Goal: Information Seeking & Learning: Learn about a topic

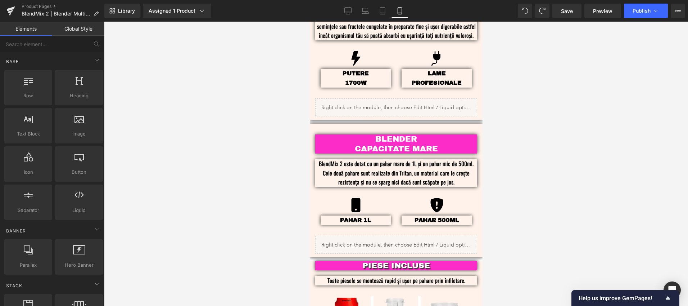
scroll to position [755, 0]
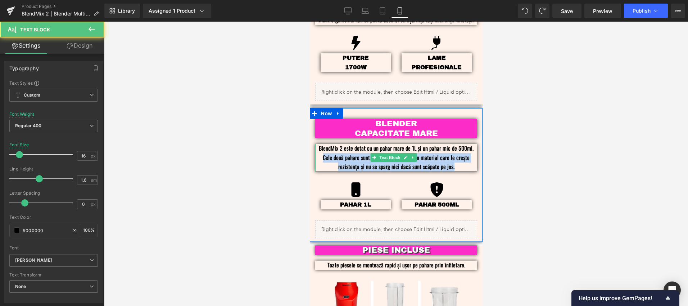
drag, startPoint x: 458, startPoint y: 153, endPoint x: 322, endPoint y: 149, distance: 135.7
click at [322, 149] on p "BlendMix 2 este dotat cu un pahar mare de 1L și un pahar mic de 500ml. Cele dou…" at bounding box center [396, 158] width 162 height 28
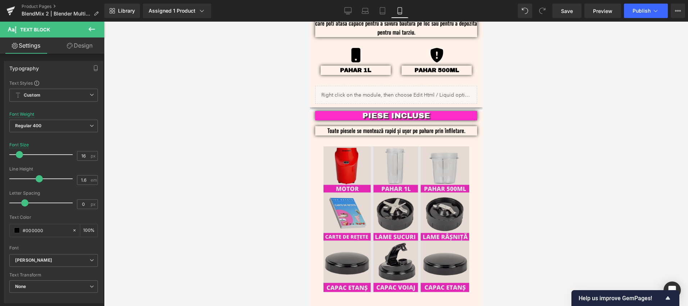
scroll to position [931, 0]
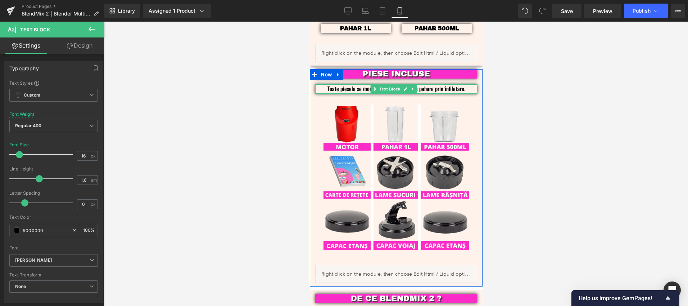
click at [431, 84] on p "Toate piesele se montează rapid și ușor pe pahare prin înfiletare." at bounding box center [396, 88] width 140 height 9
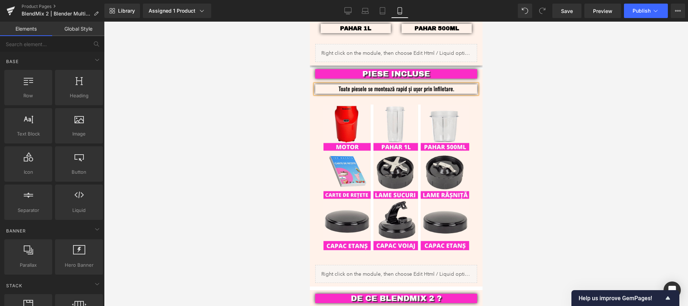
click at [559, 139] on div at bounding box center [396, 164] width 584 height 284
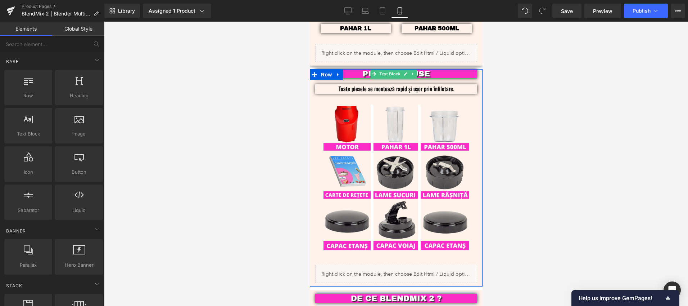
click at [436, 77] on div at bounding box center [396, 78] width 162 height 2
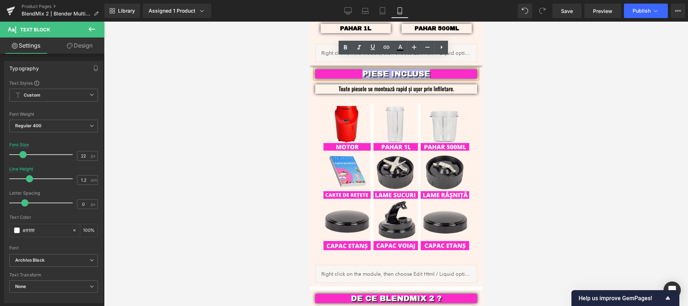
drag, startPoint x: 439, startPoint y: 63, endPoint x: 348, endPoint y: 60, distance: 90.4
click at [348, 69] on div "PIESE INCLUSE" at bounding box center [396, 73] width 162 height 9
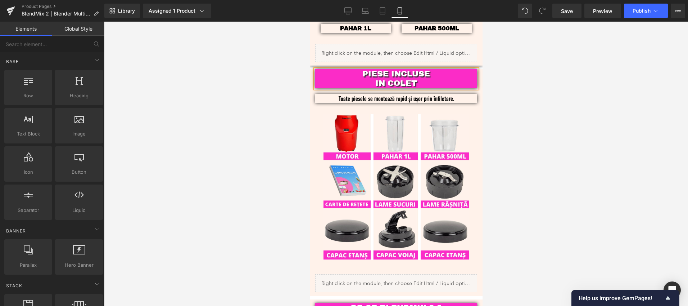
click at [592, 162] on div at bounding box center [396, 164] width 584 height 284
click at [523, 141] on div at bounding box center [396, 164] width 584 height 284
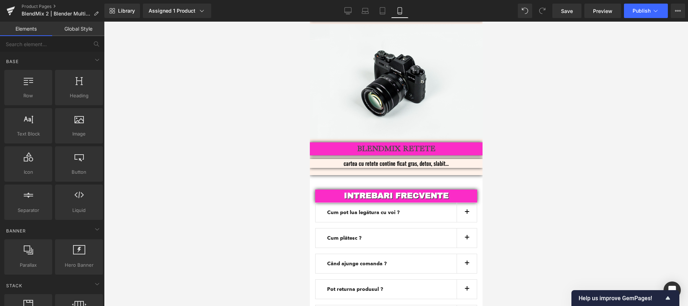
scroll to position [1694, 0]
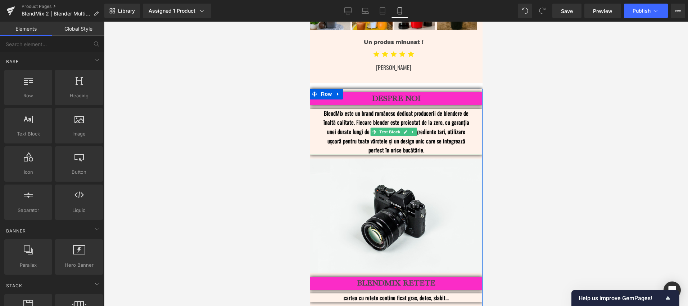
click at [441, 109] on p "BlendMix este un brand românesc dedicat producerii de blendere de înaltă calita…" at bounding box center [395, 132] width 151 height 46
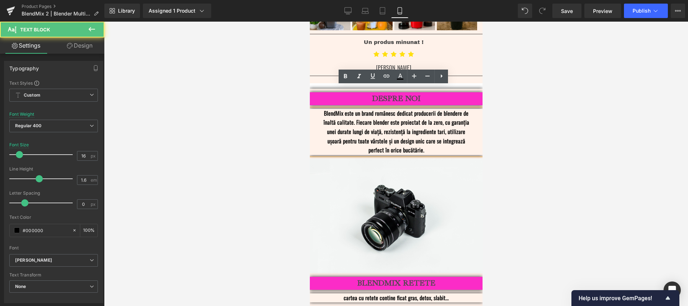
click at [441, 109] on p "BlendMix este un brand românesc dedicat producerii de blendere de înaltă calita…" at bounding box center [395, 132] width 151 height 46
drag, startPoint x: 448, startPoint y: 100, endPoint x: 433, endPoint y: 102, distance: 15.2
click at [433, 109] on p "BlendMix este un brand românesc dedicat producerii de blendere de înaltă calita…" at bounding box center [395, 132] width 151 height 46
click at [441, 109] on p "BlendMix este un brand românesc dedicat producerii de blendere de înaltă calita…" at bounding box center [395, 132] width 151 height 46
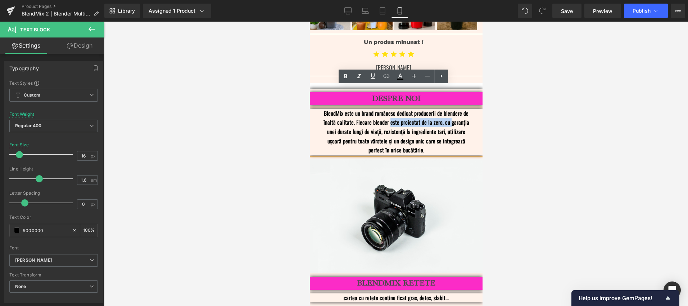
drag, startPoint x: 447, startPoint y: 100, endPoint x: 388, endPoint y: 103, distance: 58.4
click at [388, 109] on p "BlendMix este un brand românesc dedicat producerii de blendere de înaltă calita…" at bounding box center [395, 132] width 151 height 46
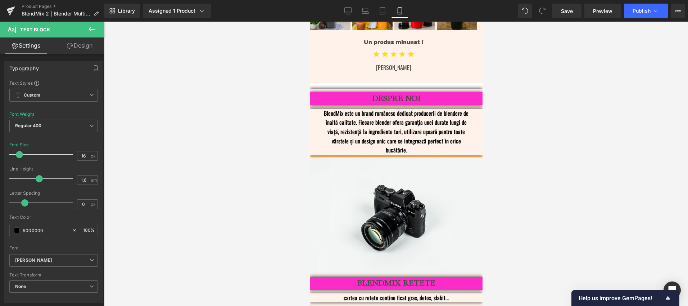
click at [377, 118] on p "BlendMix este un brand românesc dedicat producerii de blendere de înaltă calita…" at bounding box center [395, 132] width 151 height 46
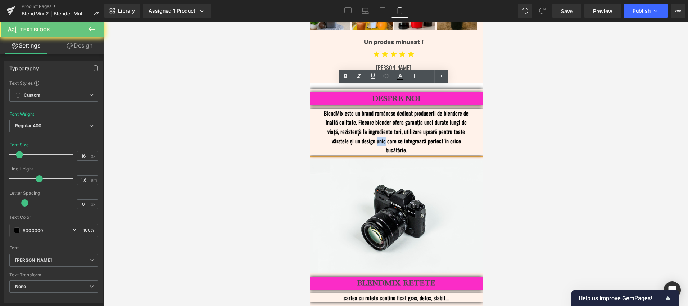
click at [377, 118] on p "BlendMix este un brand românesc dedicat producerii de blendere de înaltă calita…" at bounding box center [395, 132] width 151 height 46
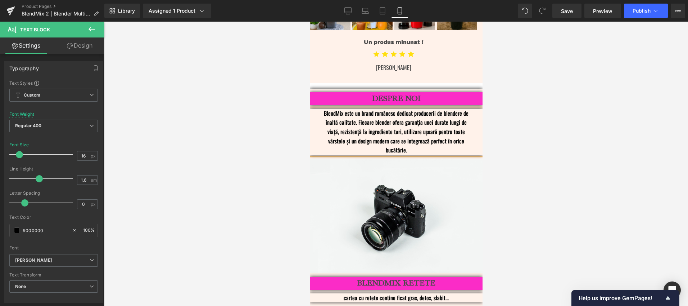
click at [438, 109] on p "BlendMix este un brand românesc dedicat producerii de blendere de înaltă calita…" at bounding box center [395, 132] width 151 height 46
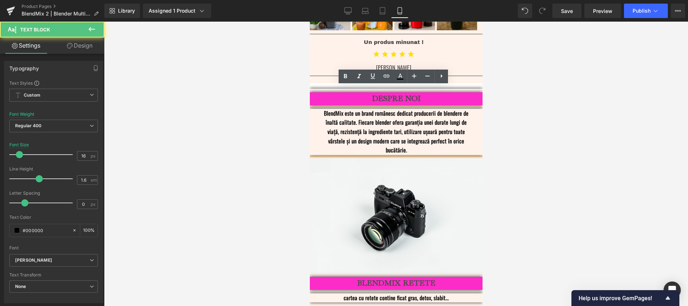
click at [438, 109] on p "BlendMix este un brand românesc dedicat producerii de blendere de înaltă calita…" at bounding box center [395, 132] width 151 height 46
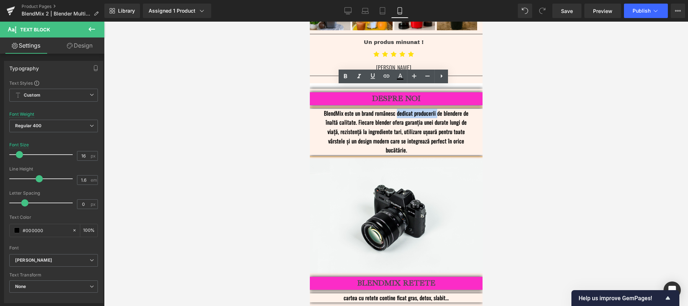
drag, startPoint x: 433, startPoint y: 91, endPoint x: 395, endPoint y: 93, distance: 37.8
click at [395, 109] on p "BlendMix este un brand românesc dedicat producerii de blendere de înaltă calita…" at bounding box center [395, 132] width 151 height 46
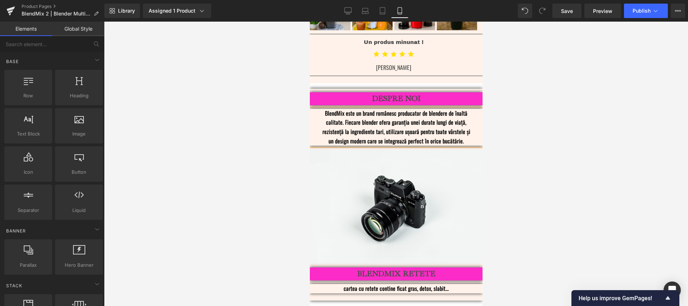
click at [538, 126] on div at bounding box center [396, 164] width 584 height 284
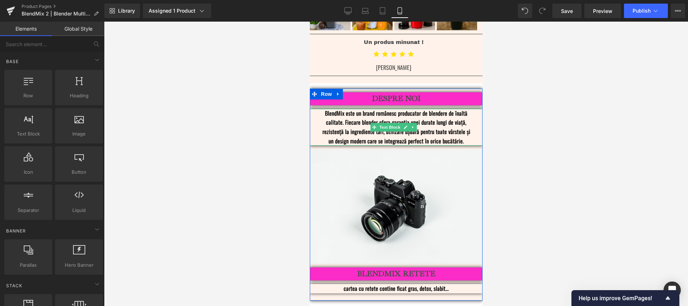
click at [463, 109] on p "BlendMix este un brand românesc producator de blendere de înaltă calitate. Fiec…" at bounding box center [395, 127] width 151 height 37
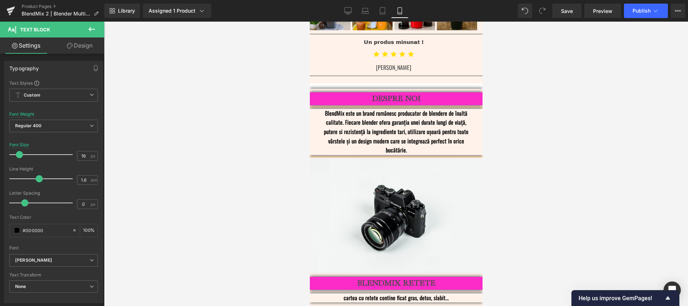
click at [370, 109] on p "BlendMix este un brand românesc producator de blendere de înaltă calitate. Fiec…" at bounding box center [395, 132] width 151 height 46
drag, startPoint x: 429, startPoint y: 109, endPoint x: 421, endPoint y: 110, distance: 8.3
click at [421, 110] on p "BlendMix este un brand românesc producator de blendere de înaltă calitate. Fiec…" at bounding box center [395, 132] width 151 height 46
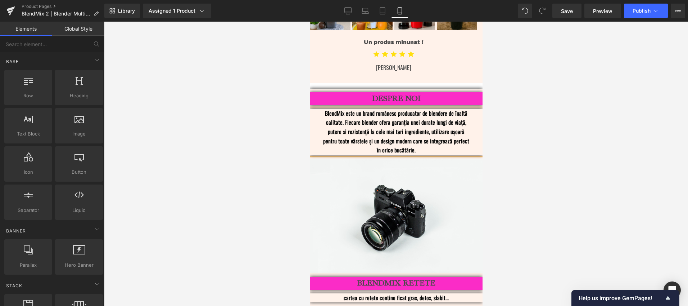
click at [535, 117] on div at bounding box center [396, 164] width 584 height 284
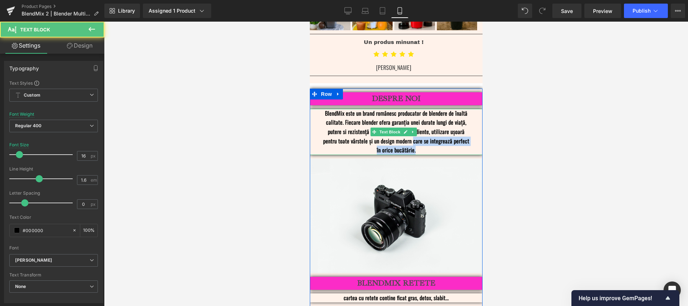
drag, startPoint x: 422, startPoint y: 125, endPoint x: 410, endPoint y: 119, distance: 13.2
click at [410, 119] on p "BlendMix este un brand românesc producator de blendere de înaltă calitate. Fiec…" at bounding box center [395, 132] width 151 height 46
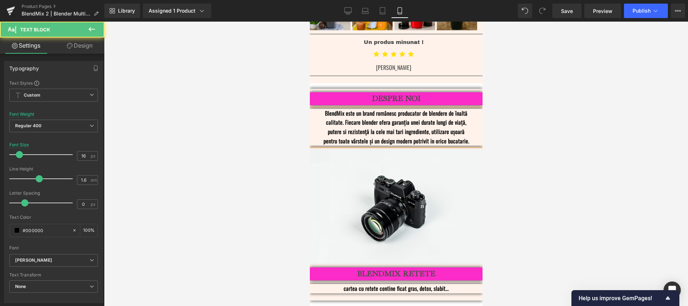
click at [395, 109] on p "BlendMix este un brand românesc producator de blendere de înaltă calitate. Fiec…" at bounding box center [395, 127] width 151 height 37
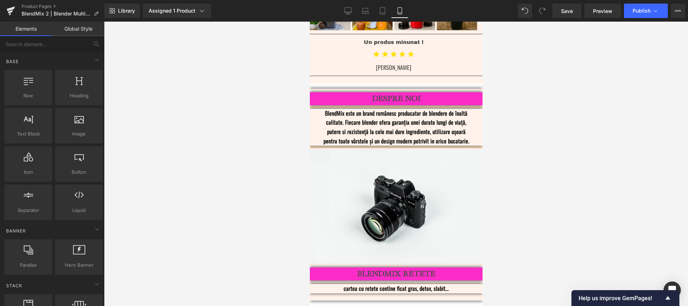
click at [511, 119] on div at bounding box center [396, 164] width 584 height 284
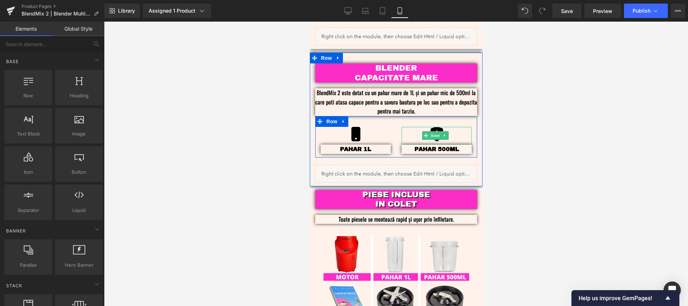
scroll to position [886, 0]
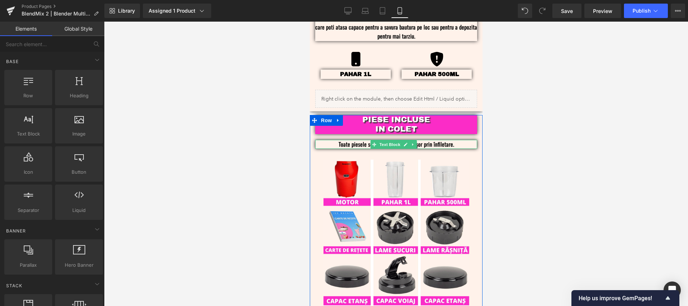
click at [453, 140] on p "Toate piesele se montează rapid și ușor prin înfiletare." at bounding box center [396, 144] width 140 height 9
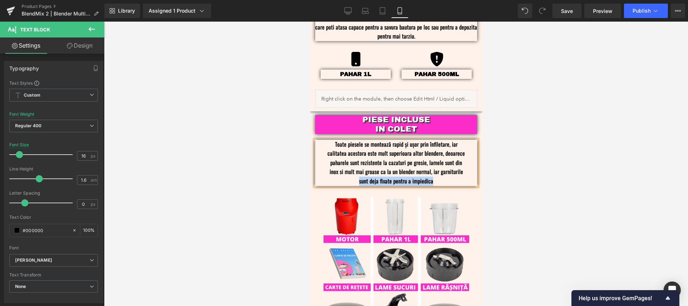
drag, startPoint x: 444, startPoint y: 169, endPoint x: 354, endPoint y: 172, distance: 89.3
click at [354, 172] on p "Toate piesele se montează rapid și ușor prin înfiletare, iar calitatea acestora…" at bounding box center [396, 163] width 140 height 46
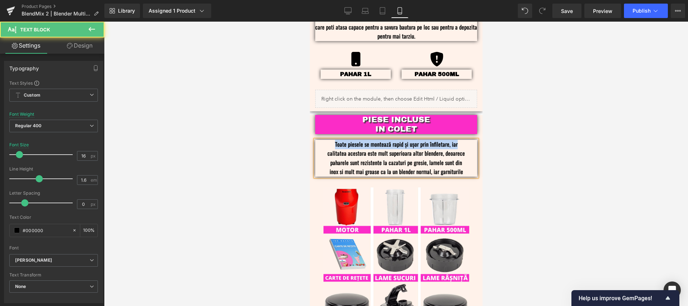
drag, startPoint x: 456, startPoint y: 134, endPoint x: 332, endPoint y: 131, distance: 124.5
click at [332, 140] on p "Toate piesele se montează rapid și ușor prin înfiletare, iar calitatea acestora…" at bounding box center [396, 158] width 140 height 37
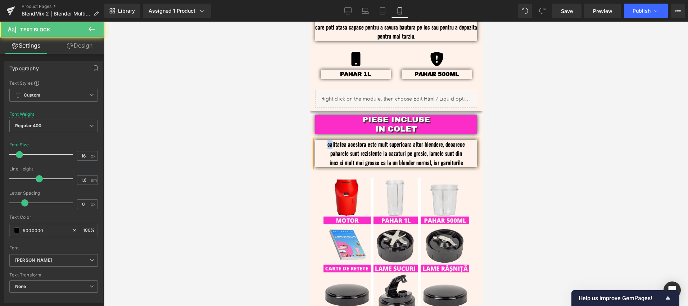
drag, startPoint x: 330, startPoint y: 133, endPoint x: 326, endPoint y: 134, distance: 4.8
click at [326, 140] on p "calitatea acestora este mult superioara altor blendere, deoarece paharele sunt …" at bounding box center [396, 154] width 140 height 28
click at [387, 140] on p "Calitatea acestora este mult superioara altor blendere, deoarece paharele sunt …" at bounding box center [396, 154] width 140 height 28
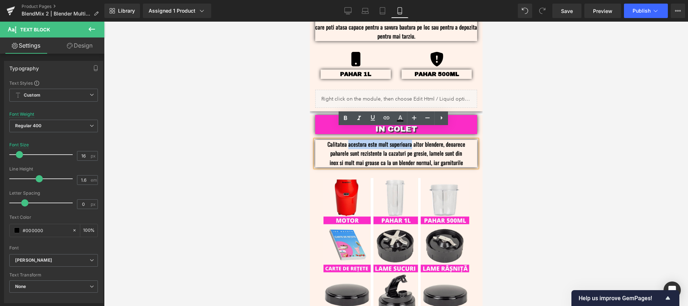
drag, startPoint x: 403, startPoint y: 134, endPoint x: 347, endPoint y: 132, distance: 55.8
click at [347, 140] on p "Calitatea acestora este mult superioara altor blendere, deoarece paharele sunt …" at bounding box center [396, 154] width 140 height 28
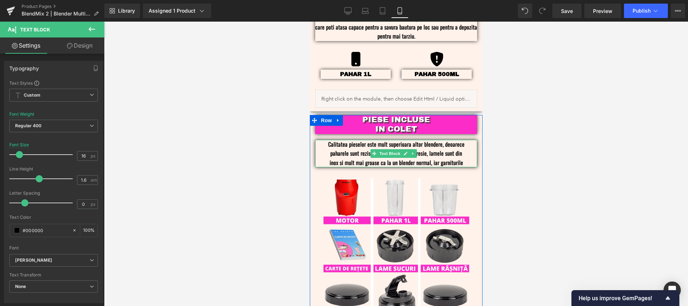
drag, startPoint x: 461, startPoint y: 151, endPoint x: 442, endPoint y: 135, distance: 25.0
click at [442, 140] on div "Calitatea pieselor este mult superioara altor blendere, deoarece paharele sunt …" at bounding box center [396, 154] width 162 height 28
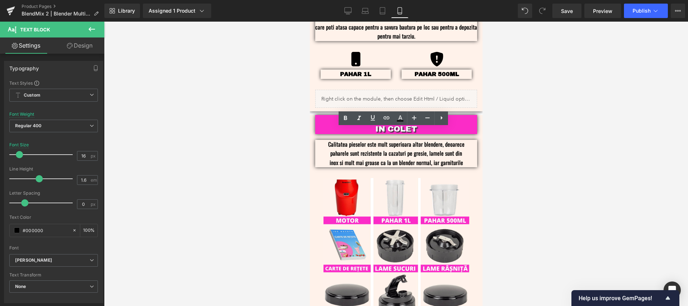
click at [565, 121] on div at bounding box center [396, 164] width 584 height 284
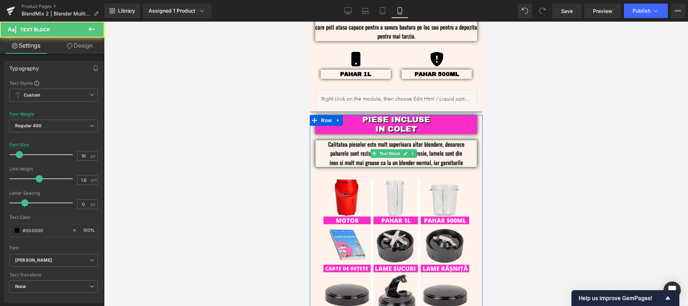
click at [442, 146] on p "Calitatea pieselor este mult superioara altor blendere, deoarece paharele sunt …" at bounding box center [396, 154] width 140 height 28
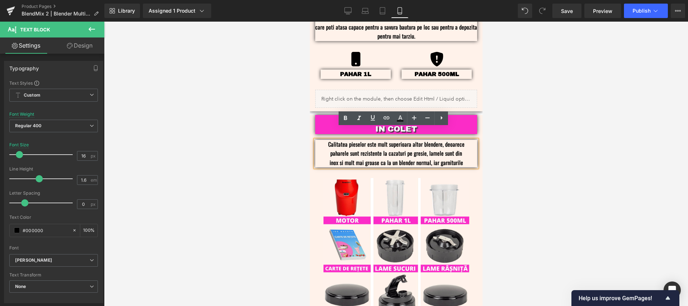
drag, startPoint x: 458, startPoint y: 150, endPoint x: 330, endPoint y: 142, distance: 128.3
click at [330, 142] on p "Calitatea pieselor este mult superioara altor blendere, deoarece paharele sunt …" at bounding box center [396, 154] width 140 height 28
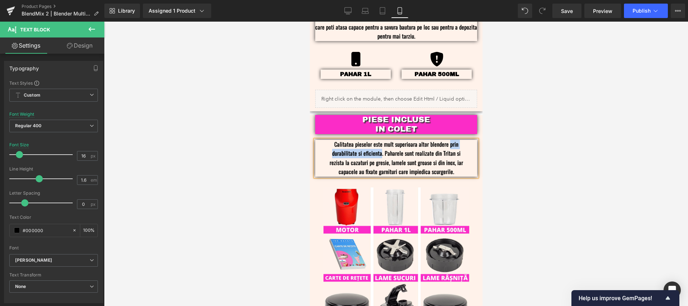
drag, startPoint x: 380, startPoint y: 142, endPoint x: 446, endPoint y: 134, distance: 66.4
click at [446, 140] on p "Calitatea pieselor este mult superioara altor blendere prin durabilitate si efi…" at bounding box center [396, 158] width 140 height 37
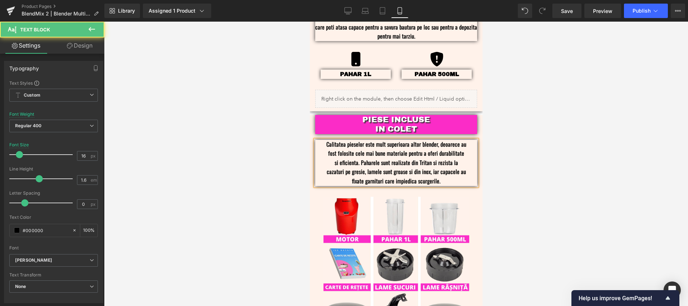
click at [449, 160] on p "Calitatea pieselor este mult superioara altor blender, deoarece au fost folosit…" at bounding box center [396, 163] width 140 height 46
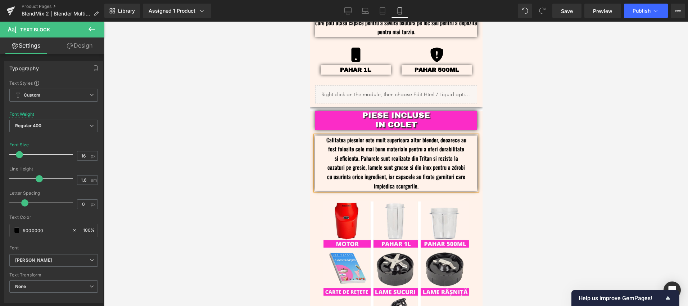
scroll to position [890, 0]
click at [381, 173] on p "Calitatea pieselor este mult superioara altor blender, deoarece au fost folosit…" at bounding box center [396, 162] width 140 height 55
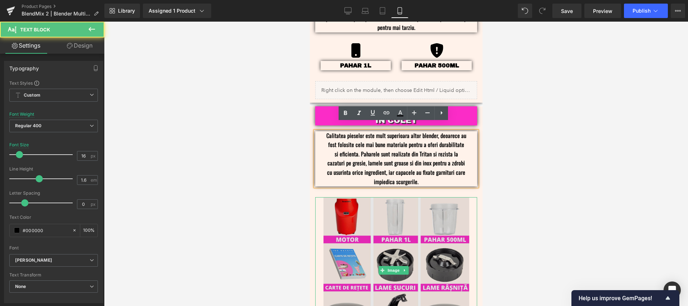
scroll to position [900, 0]
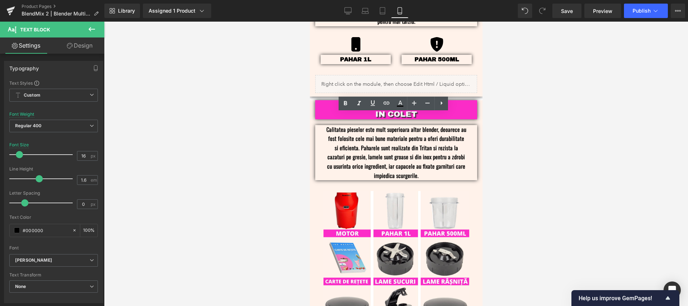
click at [517, 131] on div at bounding box center [396, 164] width 584 height 284
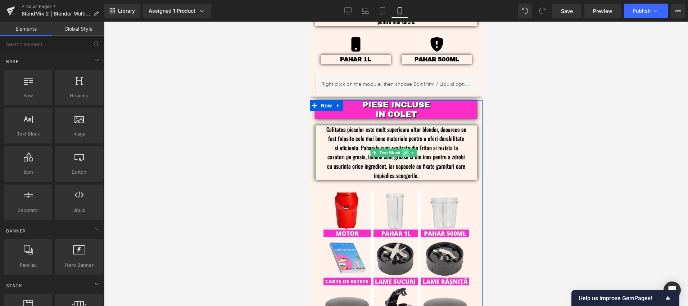
click at [406, 150] on icon at bounding box center [405, 152] width 4 height 4
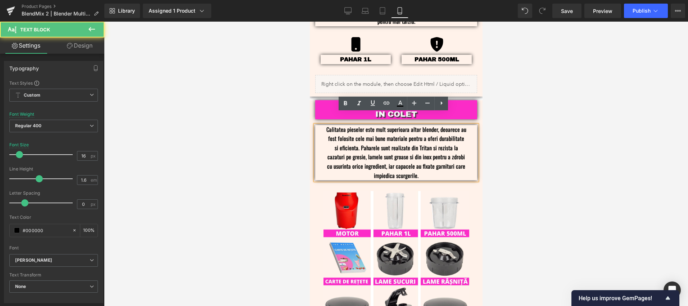
click at [366, 125] on p "Calitatea pieselor este mult superioara altor blender, deoarece au fost folosit…" at bounding box center [396, 152] width 140 height 55
click at [326, 125] on div "Calitatea pieselor este mult superioara altor blender, deoarece au fost folosit…" at bounding box center [396, 152] width 162 height 55
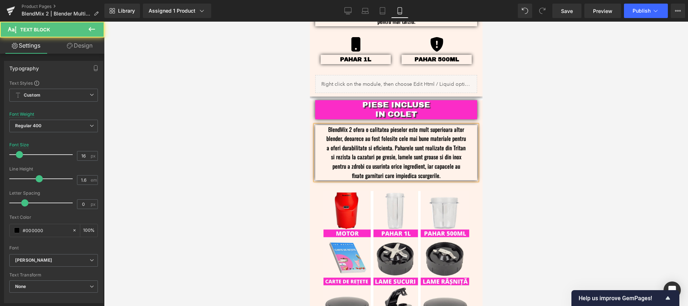
click at [387, 125] on p "BlendMix 2 ofera o calitatea pieselor este mult superioara altor blender, deoar…" at bounding box center [396, 152] width 140 height 55
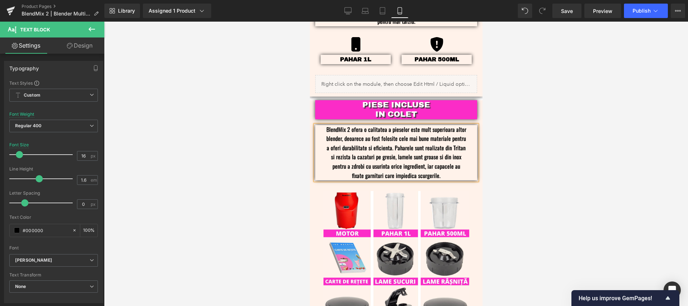
click at [418, 125] on p "BlendMix 2 ofera o calitatea a pieselor este mult superioara altor blender, deo…" at bounding box center [396, 152] width 140 height 55
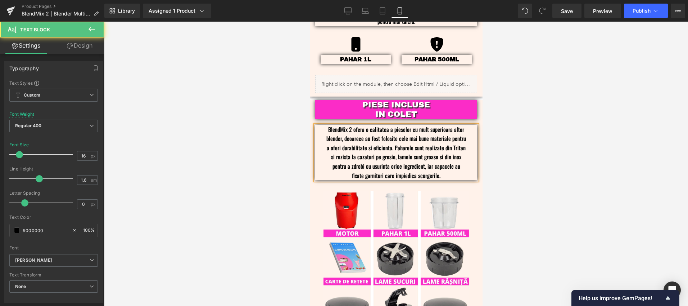
click at [341, 128] on p "BlendMix 2 ofera o calitatea a pieselor cu mult superioara altor blender, deoar…" at bounding box center [396, 152] width 140 height 55
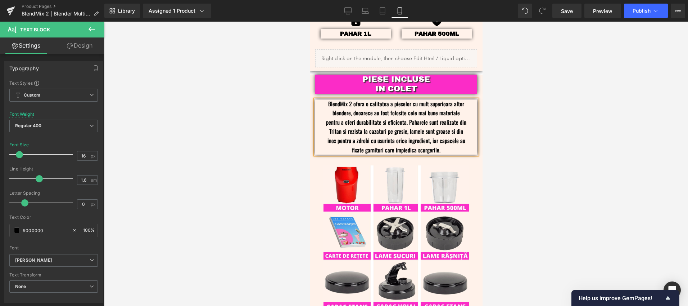
scroll to position [937, 0]
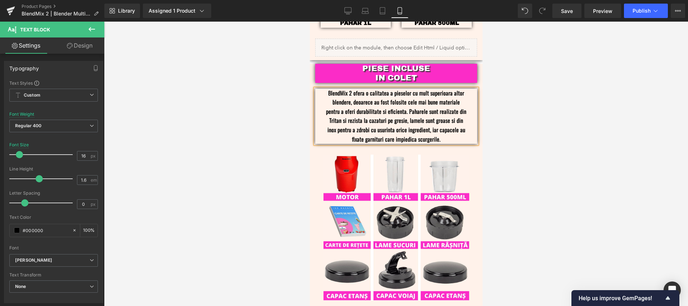
click at [411, 98] on p "BlendMix 2 ofera o calitatea a pieselor cu mult superioara altor blendere, deoa…" at bounding box center [396, 116] width 140 height 55
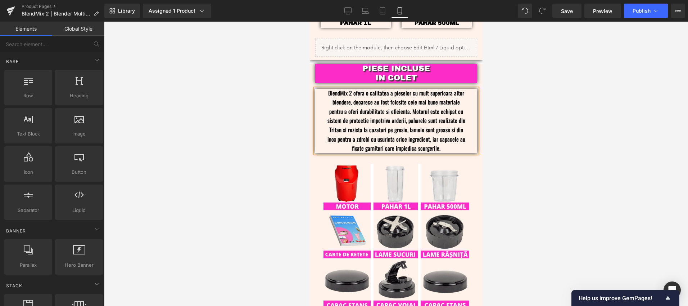
click at [544, 107] on div at bounding box center [396, 164] width 584 height 284
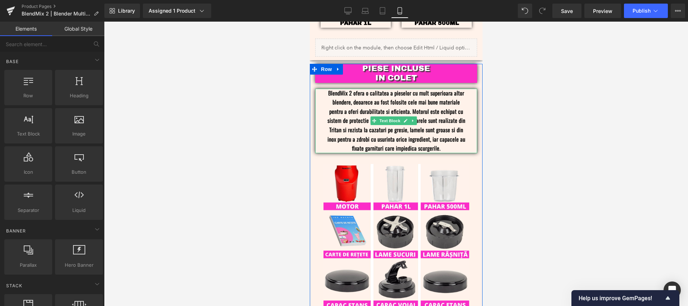
click at [439, 99] on p "BlendMix 2 ofera o calitatea a pieselor cu mult superioara altor blendere, deoa…" at bounding box center [396, 121] width 140 height 64
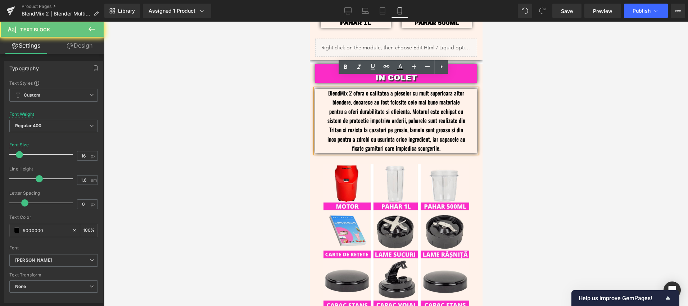
click at [437, 100] on p "BlendMix 2 ofera o calitatea a pieselor cu mult superioara altor blendere, deoa…" at bounding box center [396, 121] width 140 height 64
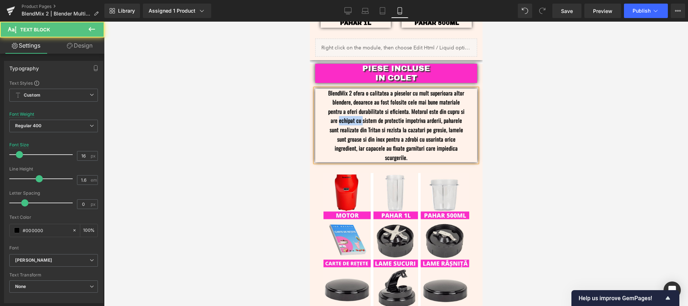
drag, startPoint x: 361, startPoint y: 109, endPoint x: 342, endPoint y: 112, distance: 19.2
click at [338, 110] on p "BlendMix 2 ofera o calitatea a pieselor cu mult superioara altor blendere, deoa…" at bounding box center [396, 126] width 140 height 74
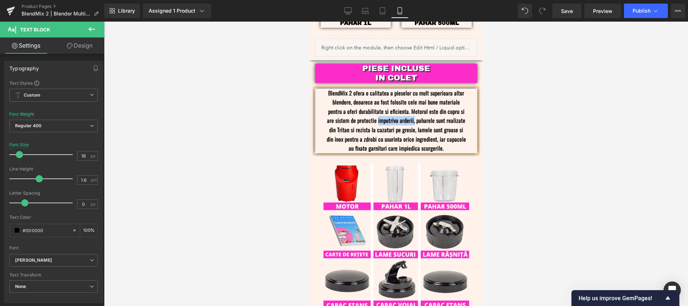
drag, startPoint x: 411, startPoint y: 109, endPoint x: 376, endPoint y: 112, distance: 35.7
click at [376, 112] on p "BlendMix 2 ofera o calitatea a pieselor cu mult superioara altor blendere, deoa…" at bounding box center [396, 121] width 140 height 64
click at [343, 110] on p "BlendMix 2 ofera o calitatea a pieselor cu mult superioara altor blendere, deoa…" at bounding box center [396, 121] width 140 height 64
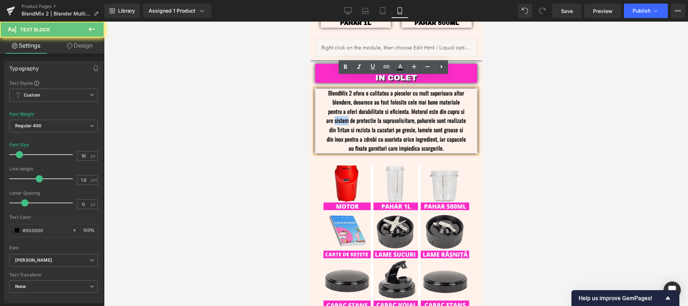
click at [343, 110] on p "BlendMix 2 ofera o calitatea a pieselor cu mult superioara altor blendere, deoa…" at bounding box center [396, 121] width 140 height 64
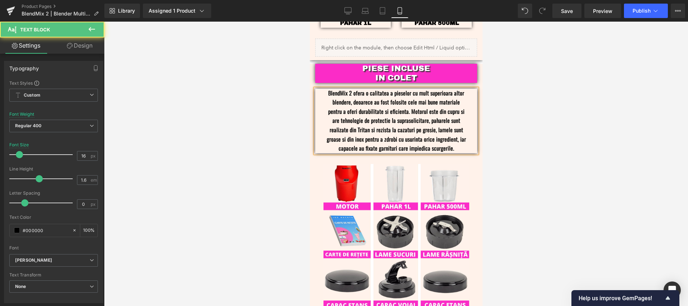
click at [347, 110] on p "BlendMix 2 ofera o calitatea a pieselor cu mult superioara altor blendere, deoa…" at bounding box center [396, 121] width 140 height 64
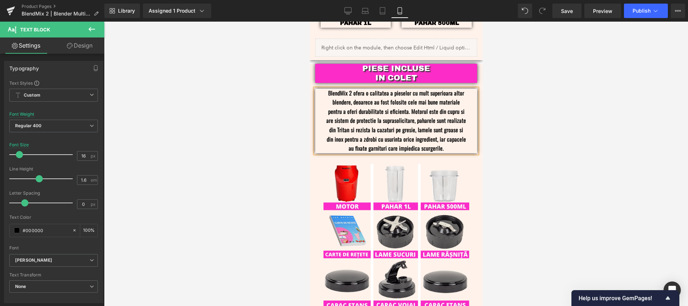
click at [395, 110] on p "BlendMix 2 ofera o calitatea a pieselor cu mult superioara altor blendere, deoa…" at bounding box center [396, 121] width 140 height 64
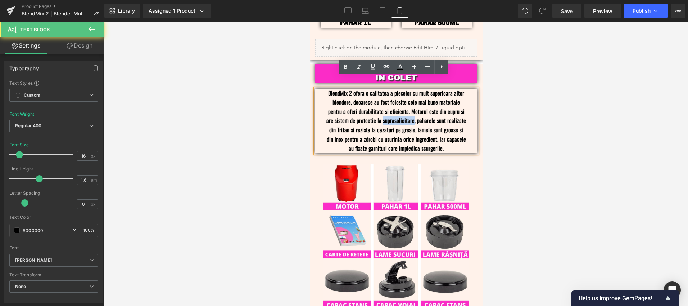
click at [395, 110] on p "BlendMix 2 ofera o calitatea a pieselor cu mult superioara altor blendere, deoa…" at bounding box center [396, 121] width 140 height 64
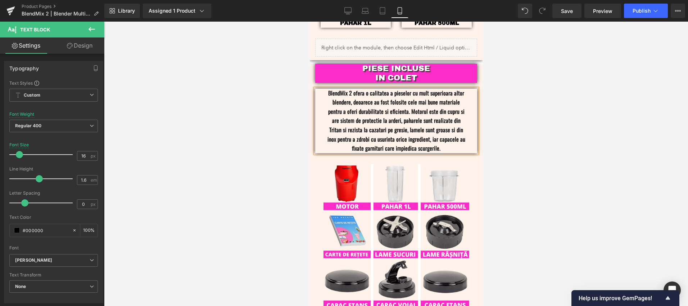
click at [331, 118] on p "BlendMix 2 ofera o calitatea a pieselor cu mult superioara altor blendere, deoa…" at bounding box center [396, 121] width 140 height 64
click at [441, 130] on p "BlendMix 2 ofera o calitatea a pieselor cu mult superioara altor blendere, deoa…" at bounding box center [396, 121] width 140 height 64
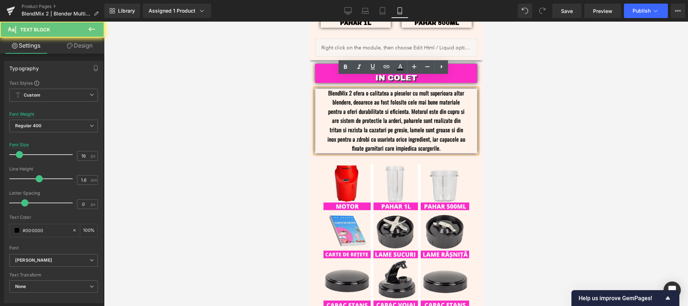
click at [442, 135] on p "BlendMix 2 ofera o calitatea a pieselor cu mult superioara altor blendere, deoa…" at bounding box center [396, 121] width 140 height 64
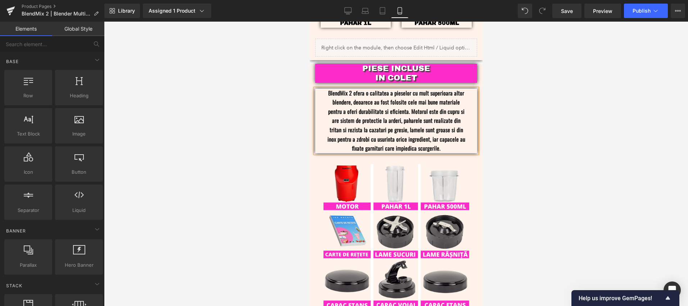
click at [560, 134] on div at bounding box center [396, 164] width 584 height 284
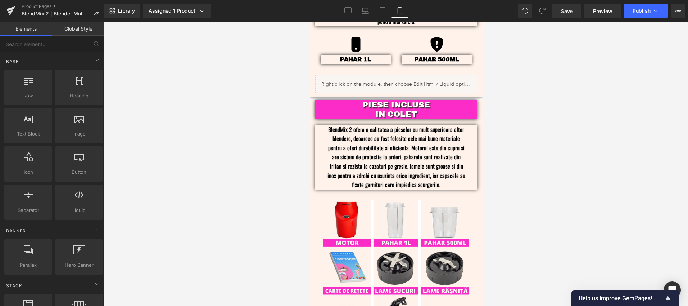
scroll to position [899, 0]
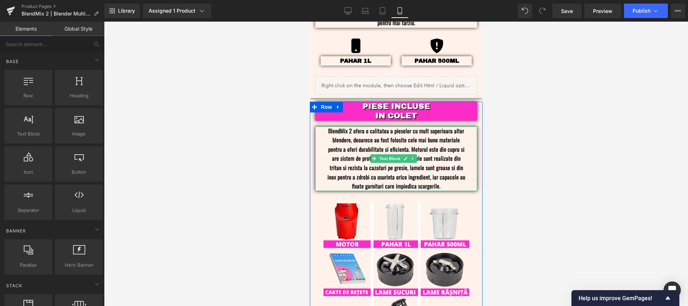
click at [430, 174] on p "BlendMix 2 ofera o calitatea a pieselor cu mult superioara altor blendere, deoa…" at bounding box center [396, 158] width 140 height 64
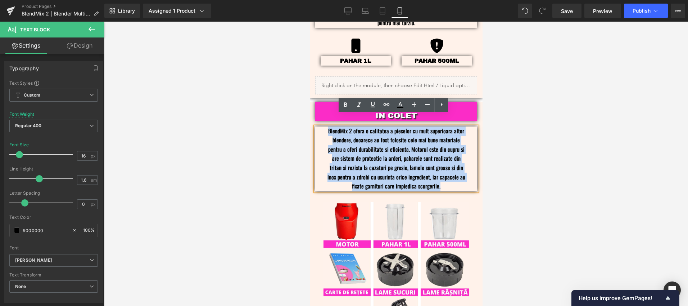
drag, startPoint x: 439, startPoint y: 174, endPoint x: 284, endPoint y: 110, distance: 167.7
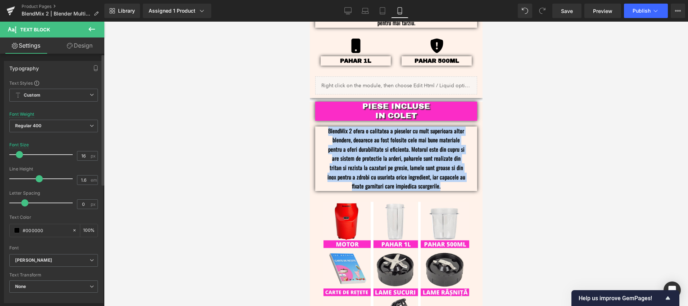
copy p "BlendMix 2 ofera o calitatea a pieselor cu mult superioara altor blendere, deoa…"
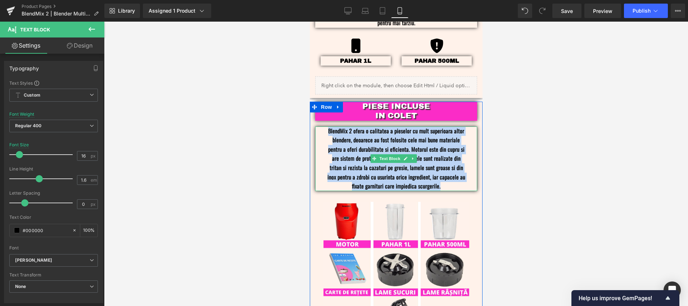
click at [437, 136] on p "BlendMix 2 ofera o calitatea a pieselor cu mult superioara altor blendere, deoa…" at bounding box center [396, 158] width 140 height 64
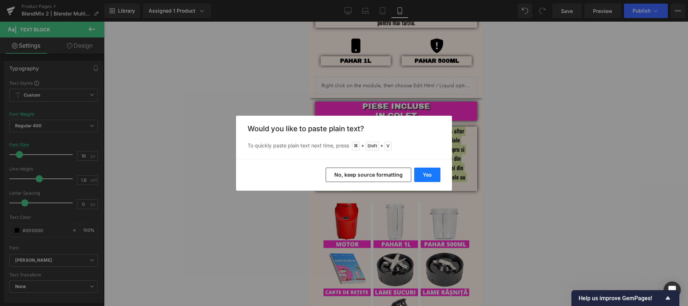
click at [434, 178] on button "Yes" at bounding box center [427, 174] width 26 height 14
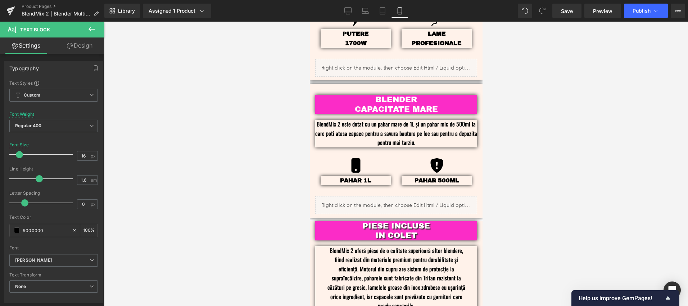
scroll to position [777, 0]
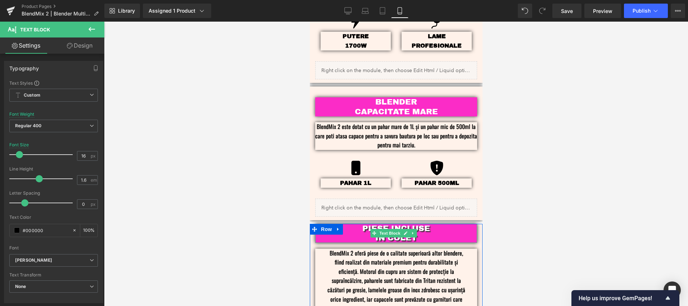
click at [429, 233] on div "IN COLET" at bounding box center [396, 237] width 140 height 9
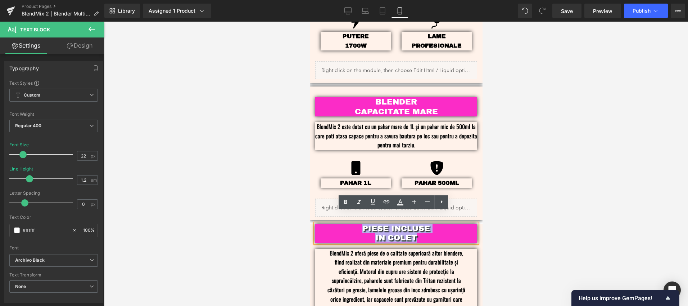
drag, startPoint x: 434, startPoint y: 226, endPoint x: 352, endPoint y: 217, distance: 82.1
click at [352, 223] on div "PIESE INCLUSE IN COLET" at bounding box center [396, 232] width 162 height 19
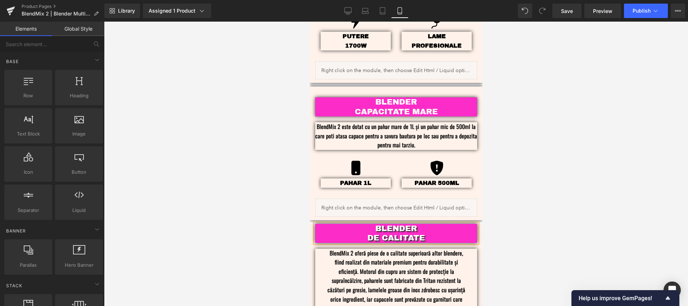
drag, startPoint x: 539, startPoint y: 170, endPoint x: 552, endPoint y: 166, distance: 13.8
click at [539, 170] on div at bounding box center [396, 164] width 584 height 284
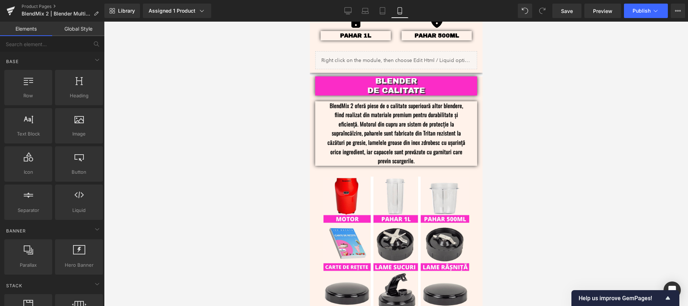
scroll to position [928, 0]
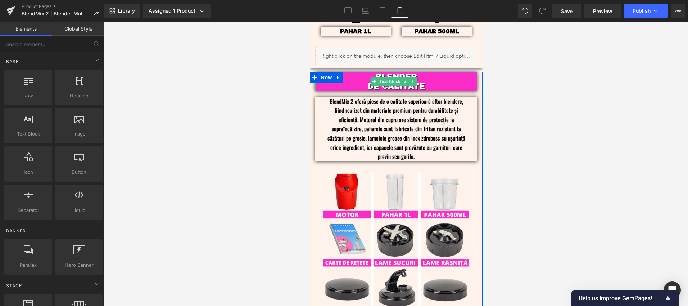
click at [428, 72] on div "BLENDER DE CALITATE" at bounding box center [396, 81] width 162 height 19
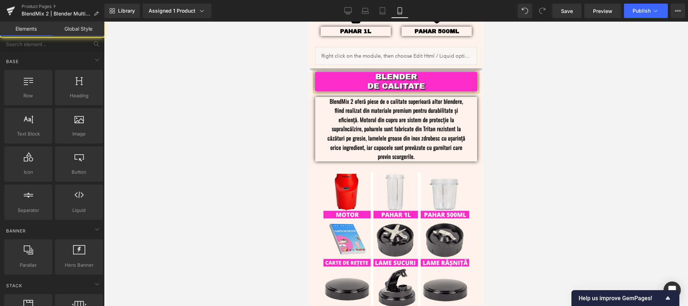
click at [531, 160] on div at bounding box center [396, 164] width 584 height 284
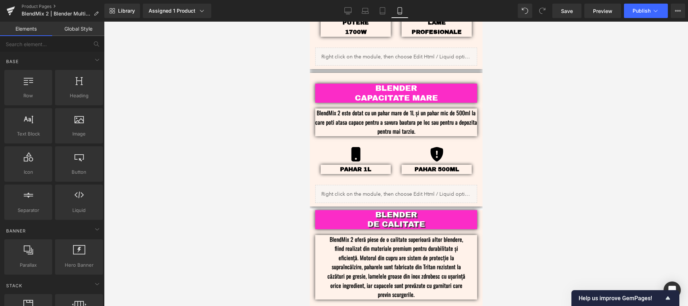
scroll to position [802, 0]
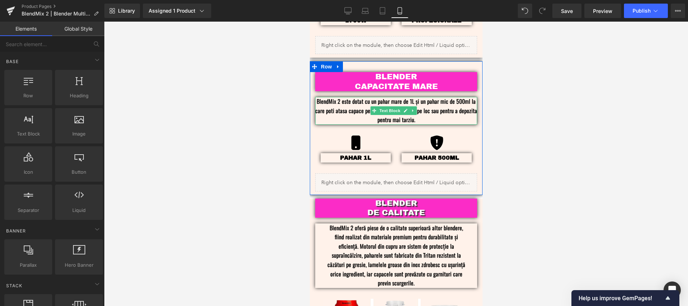
click at [431, 107] on p "BlendMix 2 este dotat cu un pahar mare de 1L și un pahar mic de 500ml la care p…" at bounding box center [396, 111] width 162 height 28
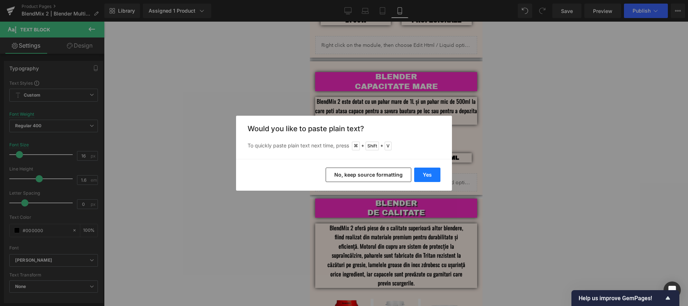
click at [416, 177] on button "Yes" at bounding box center [427, 174] width 26 height 14
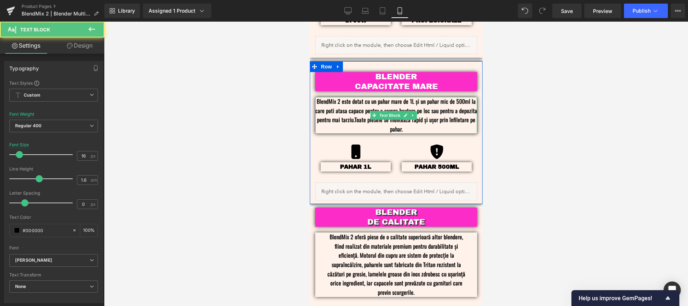
click at [434, 97] on p "BlendMix 2 este dotat cu un pahar mare de 1L și un pahar mic de 500ml la care p…" at bounding box center [396, 115] width 162 height 37
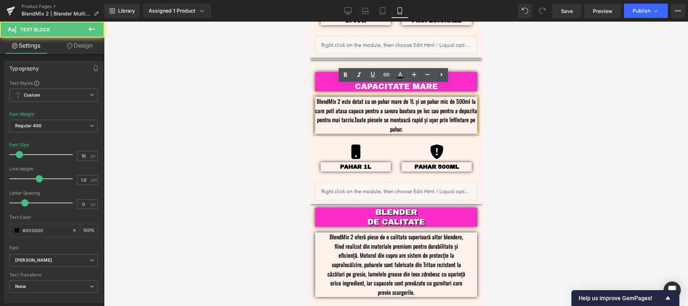
click at [377, 109] on p "BlendMix 2 este dotat cu un pahar mare de 1L și un pahar mic de 500ml la care p…" at bounding box center [396, 115] width 162 height 37
click at [377, 107] on p "BlendMix 2 este dotat cu un pahar mare de 1L și un pahar mic de 500ml la care p…" at bounding box center [396, 115] width 162 height 37
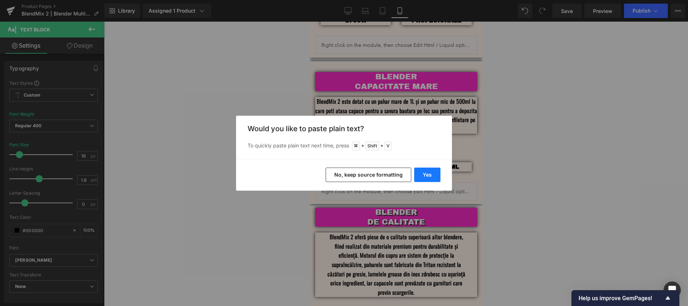
click at [428, 173] on button "Yes" at bounding box center [427, 174] width 26 height 14
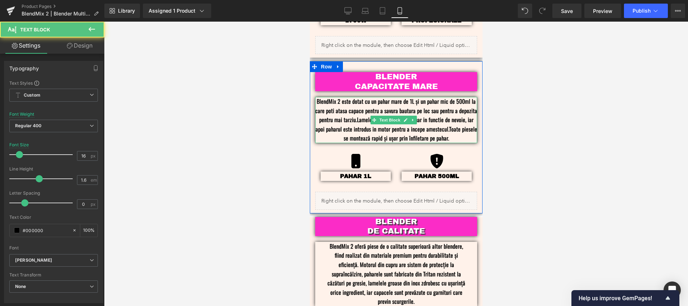
click at [451, 128] on p "BlendMix 2 este dotat cu un pahar mare de 1L și un pahar mic de 500ml la care p…" at bounding box center [396, 120] width 162 height 46
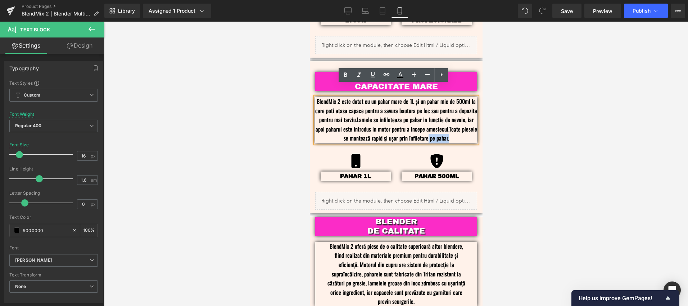
drag, startPoint x: 449, startPoint y: 127, endPoint x: 475, endPoint y: 127, distance: 25.6
click at [475, 127] on div "BLENDER CAPACITATE MARE Text Block BlendMix 2 este dotat cu un pahar mare de 1L…" at bounding box center [395, 128] width 173 height 112
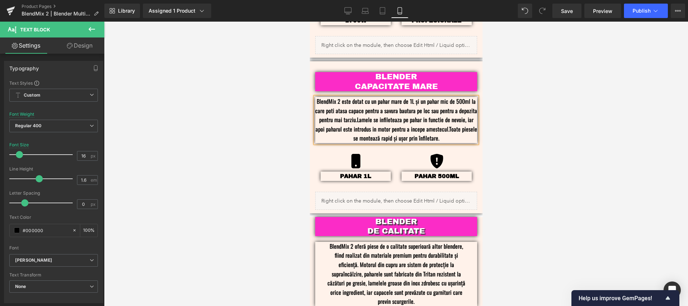
click at [538, 101] on div at bounding box center [396, 164] width 584 height 284
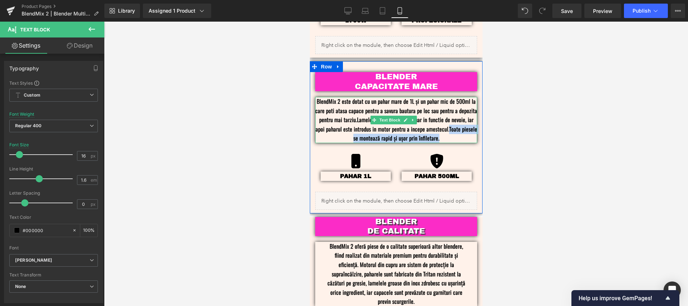
drag, startPoint x: 464, startPoint y: 127, endPoint x: 351, endPoint y: 127, distance: 112.6
click at [349, 126] on p "BlendMix 2 este dotat cu un pahar mare de 1L și un pahar mic de 500ml la care p…" at bounding box center [396, 120] width 162 height 46
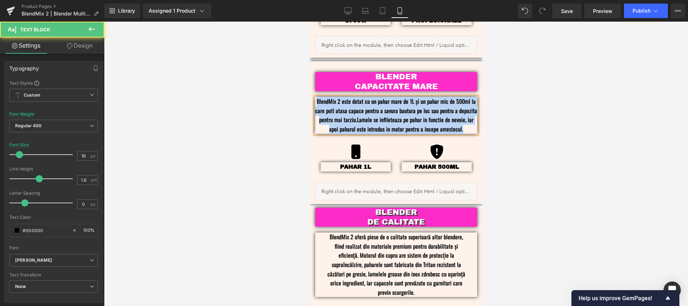
drag, startPoint x: 471, startPoint y: 117, endPoint x: 220, endPoint y: 64, distance: 256.6
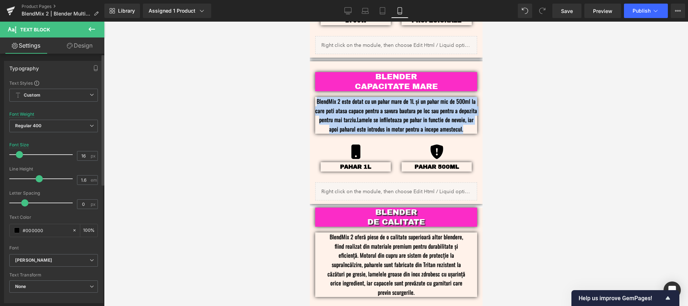
copy p "BlendMix 2 este dotat cu un pahar mare de 1L și un pahar mic de 500ml la care p…"
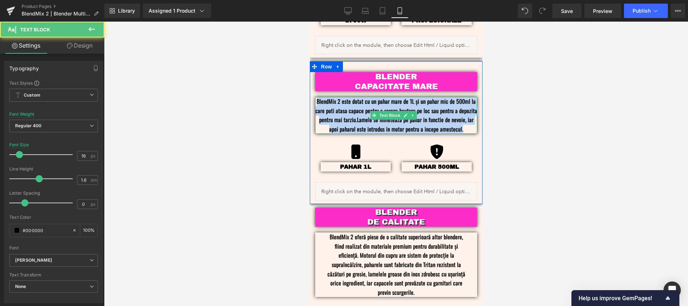
click at [451, 105] on p "BlendMix 2 este dotat cu un pahar mare de 1L și un pahar mic de 500ml la care p…" at bounding box center [396, 115] width 162 height 37
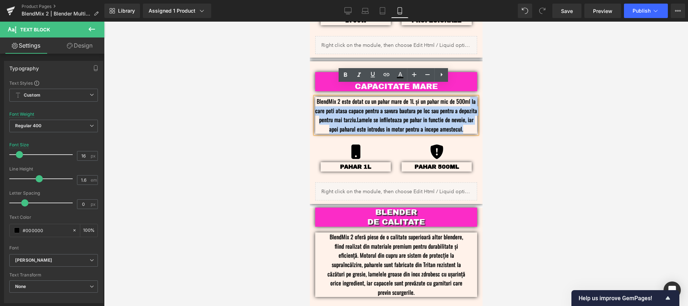
drag, startPoint x: 471, startPoint y: 117, endPoint x: 465, endPoint y: 90, distance: 27.6
click at [465, 97] on p "BlendMix 2 este dotat cu un pahar mare de 1L și un pahar mic de 500ml la care p…" at bounding box center [396, 115] width 162 height 37
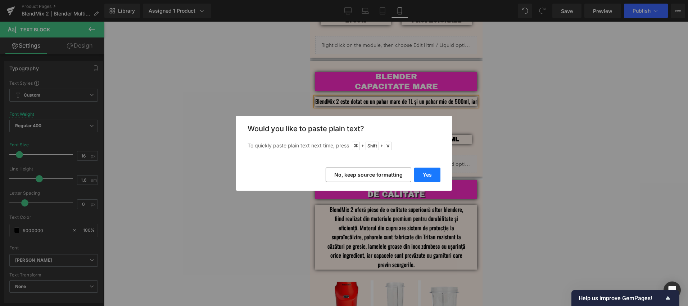
click at [433, 172] on button "Yes" at bounding box center [427, 174] width 26 height 14
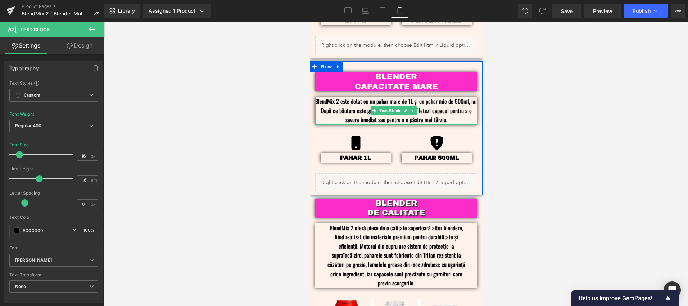
click at [325, 99] on p "BlendMix 2 este dotat cu un pahar mare de 1L și un pahar mic de 500ml, iar După…" at bounding box center [396, 111] width 162 height 28
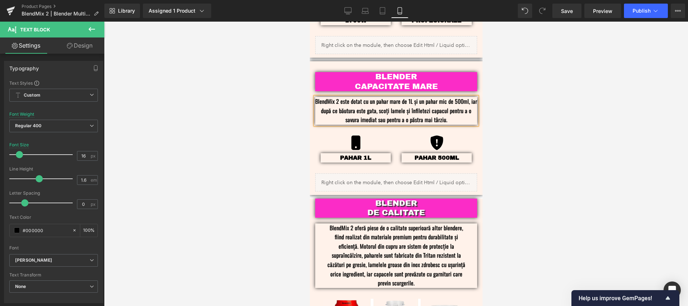
click at [533, 105] on div at bounding box center [396, 164] width 584 height 284
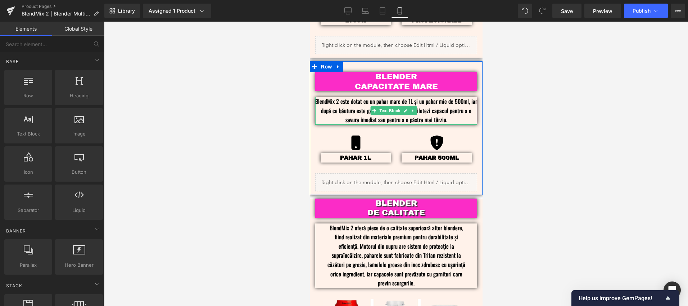
click at [349, 98] on p "BlendMix 2 este dotat cu un pahar mare de 1L și un pahar mic de 500ml, iar după…" at bounding box center [396, 111] width 162 height 28
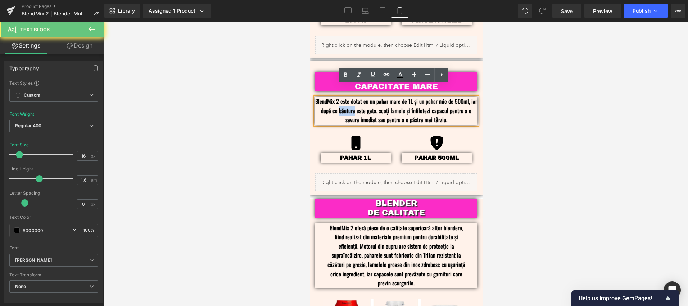
click at [349, 98] on p "BlendMix 2 este dotat cu un pahar mare de 1L și un pahar mic de 500ml, iar după…" at bounding box center [396, 111] width 162 height 28
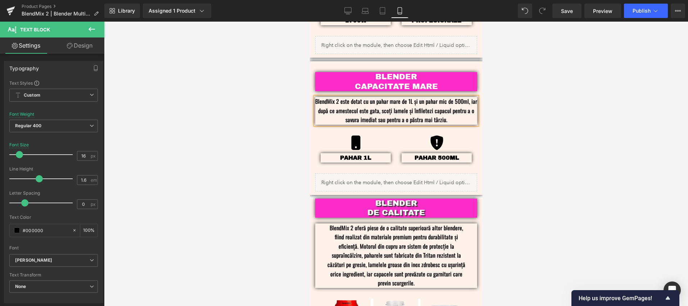
click at [359, 108] on p "BlendMix 2 este dotat cu un pahar mare de 1L și un pahar mic de 500ml, iar după…" at bounding box center [396, 111] width 162 height 28
click at [504, 104] on div at bounding box center [396, 164] width 584 height 284
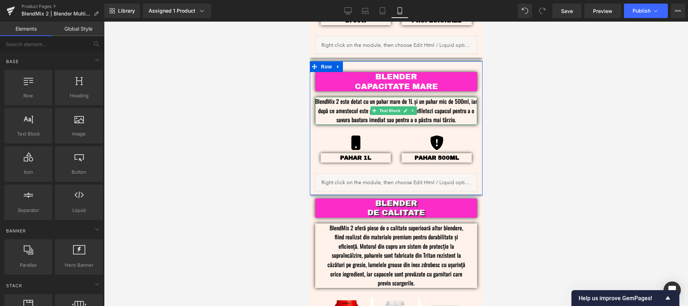
click at [337, 108] on p "BlendMix 2 este dotat cu un pahar mare de 1L și un pahar mic de 500ml, iar după…" at bounding box center [396, 111] width 162 height 28
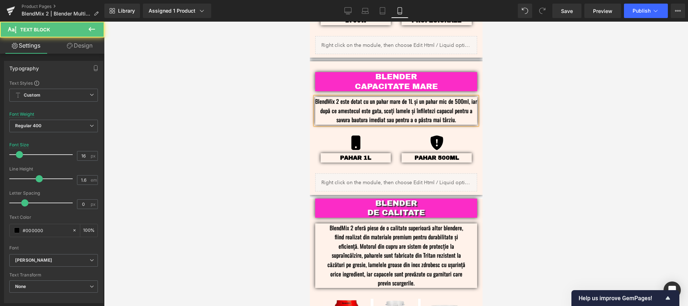
click at [393, 109] on p "BlendMix 2 este dotat cu un pahar mare de 1L și un pahar mic de 500ml, iar după…" at bounding box center [396, 111] width 162 height 28
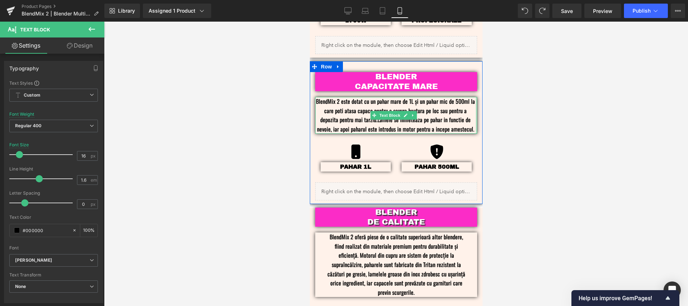
click at [468, 116] on div "BlendMix 2 este dotat cu un pahar mare de 1L și un pahar mic de 500ml la care p…" at bounding box center [396, 115] width 162 height 37
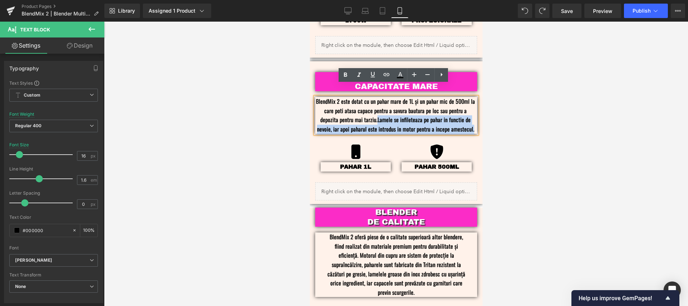
drag, startPoint x: 470, startPoint y: 117, endPoint x: 376, endPoint y: 108, distance: 94.4
click at [376, 108] on p "BlendMix 2 este dotat cu un pahar mare de 1L și un pahar mic de 500ml la care p…" at bounding box center [395, 115] width 160 height 37
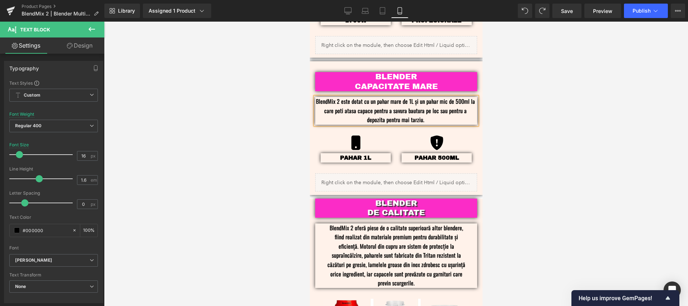
click at [608, 106] on div at bounding box center [396, 164] width 584 height 284
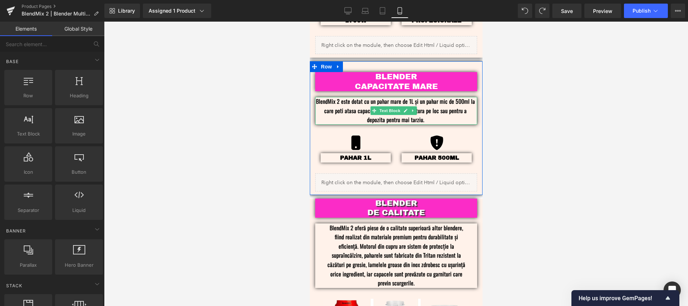
click at [449, 101] on p "BlendMix 2 este dotat cu un pahar mare de 1L și un pahar mic de 500ml la care p…" at bounding box center [395, 111] width 160 height 28
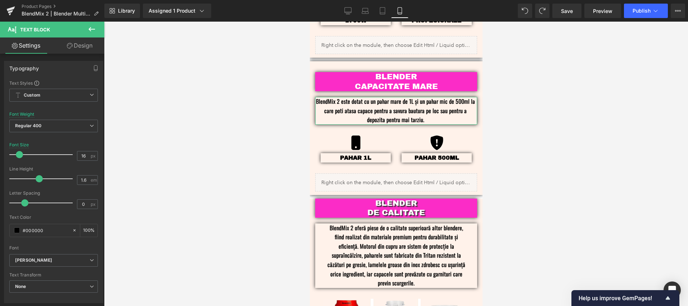
click at [76, 46] on link "Design" at bounding box center [80, 45] width 52 height 16
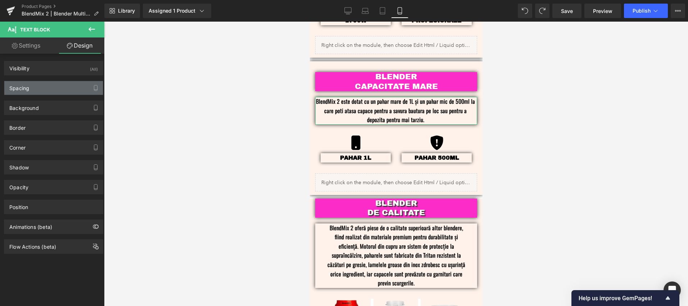
click at [50, 93] on div "Spacing" at bounding box center [53, 88] width 99 height 14
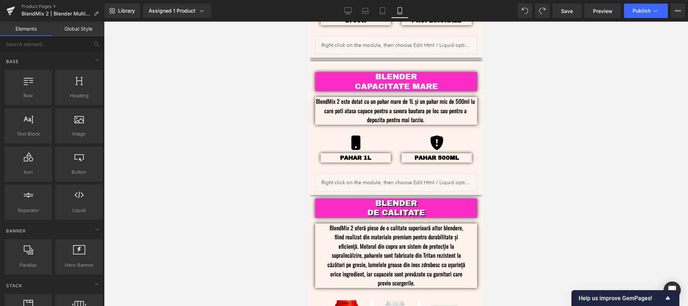
click at [524, 114] on div at bounding box center [396, 164] width 584 height 284
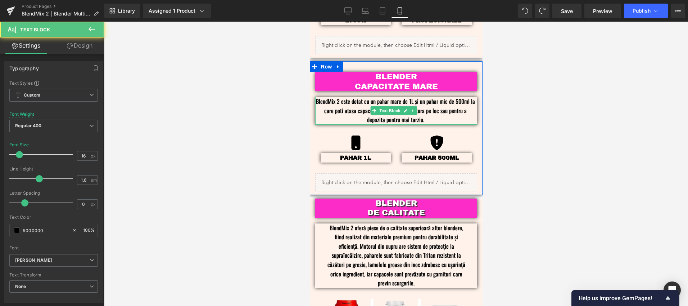
click at [384, 109] on p "BlendMix 2 este dotat cu un pahar mare de 1L și un pahar mic de 500ml la care p…" at bounding box center [395, 111] width 160 height 28
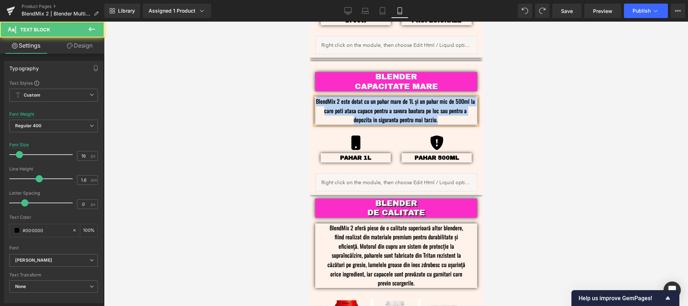
drag, startPoint x: 436, startPoint y: 107, endPoint x: 246, endPoint y: 78, distance: 192.2
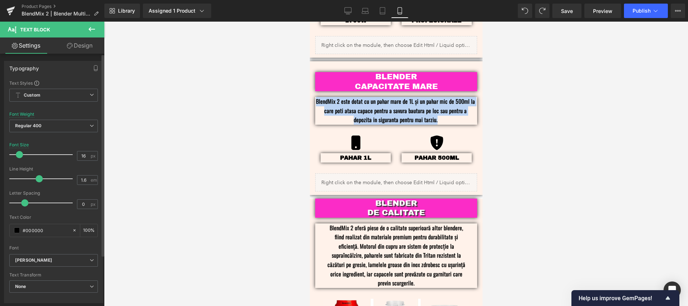
copy p "BlendMix 2 este dotat cu un pahar mare de 1L și un pahar mic de 500ml la care p…"
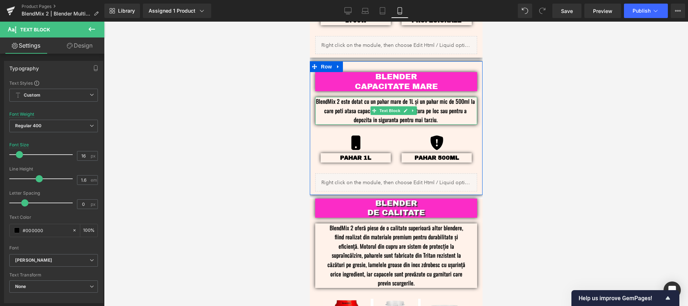
click at [465, 97] on p "BlendMix 2 este dotat cu un pahar mare de 1L și un pahar mic de 500ml la care p…" at bounding box center [395, 111] width 160 height 28
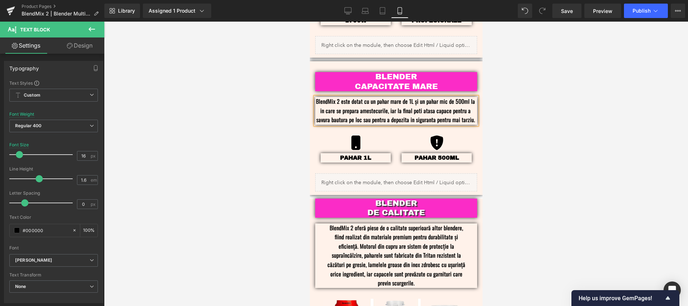
click at [406, 108] on p "BlendMix 2 este dotat cu un pahar mare de 1L și un pahar mic de 500ml la in car…" at bounding box center [395, 111] width 160 height 28
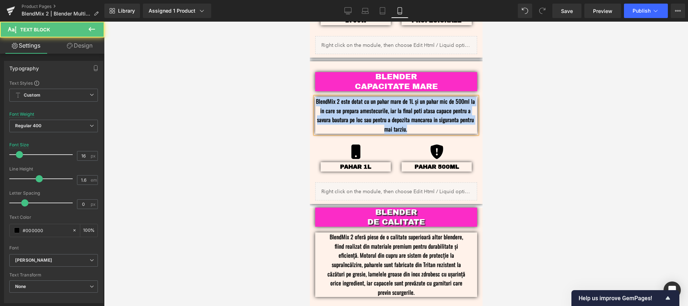
drag, startPoint x: 413, startPoint y: 117, endPoint x: 279, endPoint y: 85, distance: 138.3
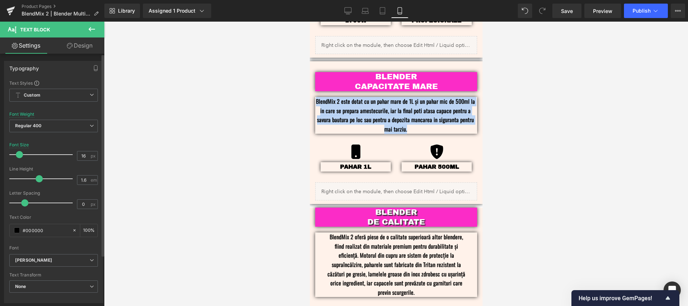
copy p "BlendMix 2 este dotat cu un pahar mare de 1L și un pahar mic de 500ml la in car…"
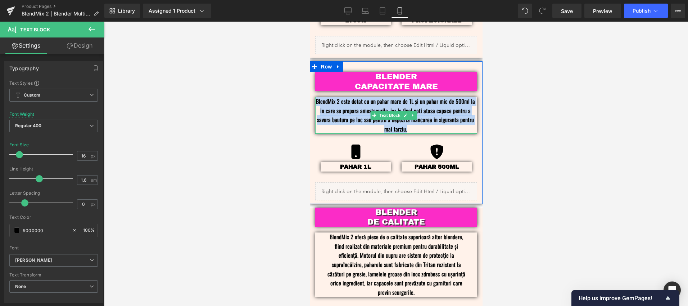
click at [420, 105] on p "BlendMix 2 este dotat cu un pahar mare de 1L și un pahar mic de 500ml la in car…" at bounding box center [395, 115] width 160 height 37
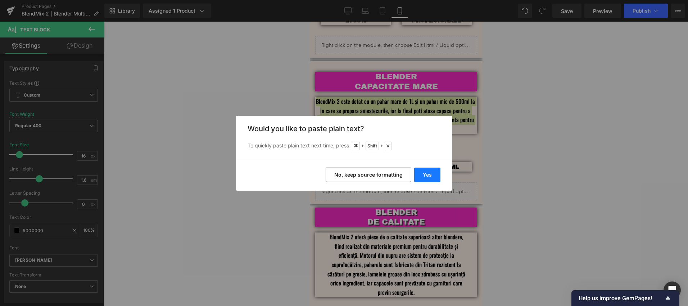
click at [427, 171] on button "Yes" at bounding box center [427, 174] width 26 height 14
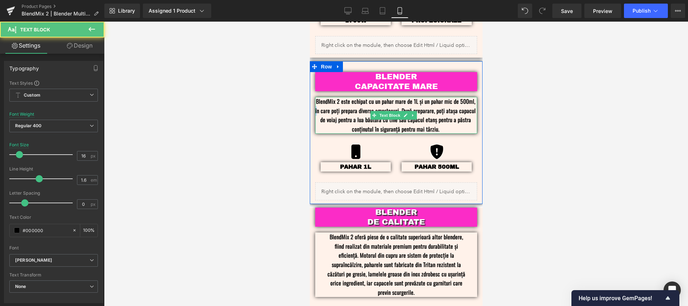
drag, startPoint x: 332, startPoint y: 98, endPoint x: 343, endPoint y: 109, distance: 15.5
click at [332, 98] on p "BlendMix 2 este echipat cu un pahar mare de 1L și un pahar mic de 500ml, în car…" at bounding box center [395, 115] width 160 height 37
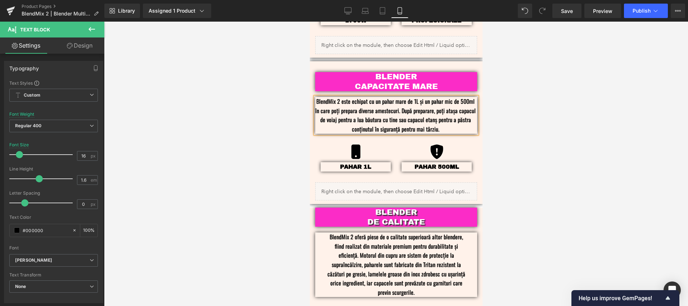
click at [404, 100] on p "BlendMix 2 este echipat cu un pahar mare de 1L și un pahar mic de 500ml în care…" at bounding box center [395, 115] width 160 height 37
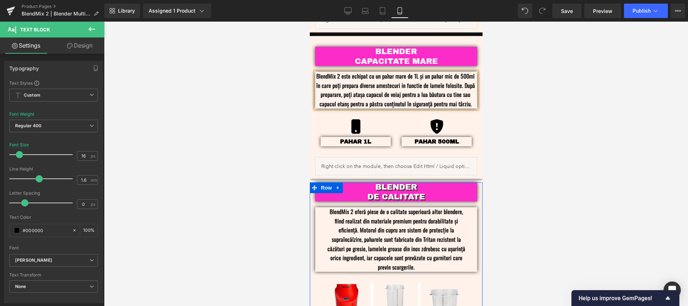
scroll to position [819, 0]
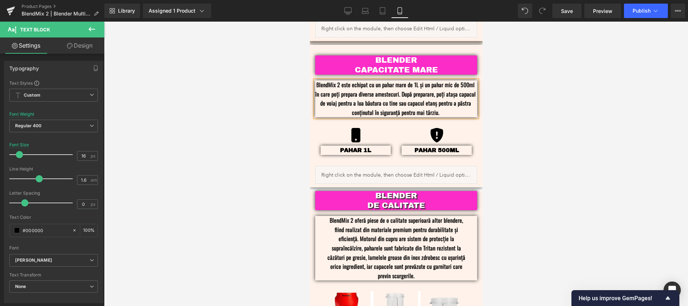
click at [571, 110] on div at bounding box center [396, 164] width 584 height 284
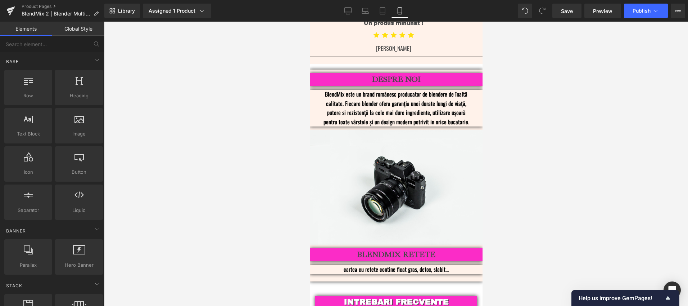
scroll to position [1777, 0]
click at [567, 9] on span "Save" at bounding box center [567, 11] width 12 height 8
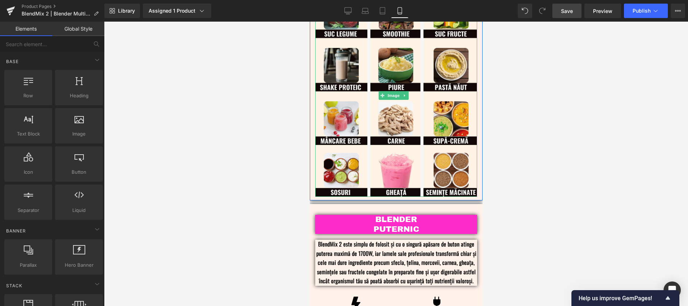
scroll to position [495, 0]
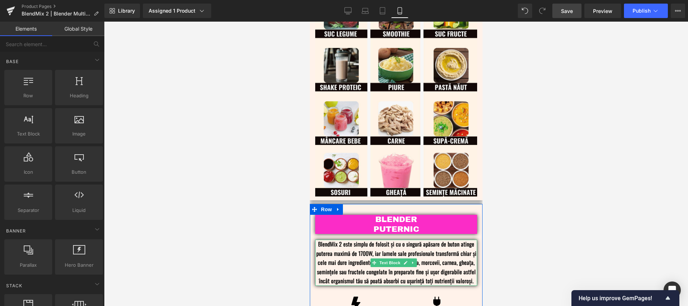
click at [454, 244] on p "BlendMix 2 este simplu de folosit și cu o singură apăsare de buton atinge puter…" at bounding box center [396, 262] width 162 height 46
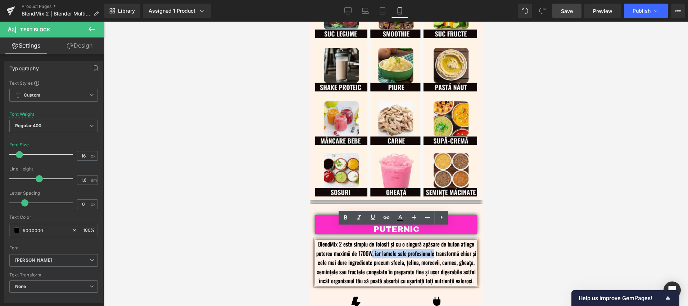
drag, startPoint x: 371, startPoint y: 244, endPoint x: 429, endPoint y: 245, distance: 57.9
click at [429, 245] on p "BlendMix 2 este simplu de folosit și cu o singură apăsare de buton atinge puter…" at bounding box center [396, 262] width 162 height 46
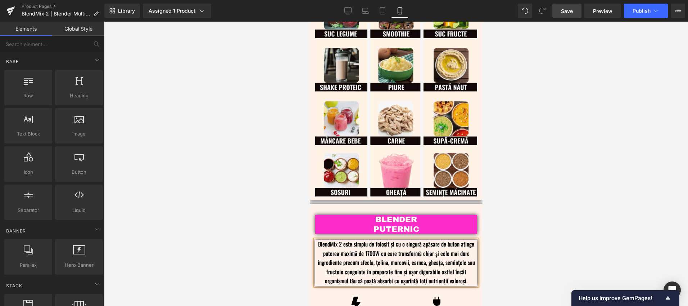
click at [574, 230] on div at bounding box center [396, 164] width 584 height 284
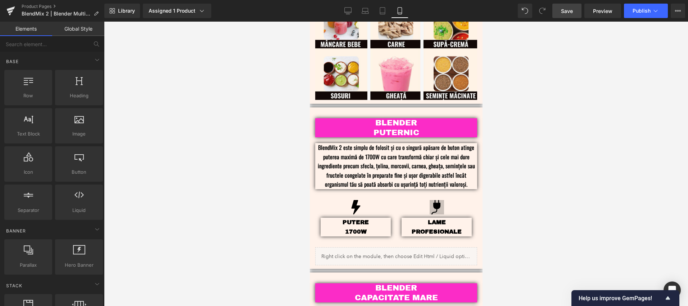
scroll to position [636, 0]
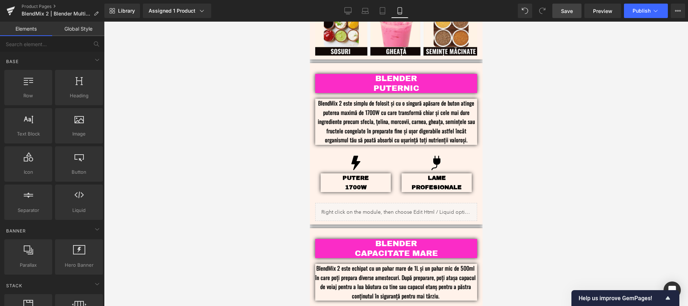
click at [528, 122] on div at bounding box center [396, 164] width 584 height 284
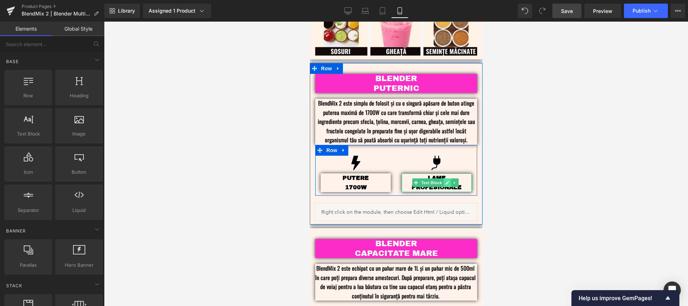
click at [445, 180] on icon at bounding box center [447, 182] width 4 height 4
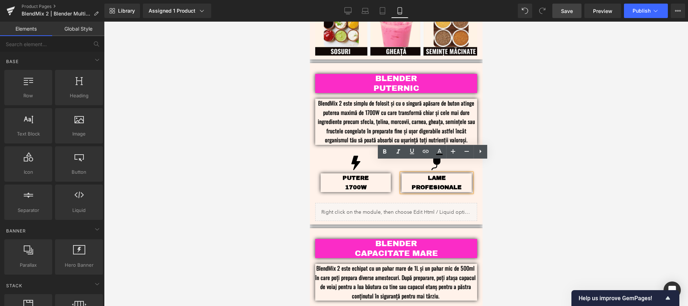
click at [447, 182] on p "PROFESIONALE" at bounding box center [436, 186] width 70 height 9
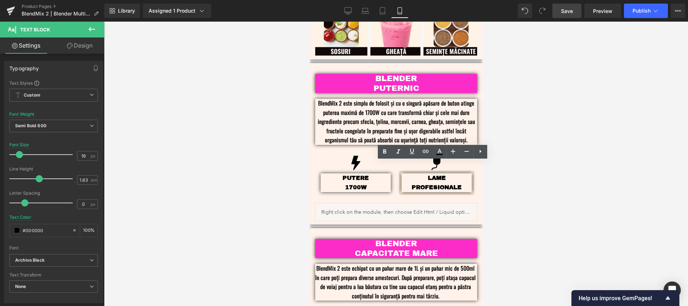
click at [433, 173] on p "LAME" at bounding box center [436, 177] width 70 height 9
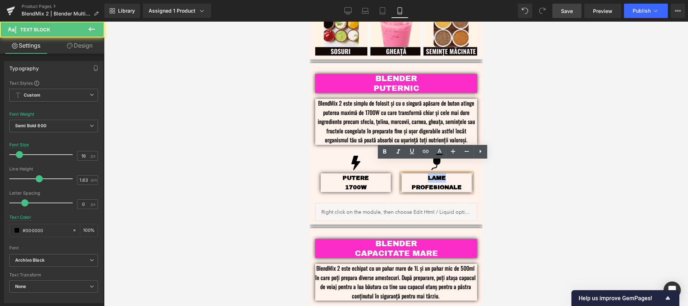
click at [433, 173] on p "LAME" at bounding box center [436, 177] width 70 height 9
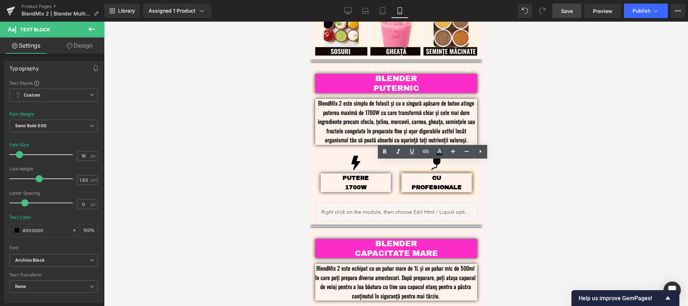
click at [440, 182] on p "PROFESIONALE" at bounding box center [436, 186] width 70 height 9
click at [439, 182] on p "PROFESIONALE" at bounding box center [436, 186] width 70 height 9
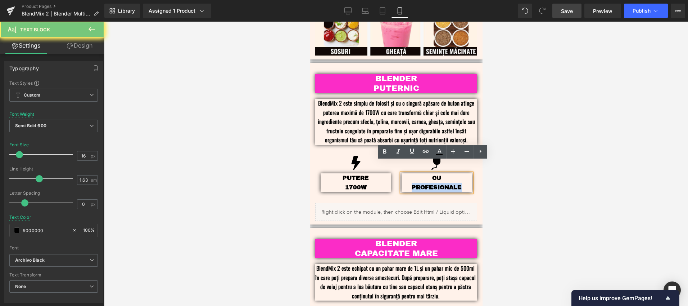
click at [439, 182] on p "PROFESIONALE" at bounding box center [436, 186] width 70 height 9
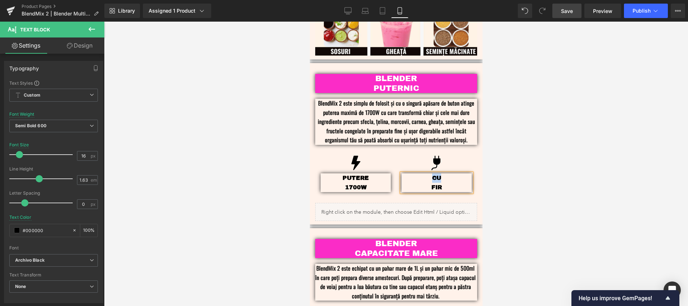
drag, startPoint x: 446, startPoint y: 166, endPoint x: 429, endPoint y: 166, distance: 17.6
click at [429, 173] on p "CU" at bounding box center [436, 177] width 70 height 9
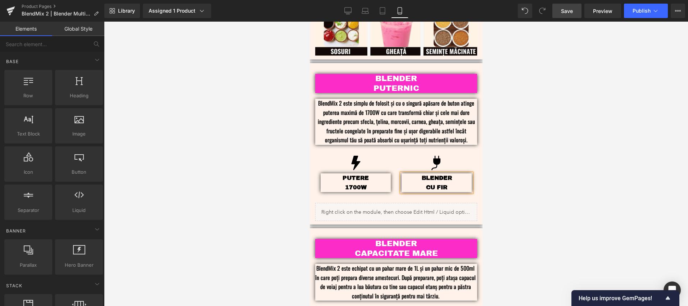
click at [550, 160] on div at bounding box center [396, 164] width 584 height 284
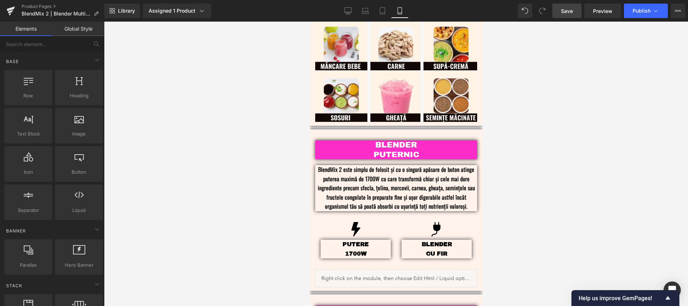
scroll to position [574, 0]
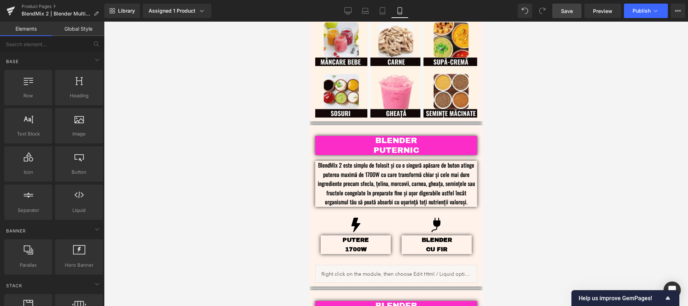
click at [532, 129] on div at bounding box center [396, 164] width 584 height 284
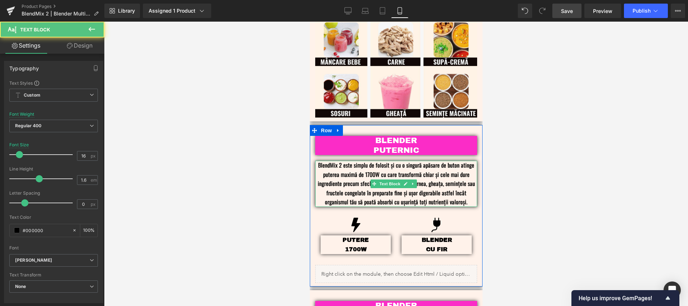
click at [381, 162] on p "BlendMix 2 este simplu de folosit și cu o singură apăsare de buton atinge puter…" at bounding box center [396, 183] width 162 height 46
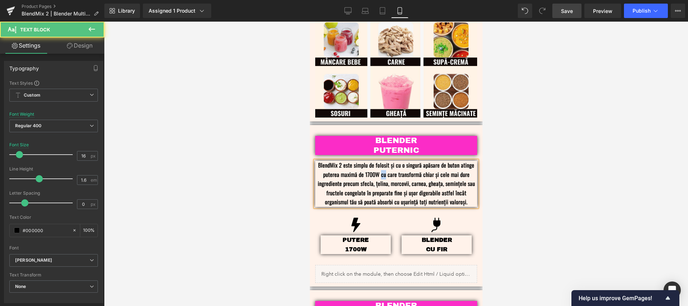
click at [381, 162] on p "BlendMix 2 este simplu de folosit și cu o singură apăsare de buton atinge puter…" at bounding box center [396, 183] width 162 height 46
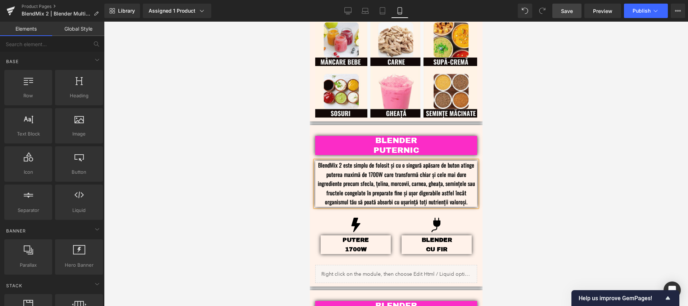
click at [596, 176] on div at bounding box center [396, 164] width 584 height 284
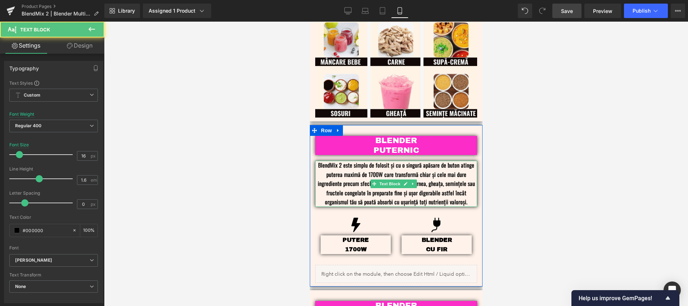
click at [434, 163] on p "BlendMix 2 este simplu de folosit și cu o singură apăsare de buton atinge puter…" at bounding box center [396, 183] width 162 height 46
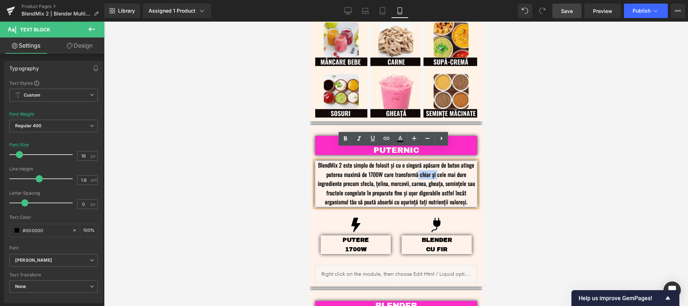
drag, startPoint x: 434, startPoint y: 163, endPoint x: 416, endPoint y: 163, distance: 18.4
click at [416, 163] on p "BlendMix 2 este simplu de folosit și cu o singură apăsare de buton atinge puter…" at bounding box center [396, 183] width 162 height 46
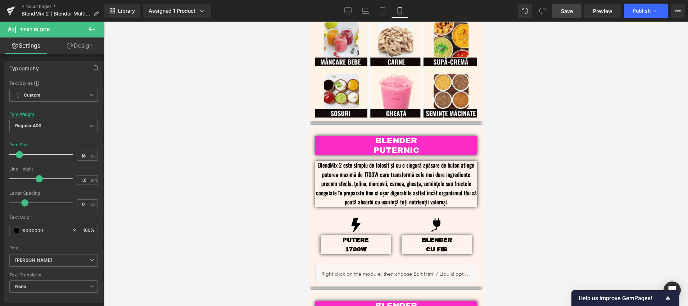
click at [581, 171] on div at bounding box center [396, 164] width 584 height 284
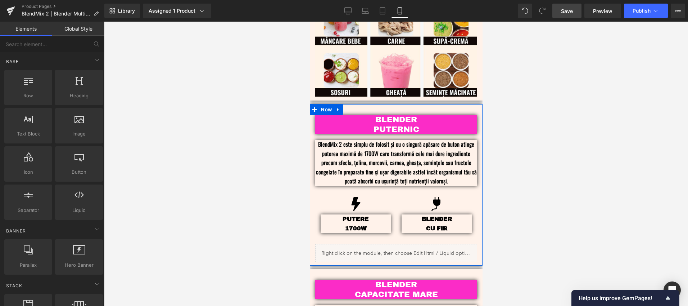
scroll to position [596, 0]
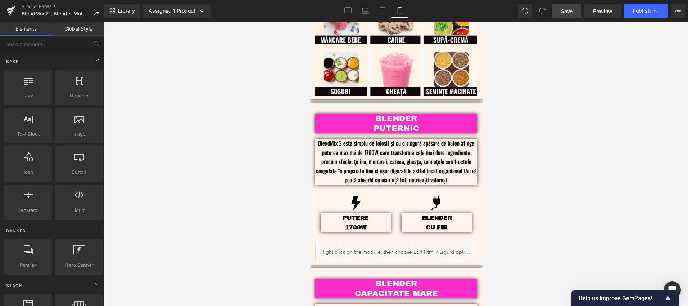
click at [555, 181] on div at bounding box center [396, 164] width 584 height 284
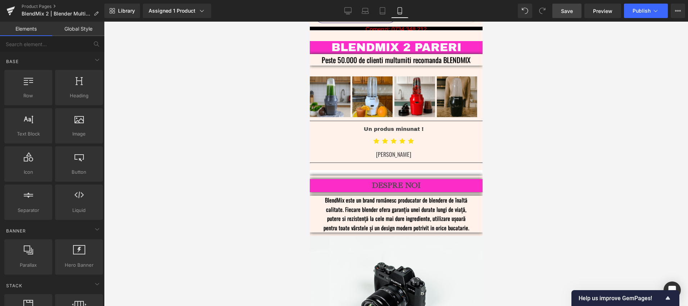
scroll to position [1590, 0]
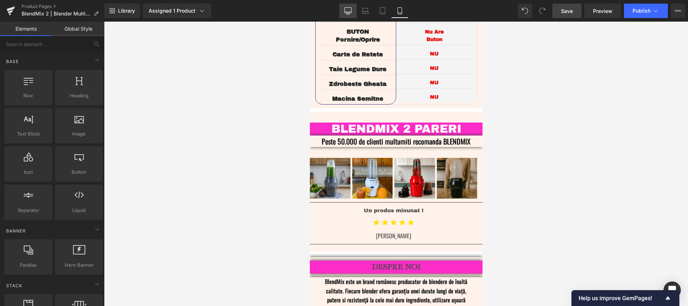
click at [344, 13] on link "Desktop" at bounding box center [347, 11] width 17 height 14
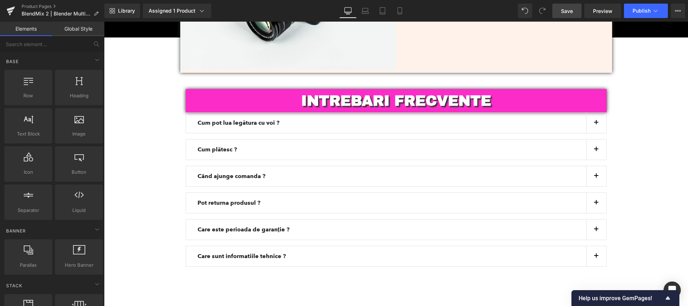
scroll to position [2191, 0]
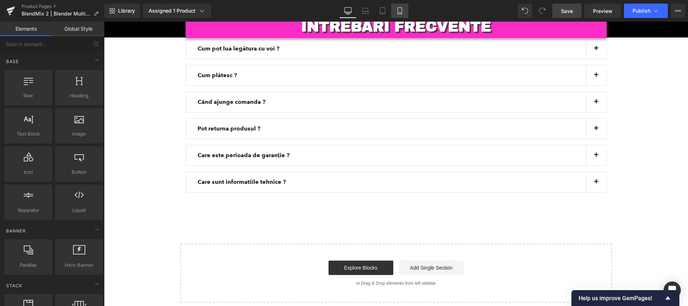
click at [402, 13] on icon at bounding box center [399, 10] width 7 height 7
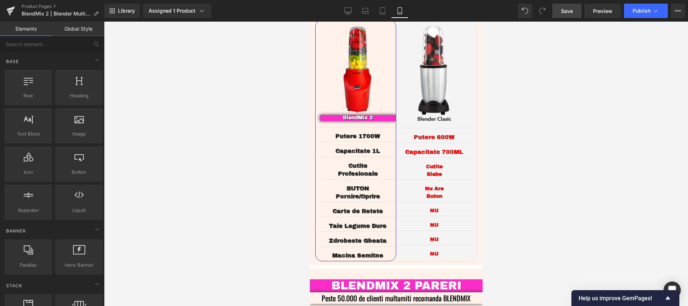
scroll to position [1368, 0]
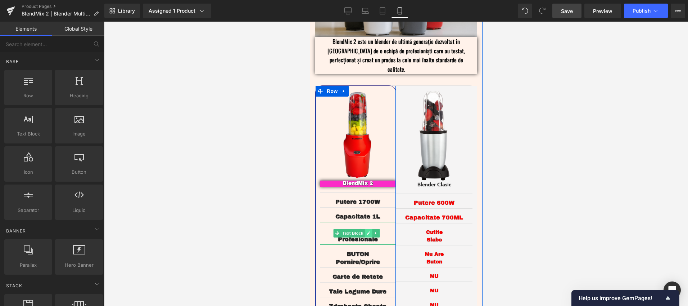
click at [367, 231] on icon at bounding box center [368, 233] width 4 height 4
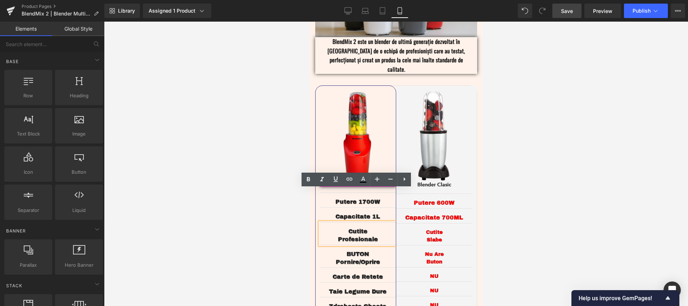
click at [357, 228] on span "Cutite Profesionale" at bounding box center [358, 235] width 40 height 14
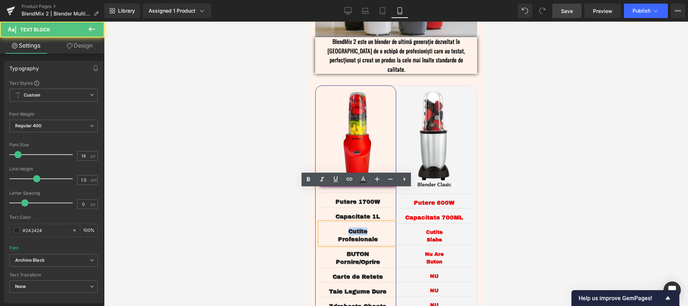
click at [357, 228] on span "Cutite Profesionale" at bounding box center [358, 235] width 40 height 14
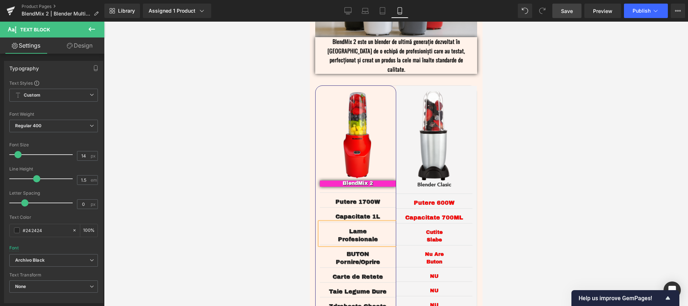
click at [353, 228] on span "Lame Profesionale" at bounding box center [358, 235] width 40 height 14
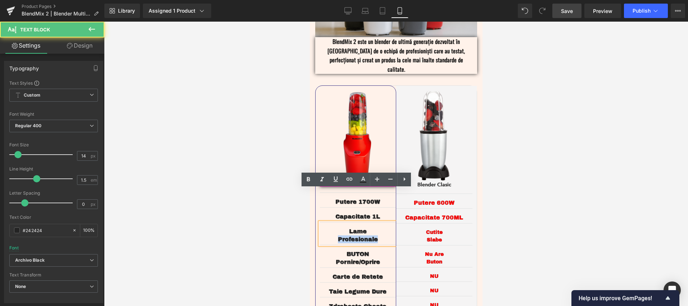
click at [353, 228] on span "Lame Profesionale" at bounding box center [358, 235] width 40 height 14
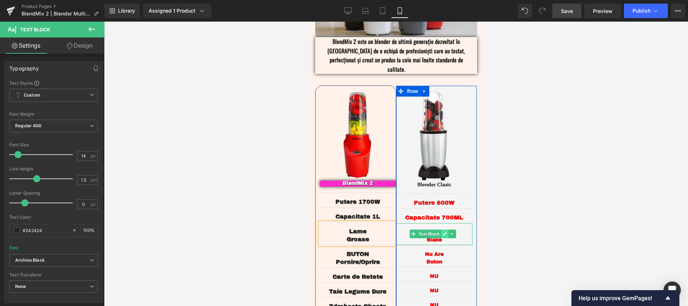
click at [443, 231] on icon at bounding box center [445, 233] width 4 height 4
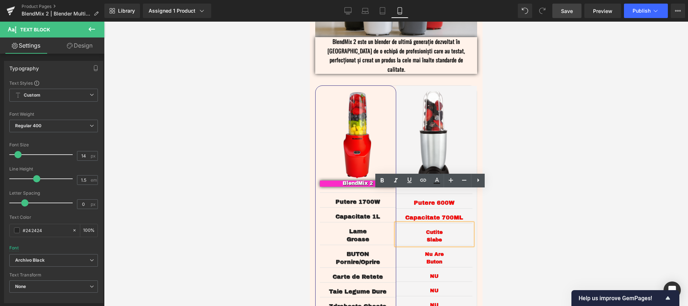
click at [432, 228] on p "Cutite Slabe" at bounding box center [434, 235] width 77 height 15
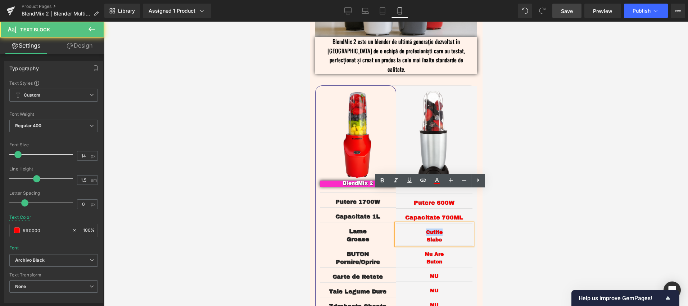
click at [432, 228] on p "Cutite Slabe" at bounding box center [434, 235] width 77 height 15
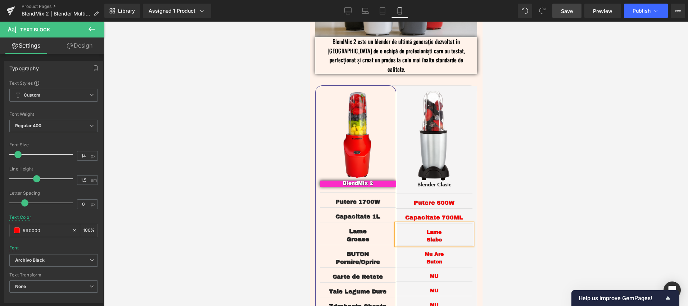
click at [430, 228] on p "[PERSON_NAME]" at bounding box center [434, 235] width 77 height 15
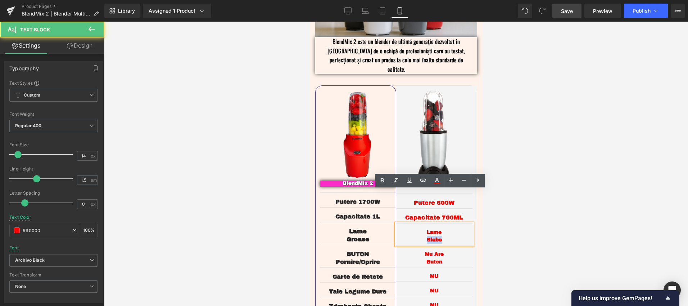
click at [430, 228] on p "[PERSON_NAME]" at bounding box center [434, 235] width 77 height 15
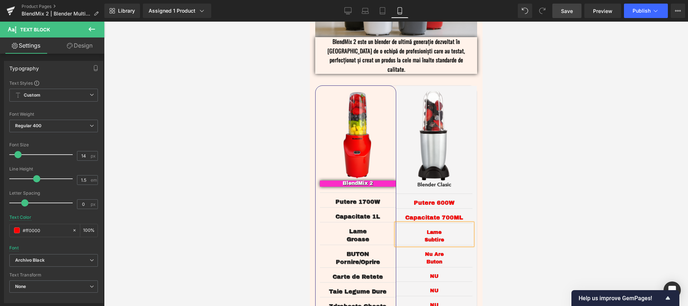
click at [546, 181] on div at bounding box center [396, 164] width 584 height 284
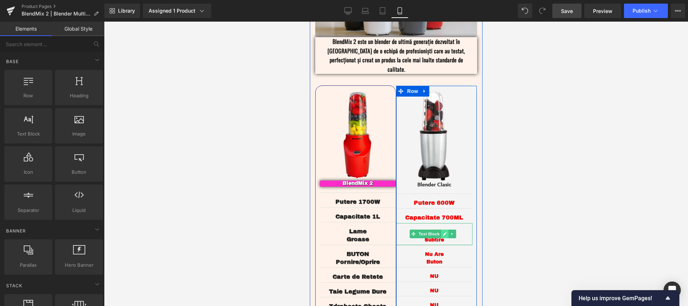
click at [442, 229] on link at bounding box center [445, 233] width 8 height 9
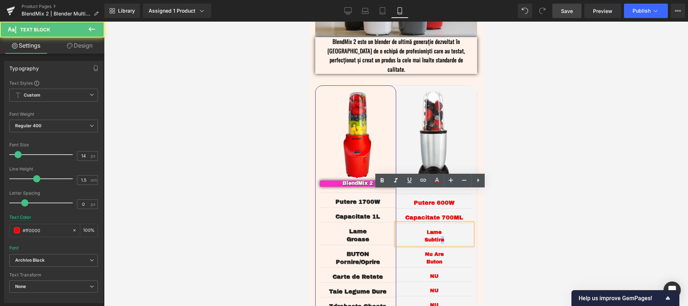
drag, startPoint x: 442, startPoint y: 207, endPoint x: 438, endPoint y: 208, distance: 4.0
click at [438, 228] on p "Lame Subtire" at bounding box center [434, 235] width 77 height 15
click at [530, 170] on div at bounding box center [396, 164] width 584 height 284
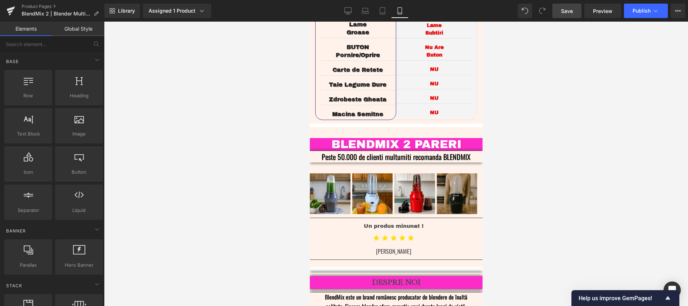
scroll to position [1562, 0]
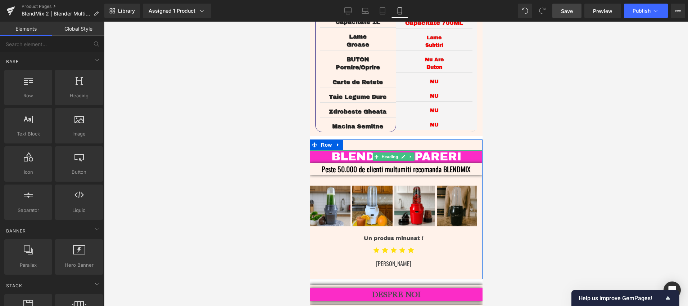
click at [422, 150] on h3 "BLENDMIX 2 PARERI" at bounding box center [395, 156] width 173 height 13
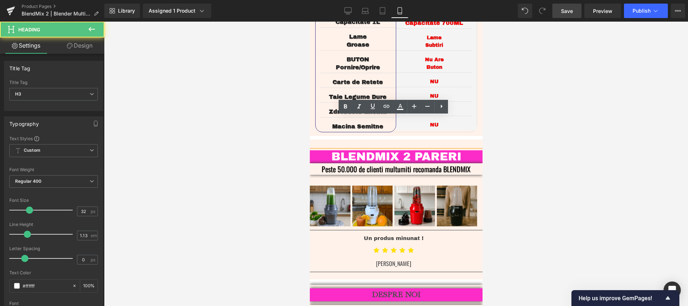
click at [413, 150] on h3 "BLENDMIX 2 PARERI" at bounding box center [395, 156] width 173 height 13
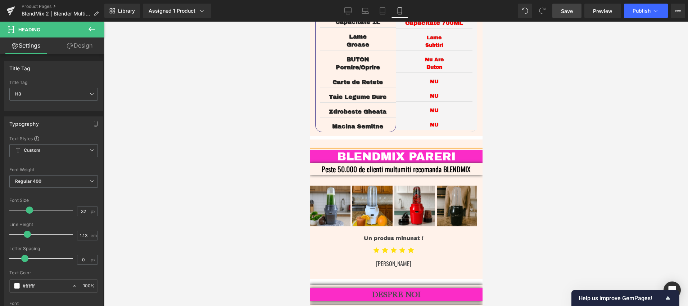
click at [561, 133] on div at bounding box center [396, 164] width 584 height 284
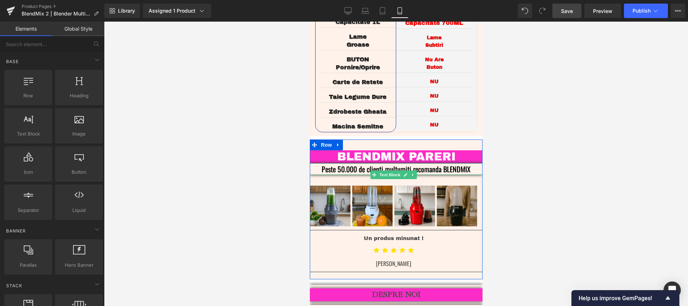
click at [442, 163] on p "Peste 50.000 de clienti multumiti recomanda BLENDMIX" at bounding box center [395, 169] width 151 height 12
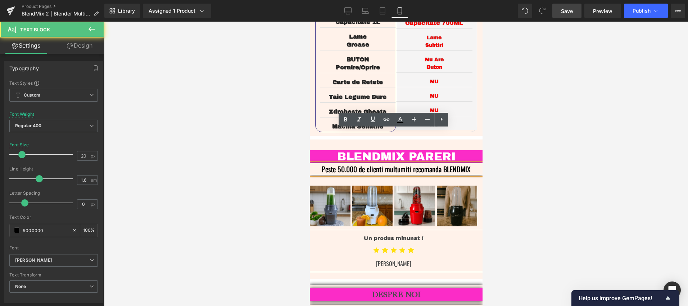
click at [422, 163] on p "Peste 50.000 de clienti multumiti recomanda BLENDMIX" at bounding box center [395, 169] width 151 height 12
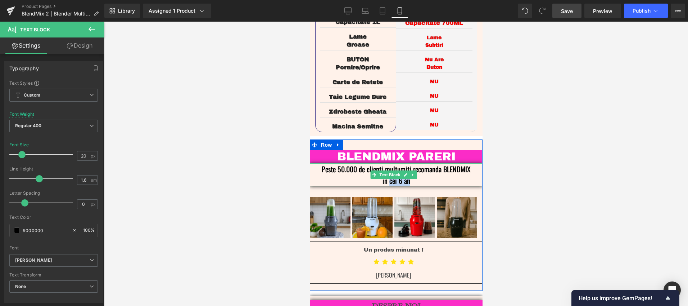
drag, startPoint x: 429, startPoint y: 146, endPoint x: 401, endPoint y: 146, distance: 27.7
click at [401, 163] on p "Peste 50.000 de clienti multumiti recomanda BLENDMIX in cei 6 an" at bounding box center [395, 174] width 151 height 23
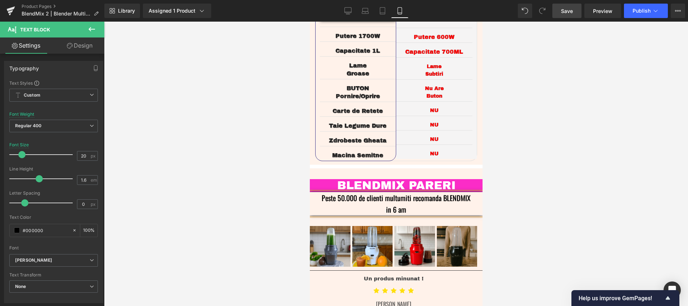
scroll to position [1519, 0]
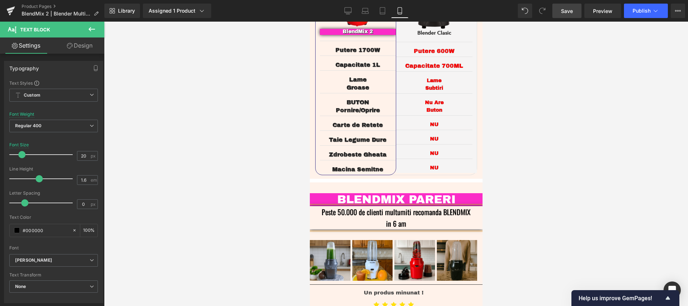
click at [430, 206] on p "Peste 50.000 de clienti multumiti recomanda BLENDMIX in 6 am" at bounding box center [395, 217] width 151 height 23
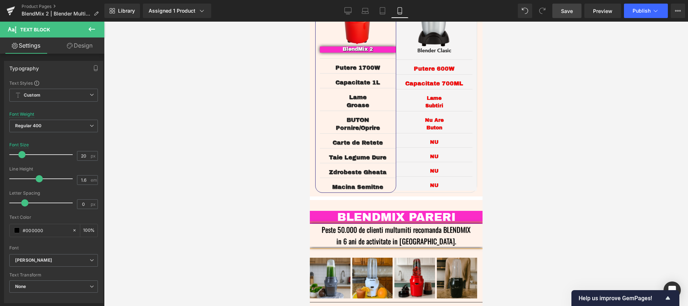
scroll to position [1507, 0]
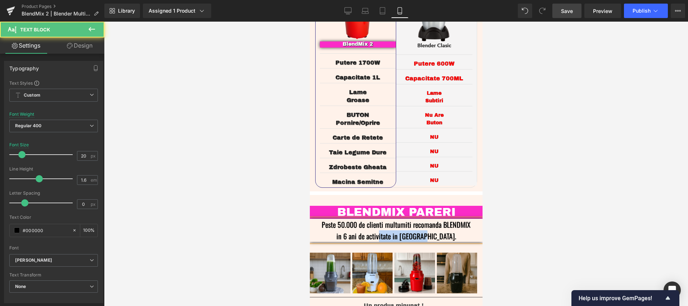
drag, startPoint x: 457, startPoint y: 201, endPoint x: 407, endPoint y: 200, distance: 50.0
click at [407, 218] on p "Peste 50.000 de clienti multumiti recomanda BLENDMIX in 6 ani de activitate in …" at bounding box center [395, 229] width 151 height 23
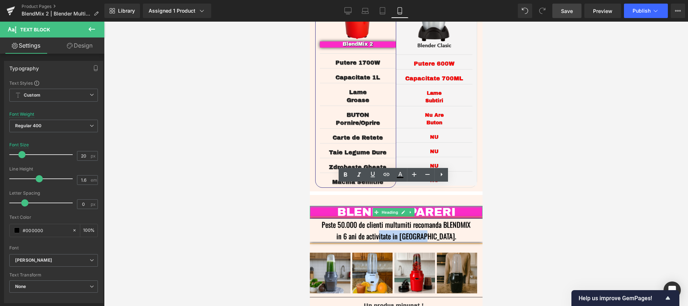
click at [462, 205] on div "BLENDMIX PARERI Heading" at bounding box center [395, 211] width 173 height 13
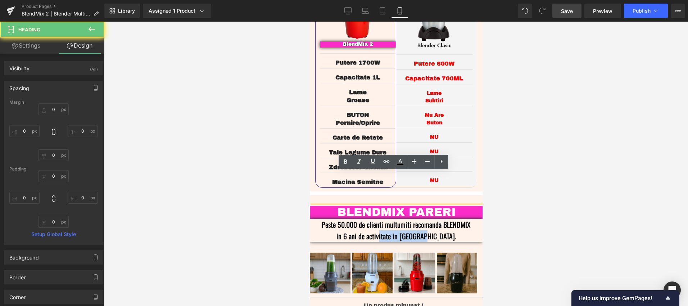
click at [462, 205] on h3 "BLENDMIX PARERI" at bounding box center [395, 211] width 173 height 13
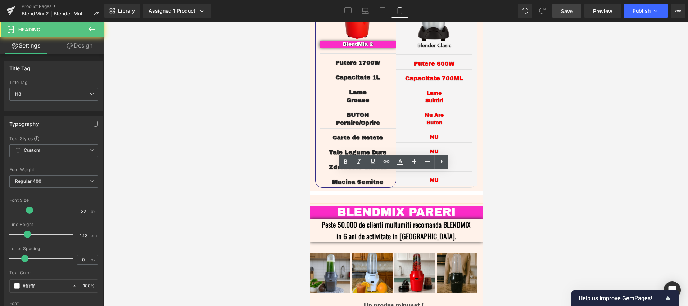
click at [406, 205] on h3 "BLENDMIX PARERI" at bounding box center [395, 211] width 173 height 13
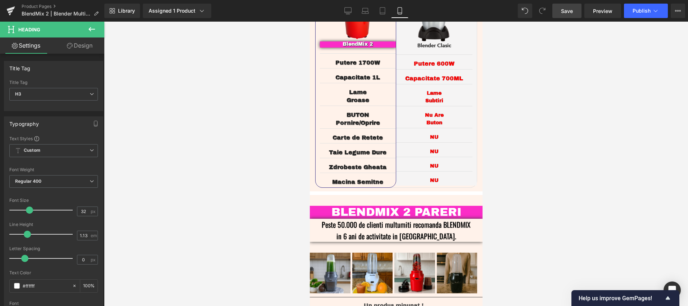
click at [509, 185] on div at bounding box center [396, 164] width 584 height 284
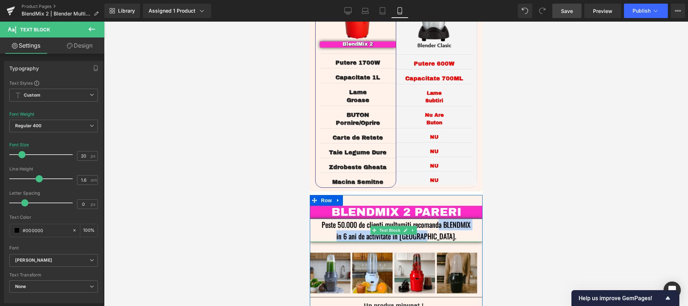
drag, startPoint x: 455, startPoint y: 202, endPoint x: 450, endPoint y: 190, distance: 13.4
click at [450, 218] on p "Peste 50.000 de clienti multumiti recomanda BLENDMIX in 6 ani de activitate in …" at bounding box center [395, 229] width 151 height 23
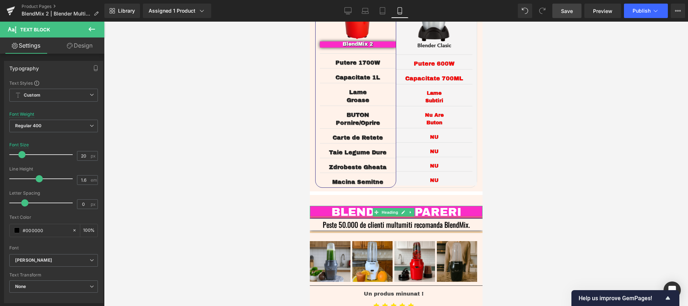
click at [418, 205] on h3 "BLENDMIX 2 PARERI" at bounding box center [395, 211] width 173 height 13
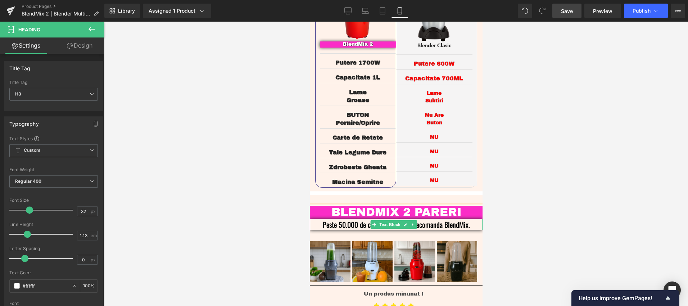
click at [465, 218] on p "Peste 50.000 de clienti multumiti recomanda BlendMix." at bounding box center [395, 224] width 151 height 12
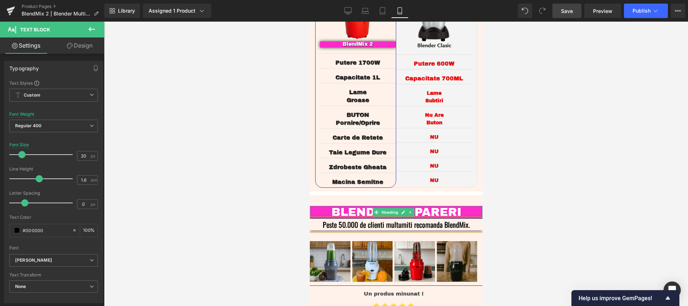
click at [418, 205] on h3 "BLENDMIX 2 PARERI" at bounding box center [395, 211] width 173 height 13
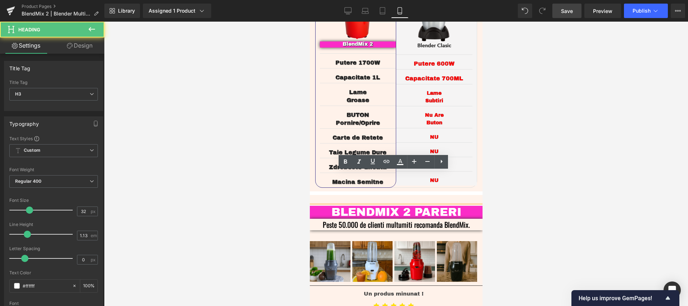
click at [412, 205] on h3 "BLENDMIX 2 PARERI" at bounding box center [395, 211] width 173 height 13
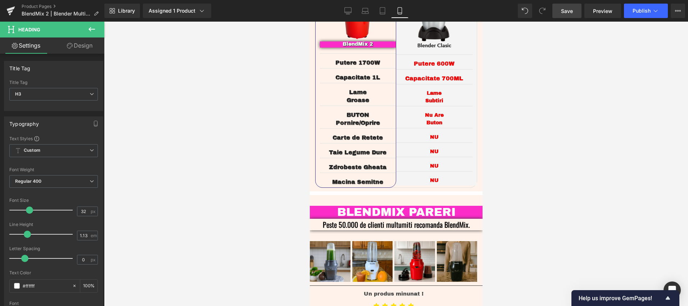
click at [553, 186] on div at bounding box center [396, 164] width 584 height 284
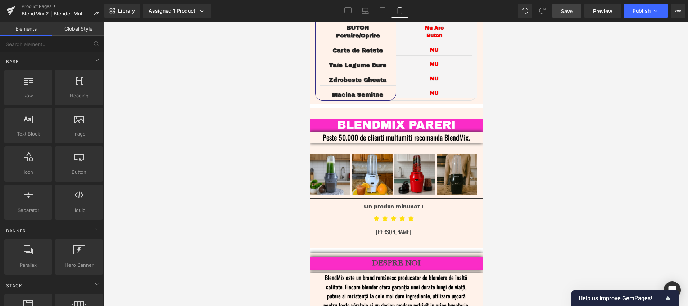
scroll to position [1599, 0]
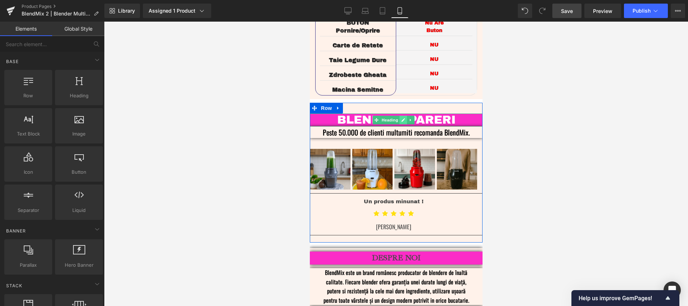
click at [404, 118] on icon at bounding box center [403, 120] width 4 height 4
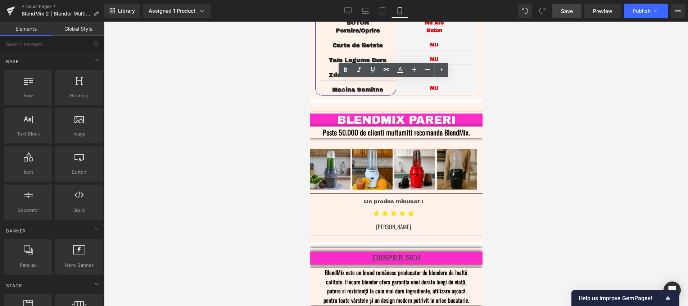
click at [404, 113] on h3 "BLENDMIX PARERI" at bounding box center [395, 119] width 173 height 13
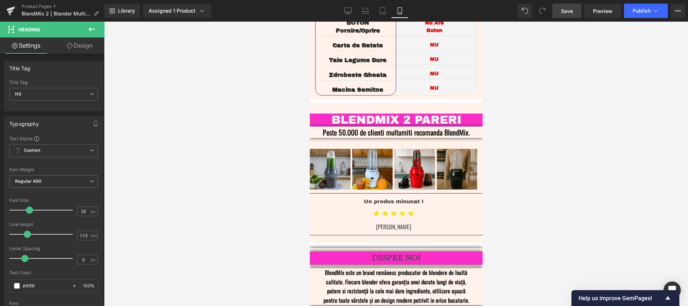
click at [558, 120] on div at bounding box center [396, 164] width 584 height 284
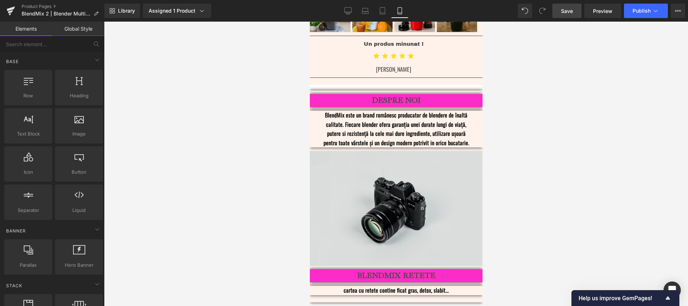
scroll to position [1894, 0]
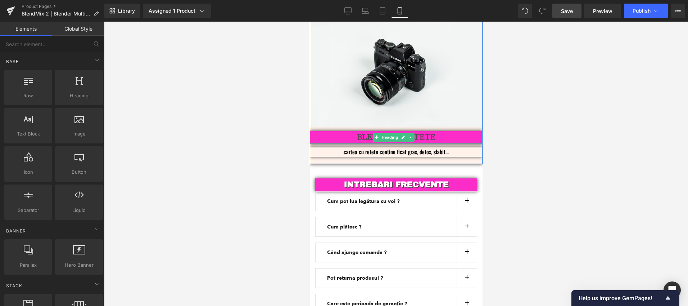
click at [404, 133] on link at bounding box center [403, 137] width 8 height 9
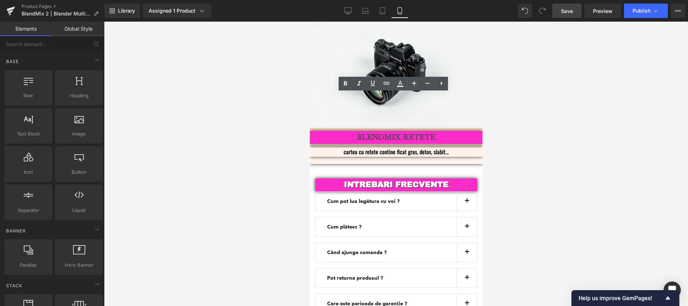
click at [399, 132] on b "BLENDMIX RETETE" at bounding box center [396, 136] width 78 height 9
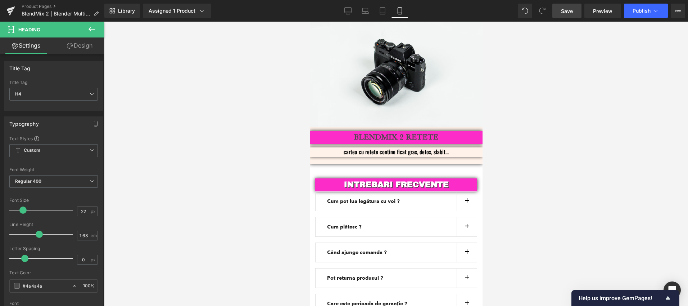
click at [561, 127] on div at bounding box center [396, 164] width 584 height 284
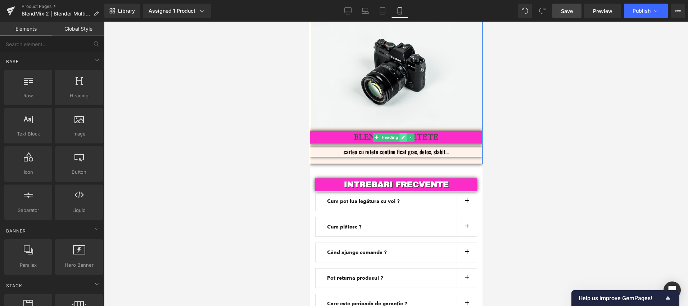
click at [403, 135] on icon at bounding box center [403, 137] width 4 height 4
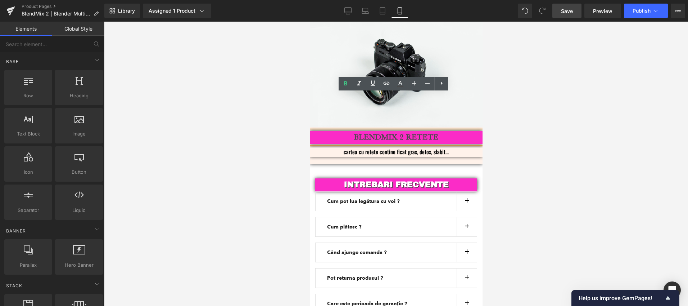
click at [404, 132] on b "BLENDMIX 2 RETETE" at bounding box center [396, 136] width 84 height 9
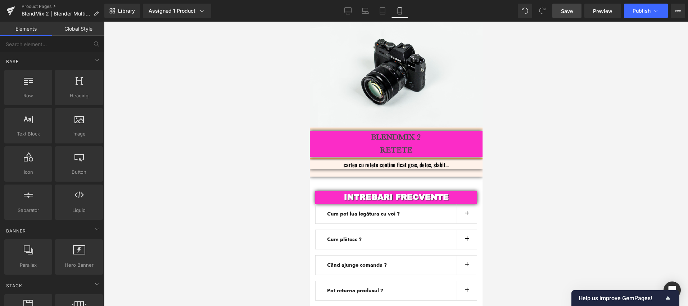
drag, startPoint x: 516, startPoint y: 127, endPoint x: 511, endPoint y: 126, distance: 4.7
click at [512, 126] on div at bounding box center [396, 164] width 584 height 284
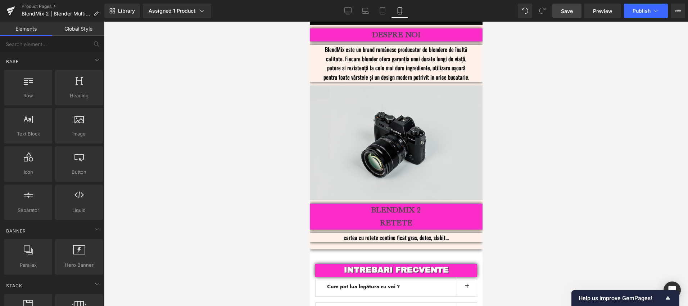
scroll to position [1695, 0]
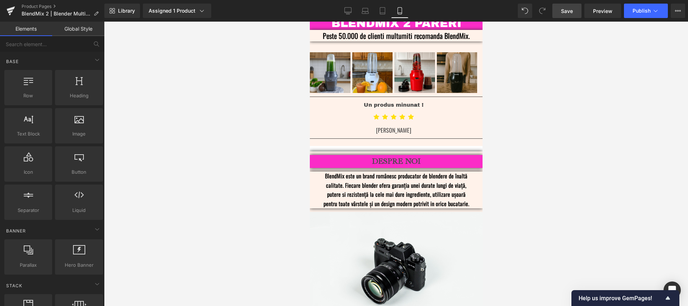
drag, startPoint x: 194, startPoint y: 161, endPoint x: 208, endPoint y: 154, distance: 15.8
click at [194, 162] on div at bounding box center [396, 164] width 584 height 284
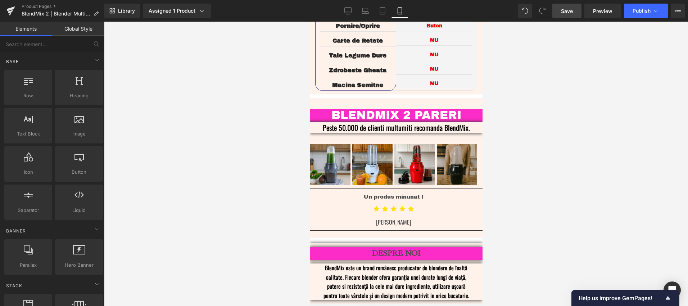
scroll to position [1575, 0]
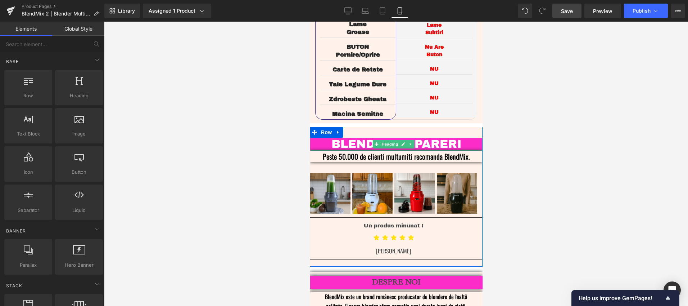
click at [401, 142] on icon at bounding box center [403, 144] width 4 height 4
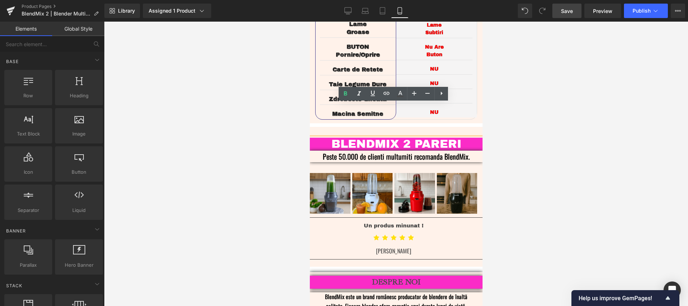
click at [411, 137] on h3 "BLENDMIX 2 PARERI" at bounding box center [395, 143] width 173 height 13
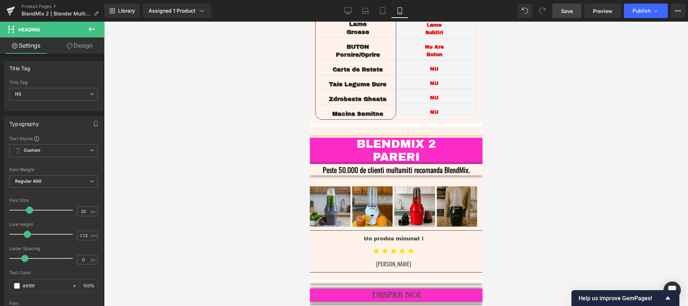
click at [577, 153] on div at bounding box center [396, 164] width 584 height 284
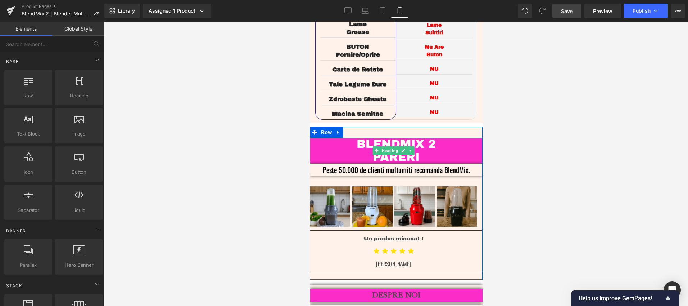
click at [438, 150] on h3 "PARERI" at bounding box center [395, 156] width 173 height 13
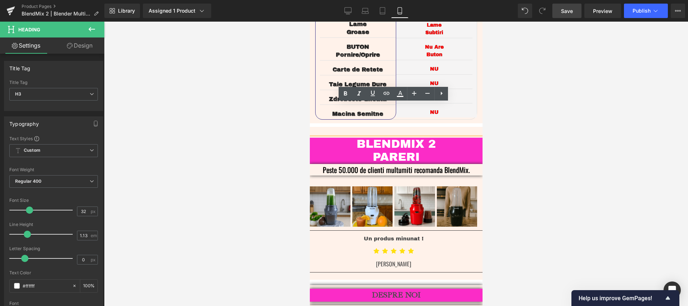
drag, startPoint x: 434, startPoint y: 124, endPoint x: 417, endPoint y: 124, distance: 17.3
click at [417, 150] on h3 "PARERI" at bounding box center [395, 156] width 173 height 13
click at [527, 154] on div at bounding box center [396, 164] width 584 height 284
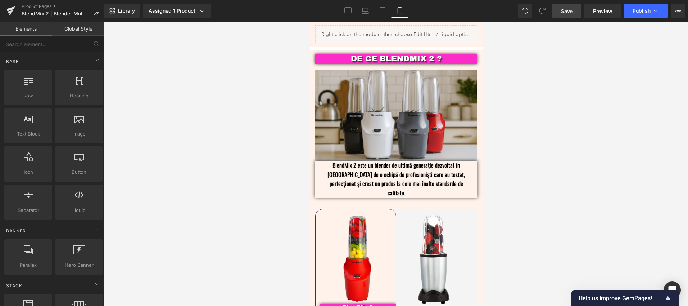
scroll to position [1204, 0]
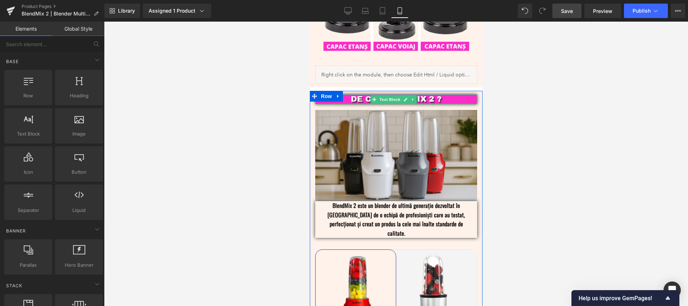
click at [403, 95] on link at bounding box center [405, 99] width 8 height 9
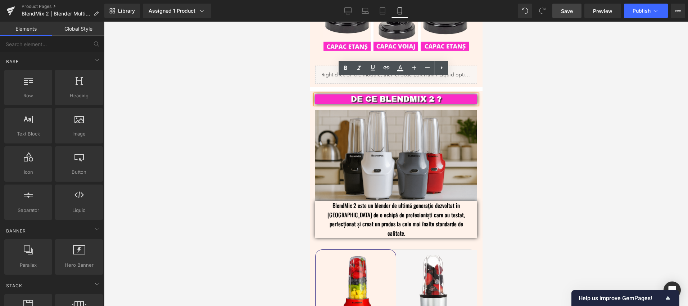
click at [378, 94] on p "DE CE BLENDMIX 2 ?" at bounding box center [396, 98] width 140 height 9
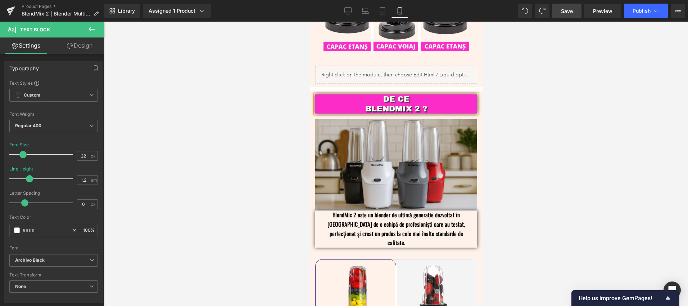
drag, startPoint x: 515, startPoint y: 112, endPoint x: 516, endPoint y: 118, distance: 7.1
click at [514, 112] on div at bounding box center [396, 164] width 584 height 284
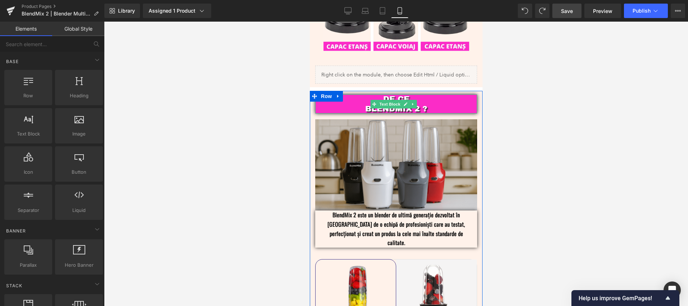
click at [365, 94] on p "DE CE BLENDMIX 2 ?" at bounding box center [396, 103] width 140 height 19
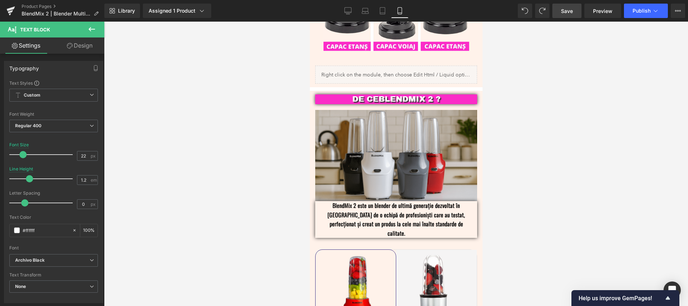
click at [545, 138] on div at bounding box center [396, 164] width 584 height 284
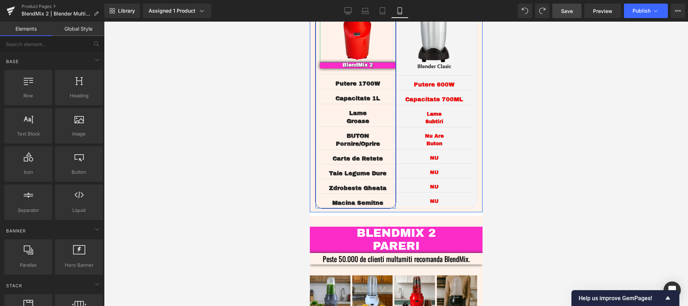
scroll to position [1565, 0]
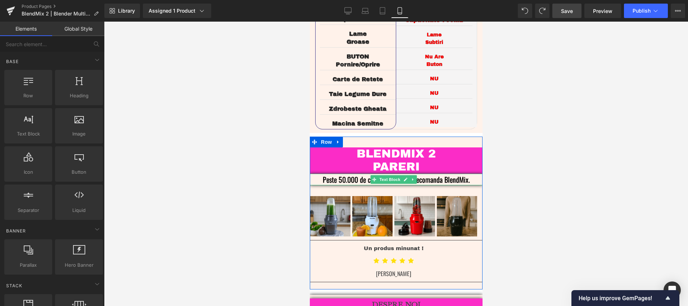
click at [464, 173] on p "Peste 50.000 de clienti multumiti recomanda BlendMix." at bounding box center [395, 179] width 151 height 12
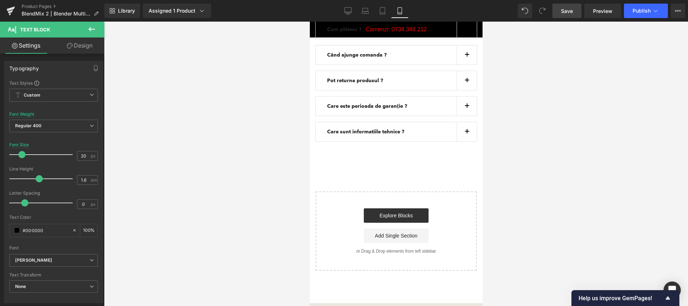
scroll to position [2201, 0]
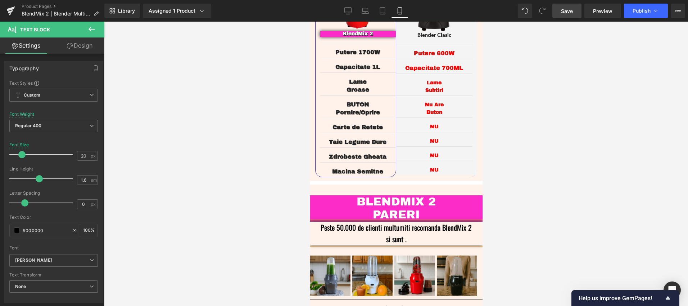
drag, startPoint x: 480, startPoint y: 279, endPoint x: 801, endPoint y: 223, distance: 326.5
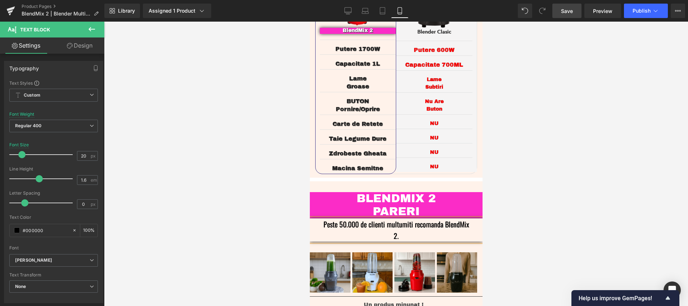
drag, startPoint x: 521, startPoint y: 152, endPoint x: 522, endPoint y: 157, distance: 5.4
click at [521, 152] on div at bounding box center [396, 164] width 584 height 284
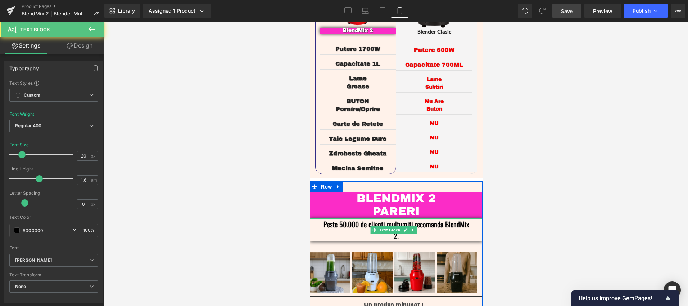
click at [400, 218] on p "Peste 50.000 de clienti multumiti recomanda BlendMix 2." at bounding box center [395, 229] width 151 height 23
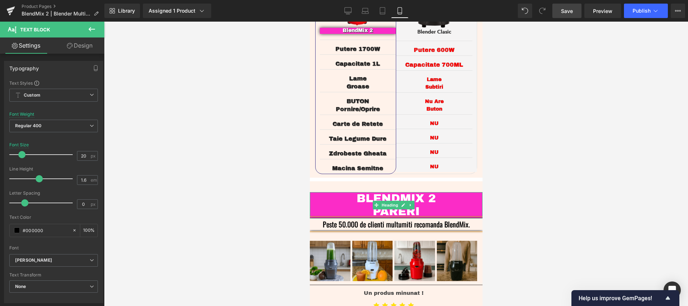
click at [372, 205] on h3 "PARERI" at bounding box center [395, 211] width 173 height 13
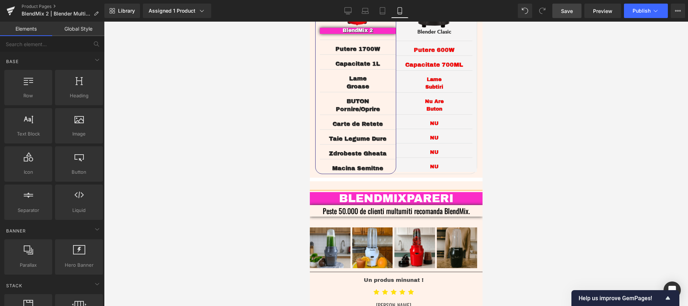
click at [575, 163] on div at bounding box center [396, 164] width 584 height 284
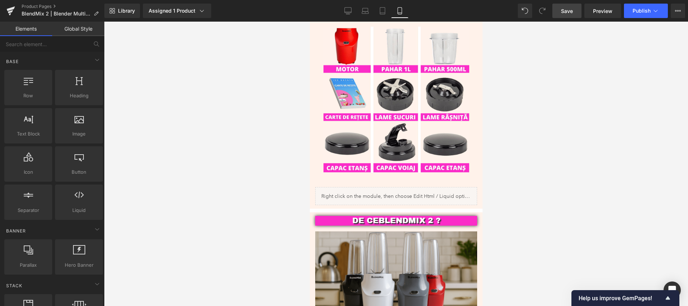
scroll to position [1063, 0]
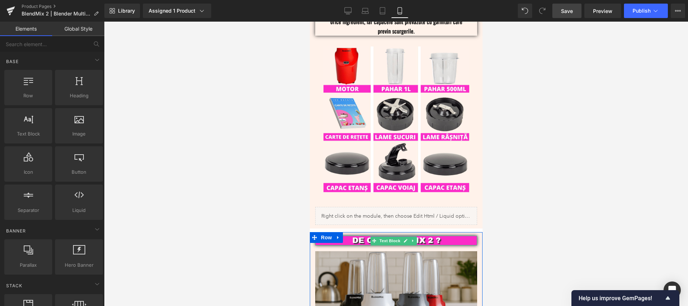
click at [444, 235] on p "DE CE BLENDMIX 2 ?" at bounding box center [396, 239] width 140 height 9
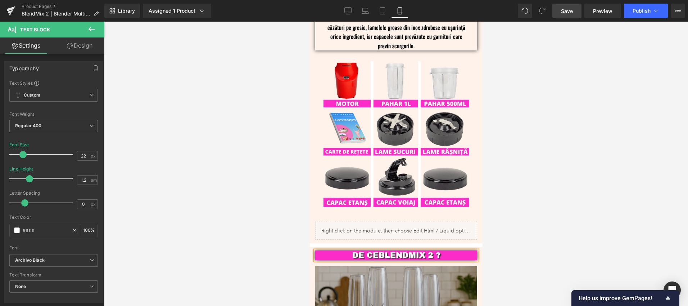
scroll to position [1103, 0]
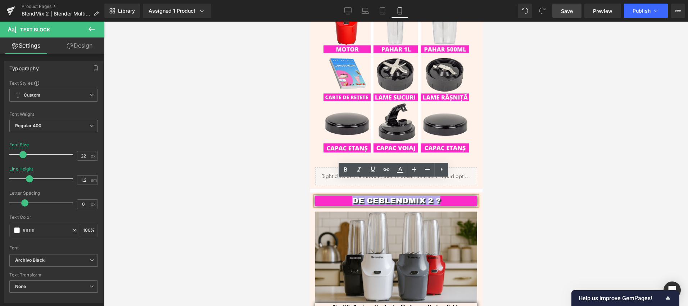
drag, startPoint x: 442, startPoint y: 184, endPoint x: 348, endPoint y: 184, distance: 93.9
click at [348, 196] on p "DE CE BLENDMIX 2 ?" at bounding box center [396, 200] width 140 height 9
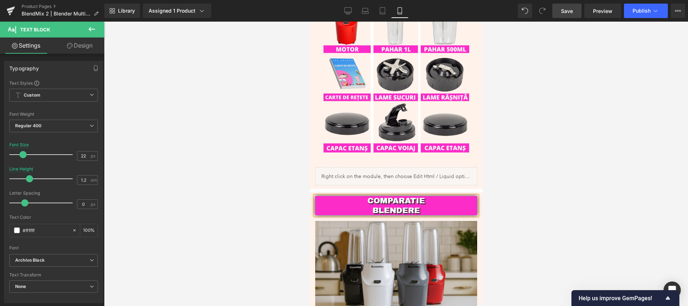
click at [564, 223] on div at bounding box center [396, 164] width 584 height 284
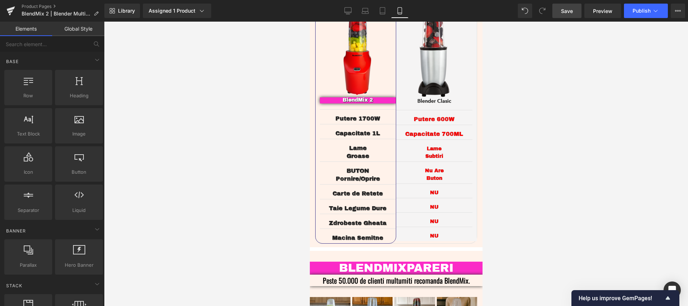
scroll to position [1462, 0]
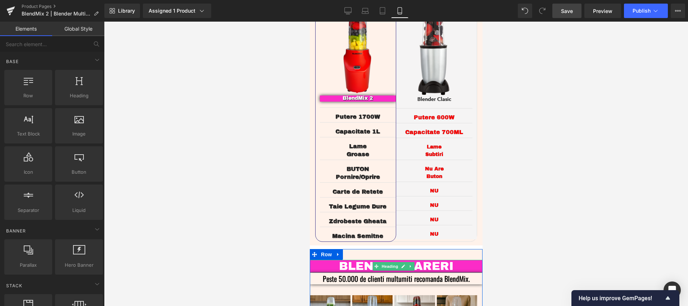
click at [405, 262] on link at bounding box center [403, 266] width 8 height 9
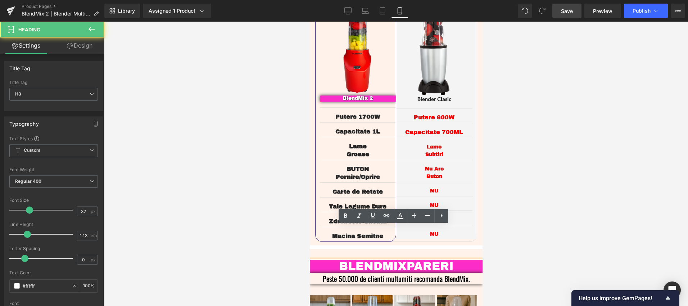
click at [406, 259] on span "PARERI" at bounding box center [429, 265] width 47 height 13
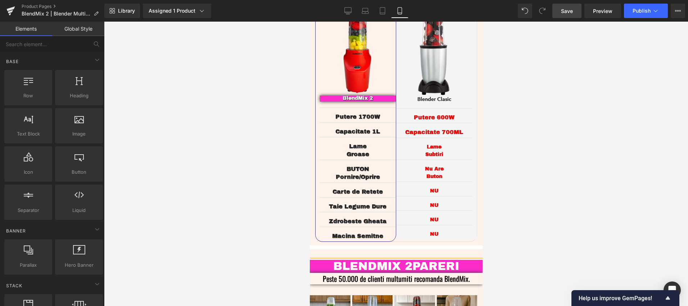
click at [521, 236] on div at bounding box center [396, 164] width 584 height 284
click at [407, 262] on link at bounding box center [411, 266] width 8 height 9
click at [517, 207] on div at bounding box center [396, 164] width 584 height 284
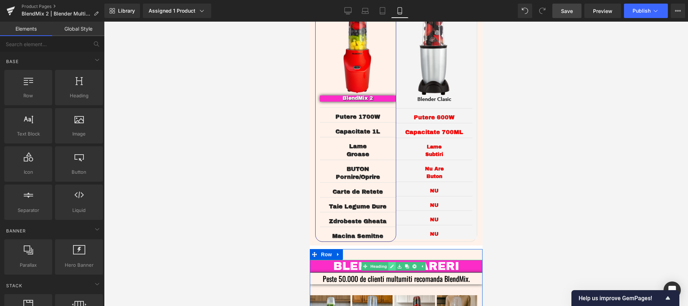
click at [390, 264] on icon at bounding box center [392, 266] width 4 height 4
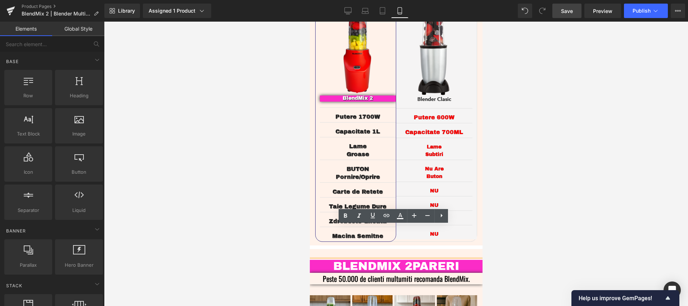
click at [413, 259] on span "PARERI" at bounding box center [435, 265] width 47 height 13
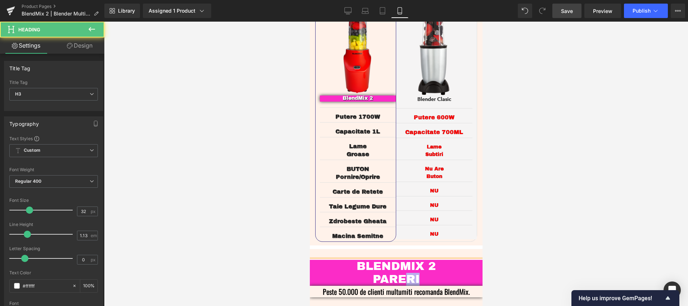
drag, startPoint x: 428, startPoint y: 245, endPoint x: 404, endPoint y: 247, distance: 23.1
click at [404, 272] on h3 "PARERI" at bounding box center [395, 278] width 173 height 13
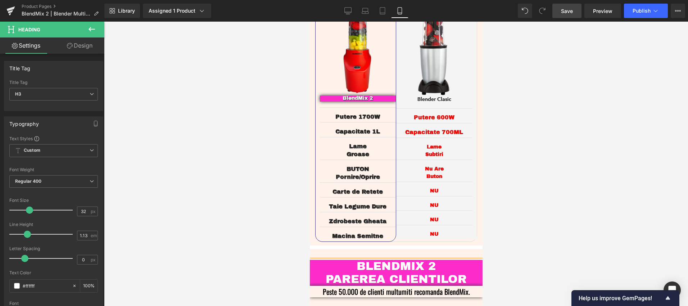
click at [556, 206] on div at bounding box center [396, 164] width 584 height 284
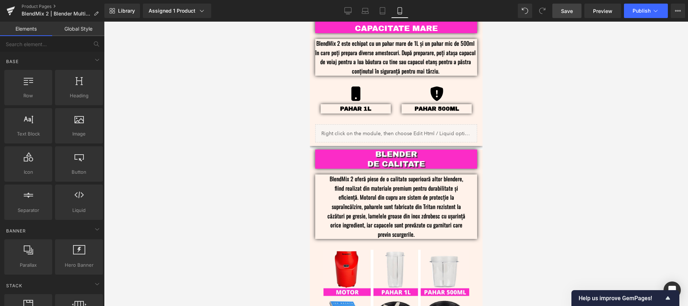
scroll to position [848, 0]
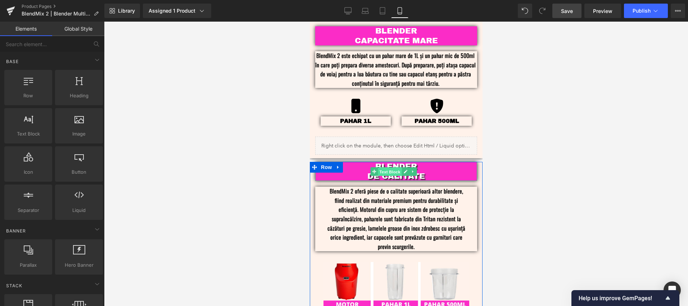
click at [388, 167] on span "Text Block" at bounding box center [389, 171] width 24 height 9
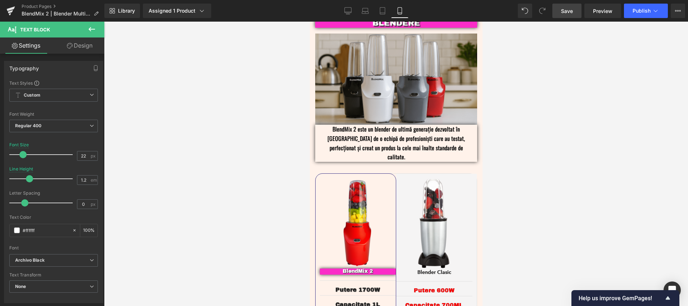
scroll to position [1469, 0]
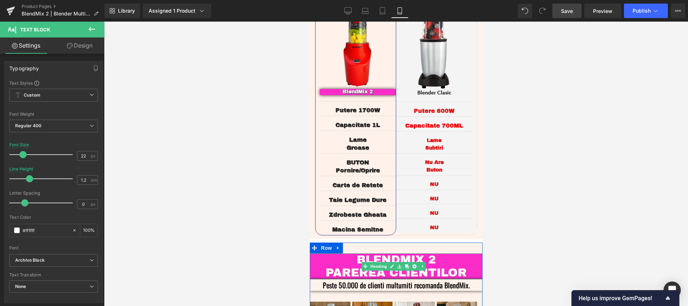
click at [393, 264] on icon at bounding box center [392, 266] width 4 height 4
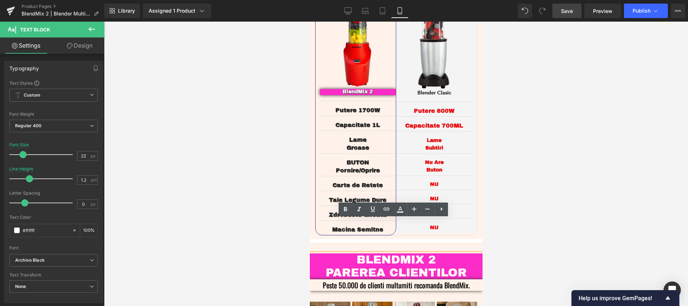
click at [373, 253] on h3 "BLENDMIX 2" at bounding box center [395, 259] width 173 height 13
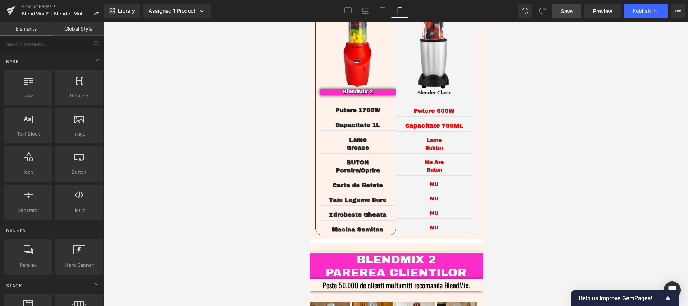
click at [259, 214] on div at bounding box center [396, 164] width 584 height 284
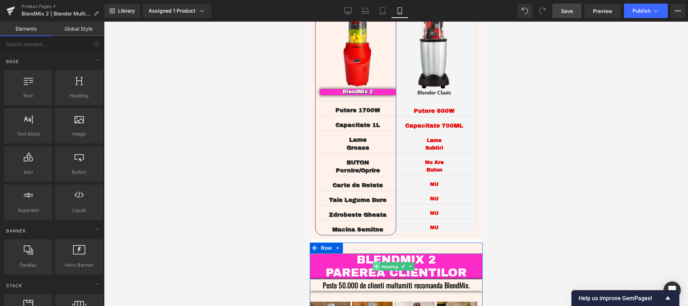
click at [376, 262] on link "Heading" at bounding box center [385, 266] width 27 height 9
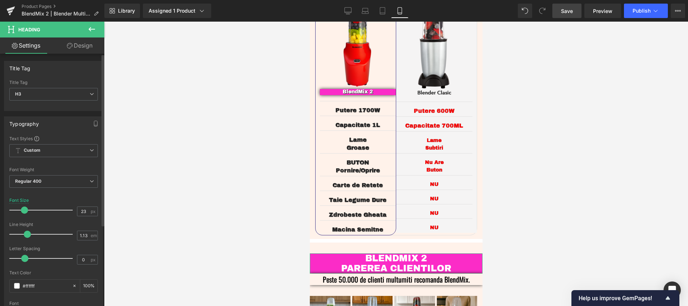
type input "22"
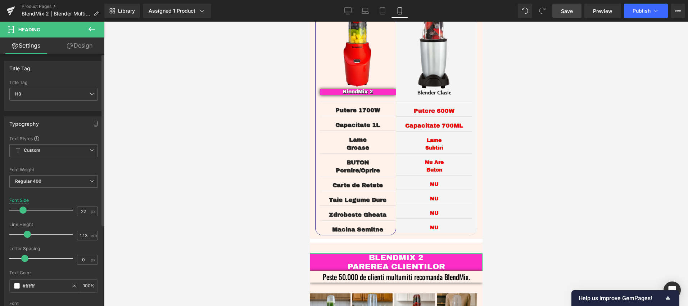
drag, startPoint x: 27, startPoint y: 210, endPoint x: 23, endPoint y: 209, distance: 4.0
click at [23, 209] on span at bounding box center [22, 209] width 7 height 7
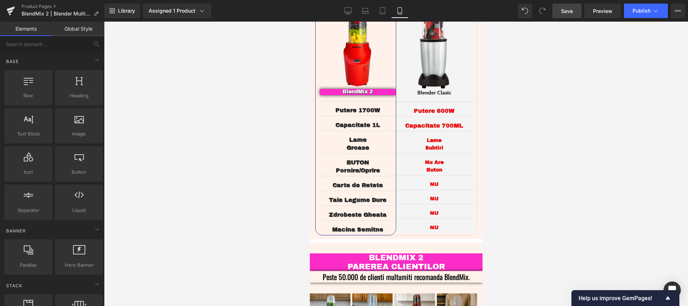
click at [253, 184] on div at bounding box center [396, 164] width 584 height 284
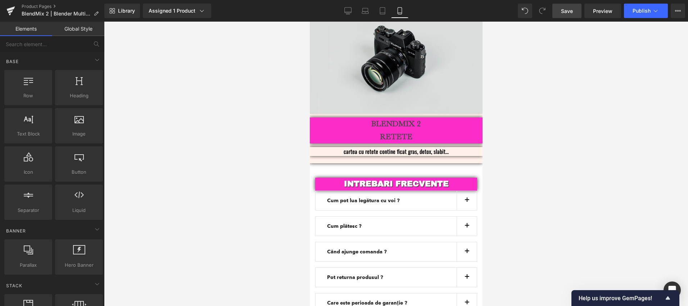
scroll to position [1794, 0]
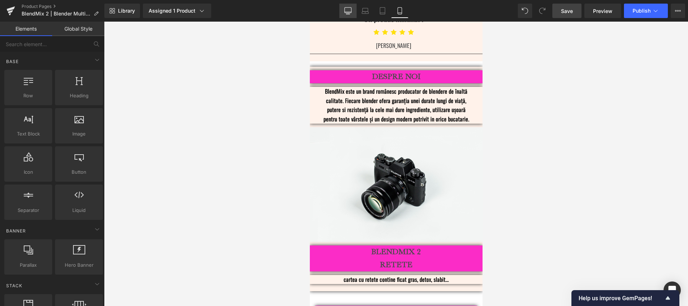
click at [343, 12] on link "Desktop" at bounding box center [347, 11] width 17 height 14
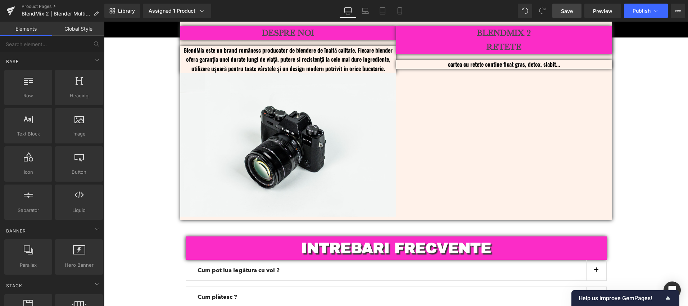
scroll to position [1896, 0]
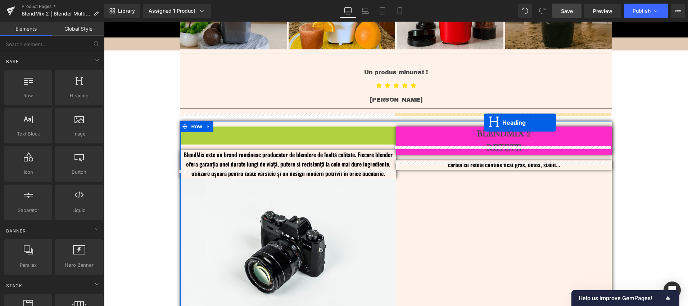
drag, startPoint x: 267, startPoint y: 125, endPoint x: 484, endPoint y: 122, distance: 216.7
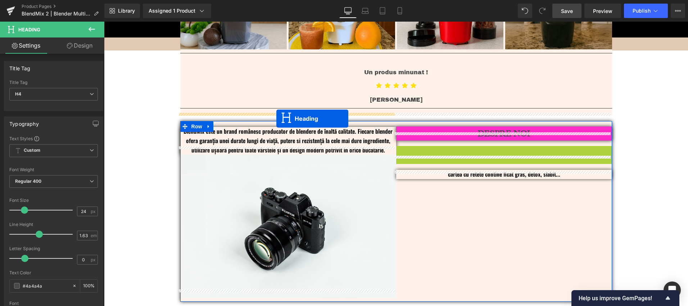
drag, startPoint x: 483, startPoint y: 151, endPoint x: 276, endPoint y: 118, distance: 209.9
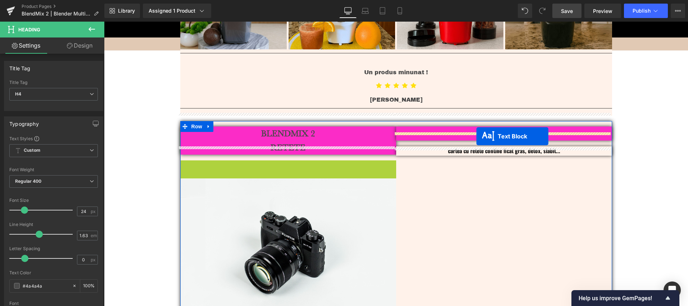
drag, startPoint x: 272, startPoint y: 167, endPoint x: 476, endPoint y: 137, distance: 206.3
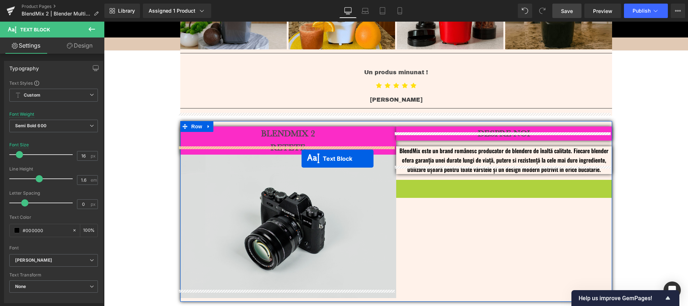
drag, startPoint x: 492, startPoint y: 176, endPoint x: 302, endPoint y: 158, distance: 191.2
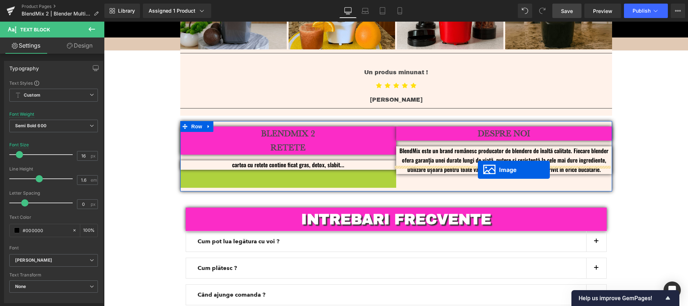
drag, startPoint x: 293, startPoint y: 229, endPoint x: 478, endPoint y: 169, distance: 193.9
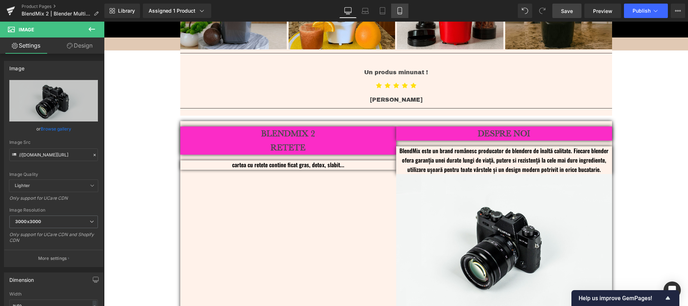
click at [399, 13] on icon at bounding box center [399, 10] width 7 height 7
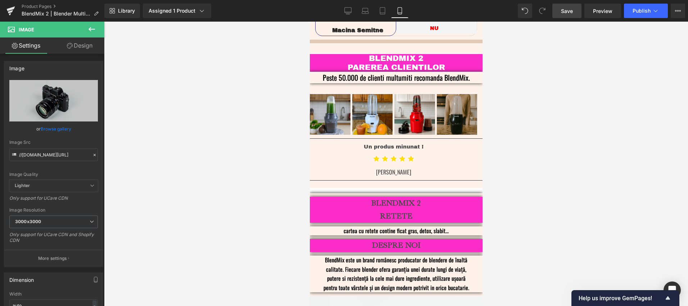
scroll to position [1635, 0]
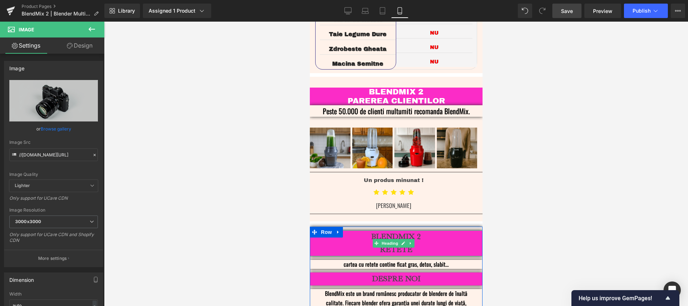
click at [413, 243] on h4 "RETETE" at bounding box center [395, 249] width 173 height 13
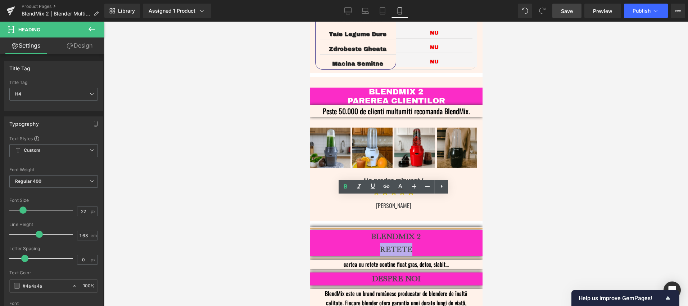
drag, startPoint x: 409, startPoint y: 216, endPoint x: 376, endPoint y: 217, distance: 32.8
click at [376, 243] on h4 "RETETE" at bounding box center [395, 249] width 173 height 13
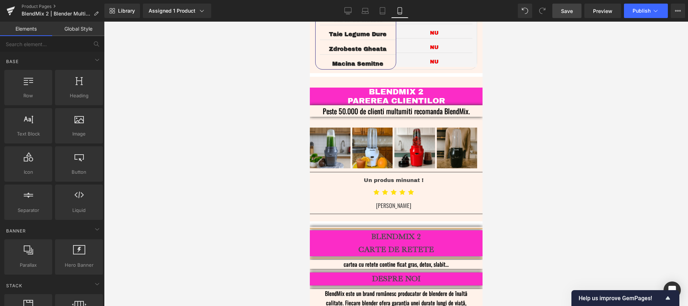
click at [520, 181] on div at bounding box center [396, 164] width 584 height 284
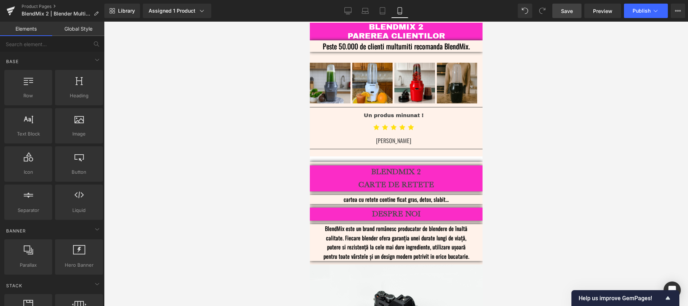
scroll to position [1697, 0]
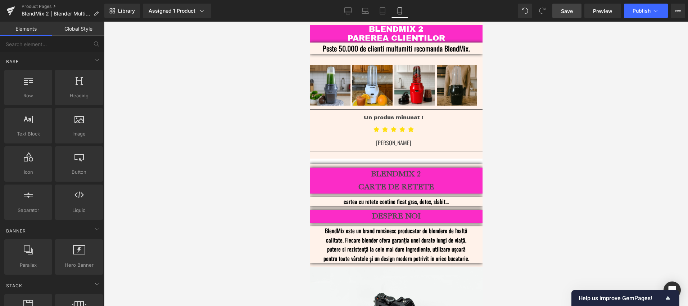
click at [342, 226] on p "BlendMix este un brand românesc producator de blendere de înaltă calitate. Fiec…" at bounding box center [395, 244] width 151 height 37
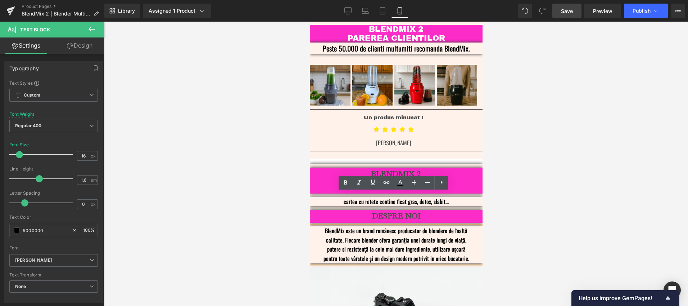
click at [342, 226] on p "BlendMix este un brand românesc producator de blendere de înaltă calitate. Fiec…" at bounding box center [395, 244] width 151 height 37
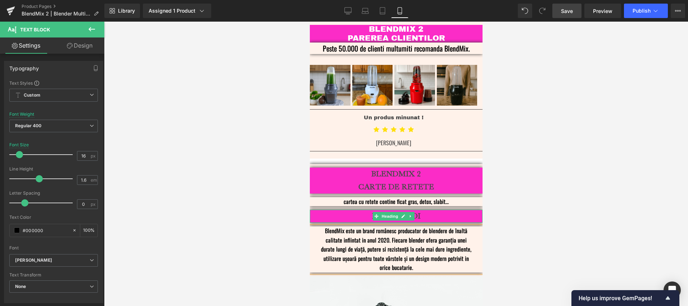
click at [425, 209] on h4 "DESPRE NOI" at bounding box center [395, 215] width 173 height 13
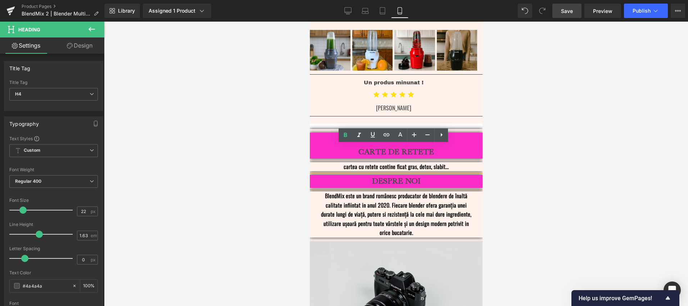
scroll to position [1728, 0]
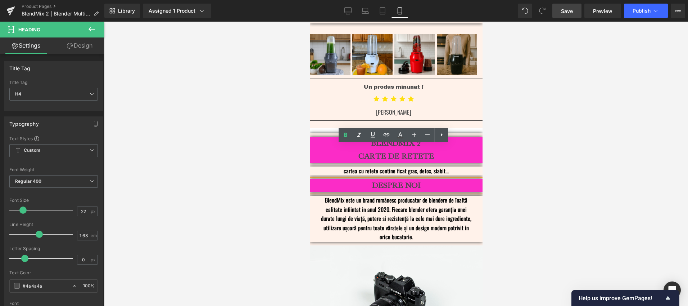
click at [546, 152] on div at bounding box center [396, 164] width 584 height 284
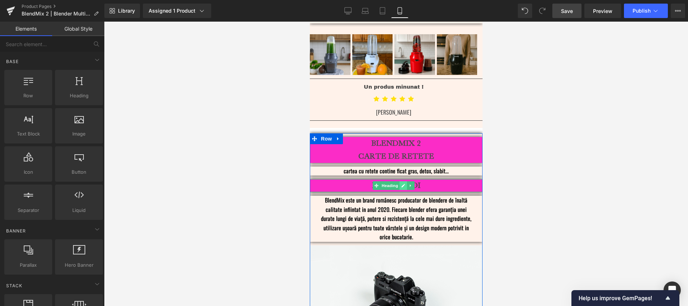
click at [401, 181] on link at bounding box center [403, 185] width 8 height 9
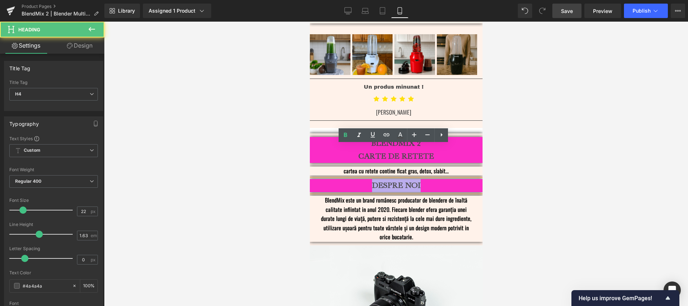
drag, startPoint x: 424, startPoint y: 154, endPoint x: 351, endPoint y: 146, distance: 73.2
click at [351, 179] on h4 "DESPRE NOI" at bounding box center [395, 185] width 173 height 13
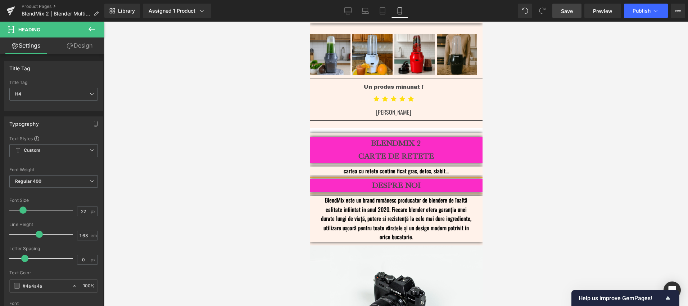
drag, startPoint x: 569, startPoint y: 87, endPoint x: 563, endPoint y: 90, distance: 6.9
click at [569, 87] on div at bounding box center [396, 164] width 584 height 284
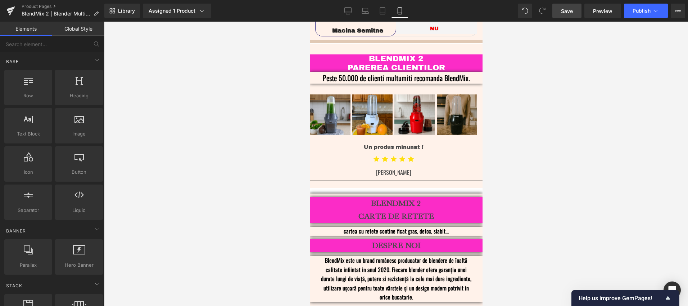
scroll to position [1673, 0]
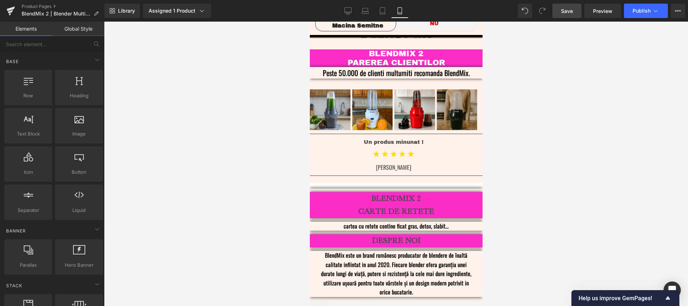
click at [570, 14] on span "Save" at bounding box center [567, 11] width 12 height 8
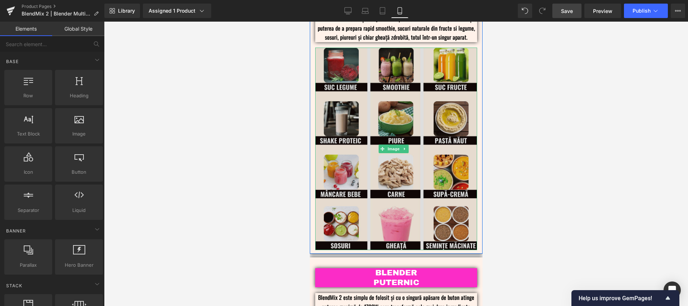
scroll to position [385, 0]
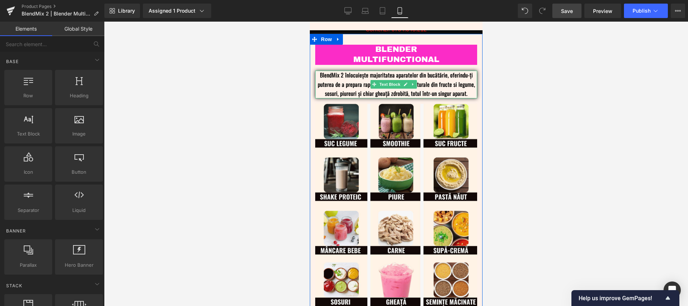
click at [466, 88] on p "BlendMix 2 înlocuiește majoritatea aparatelor din bucătărie, oferindu-ți putere…" at bounding box center [396, 85] width 162 height 28
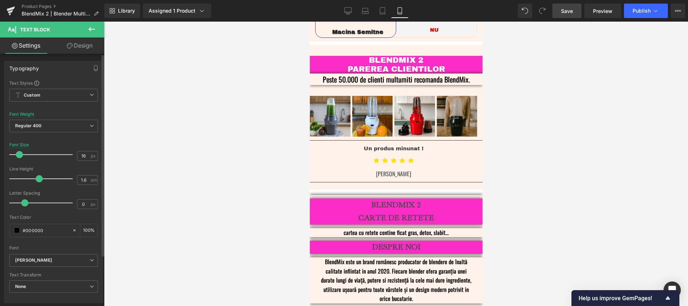
scroll to position [1684, 0]
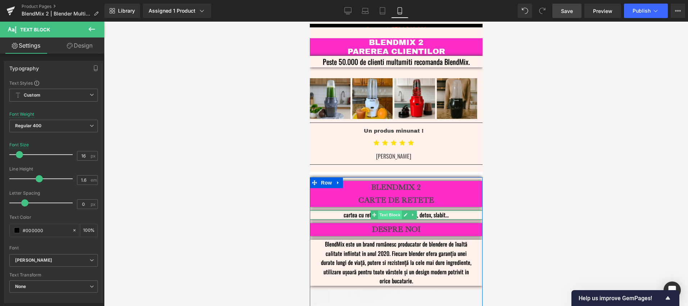
click at [389, 210] on span "Text Block" at bounding box center [389, 214] width 24 height 9
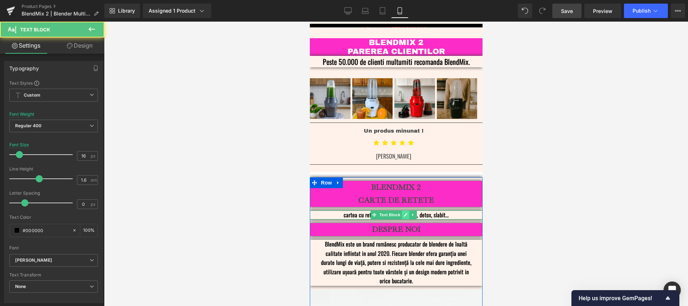
click at [403, 212] on icon at bounding box center [405, 214] width 4 height 4
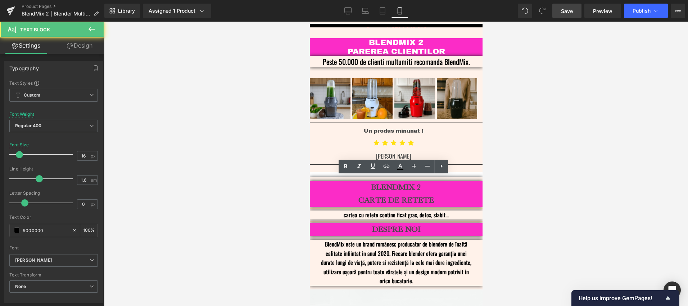
click at [413, 210] on p "cartea cu retete contine ficat gras, detox, slabit..." at bounding box center [395, 214] width 151 height 9
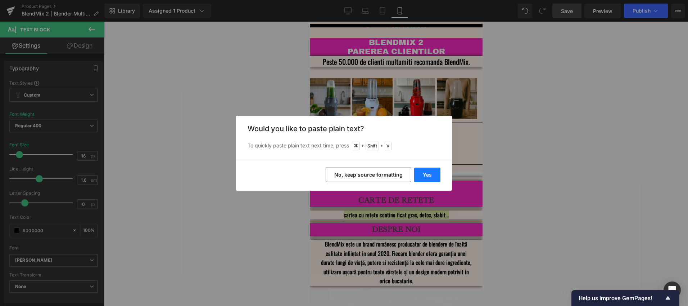
drag, startPoint x: 428, startPoint y: 175, endPoint x: 118, endPoint y: 154, distance: 310.5
click at [428, 175] on button "Yes" at bounding box center [427, 174] width 26 height 14
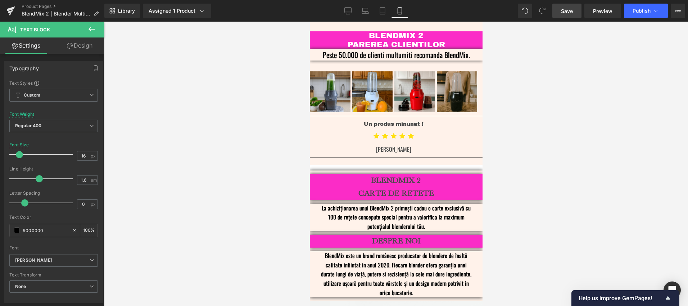
scroll to position [1689, 0]
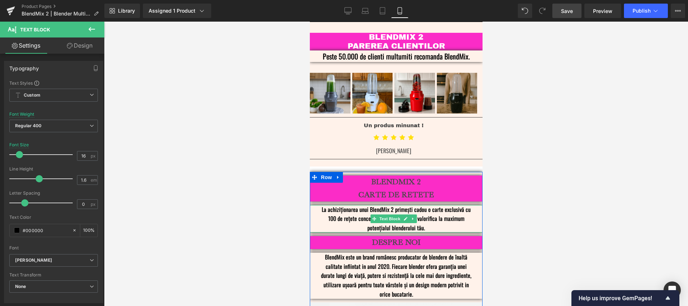
click at [433, 205] on p "La achiziționarea unui BlendMix 2 primești cadou o carte exclusivă cu 100 de re…" at bounding box center [395, 219] width 151 height 28
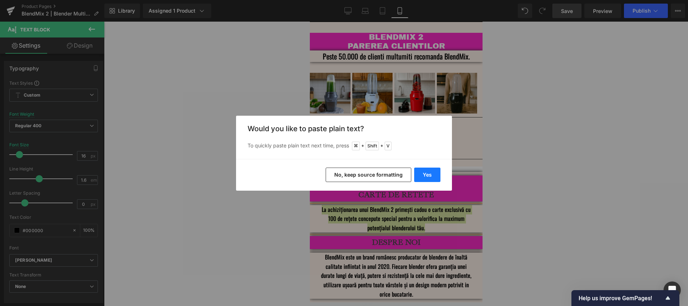
click at [426, 176] on button "Yes" at bounding box center [427, 174] width 26 height 14
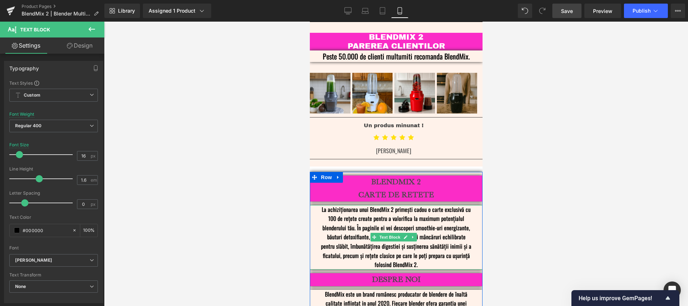
click at [436, 225] on p "La achiziționarea unui BlendMix 2 primești cadou o carte exclusivă cu 100 de re…" at bounding box center [395, 237] width 151 height 64
click at [439, 205] on p "La achiziționarea unui BlendMix 2 primești cadou o carte exclusivă cu 100 de re…" at bounding box center [395, 237] width 151 height 64
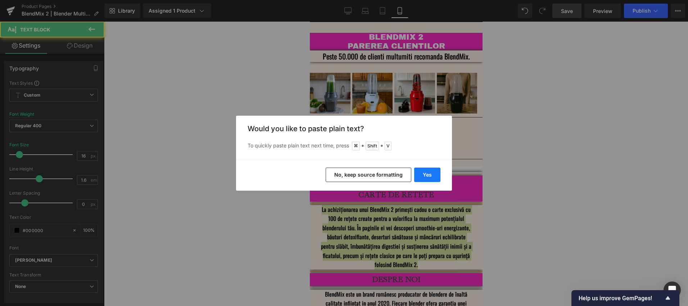
click at [427, 178] on button "Yes" at bounding box center [427, 174] width 26 height 14
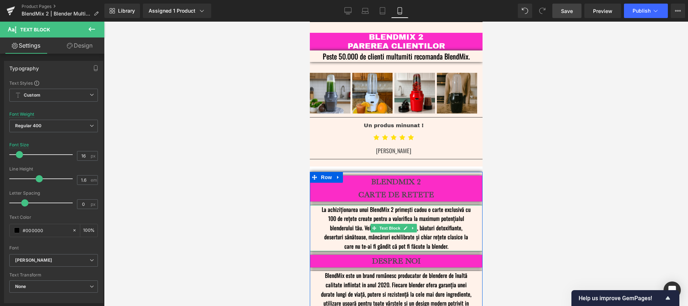
click at [405, 226] on icon at bounding box center [405, 228] width 4 height 4
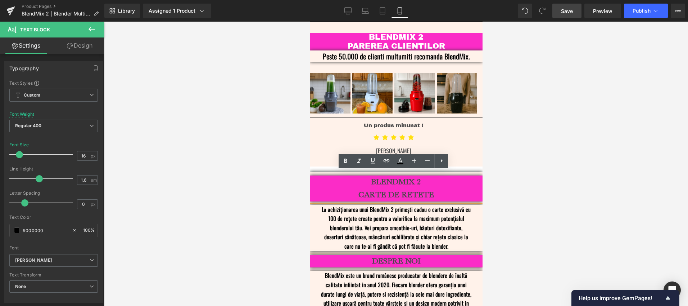
click at [414, 205] on p "La achiziționarea unui BlendMix 2 primești cadou o carte exclusivă cu 100 de re…" at bounding box center [395, 228] width 151 height 46
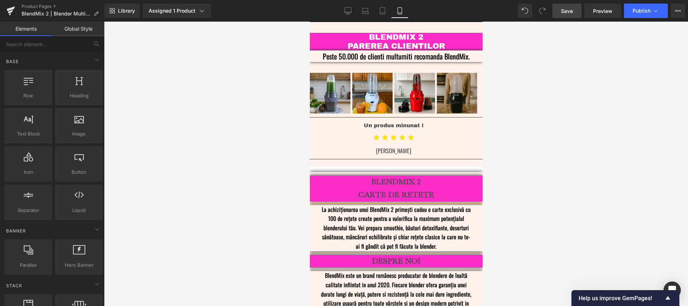
click at [539, 165] on div at bounding box center [396, 164] width 584 height 284
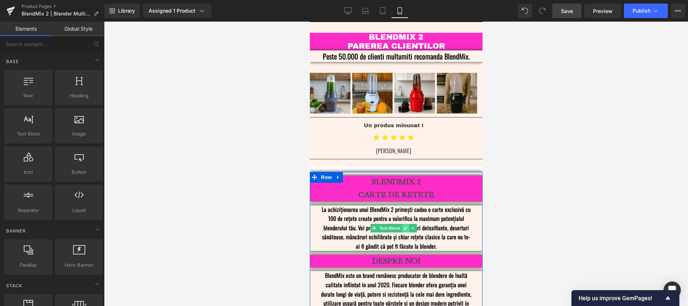
click at [404, 223] on link at bounding box center [405, 227] width 8 height 9
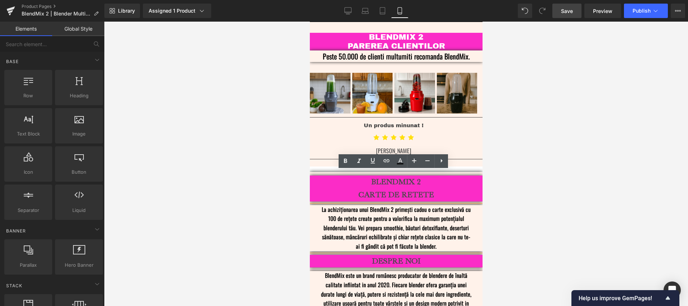
click at [575, 167] on div at bounding box center [396, 164] width 584 height 284
click at [400, 205] on p "La achiziționarea unui BlendMix 2 primești cadou o carte exclusivă cu 100 de re…" at bounding box center [395, 228] width 151 height 46
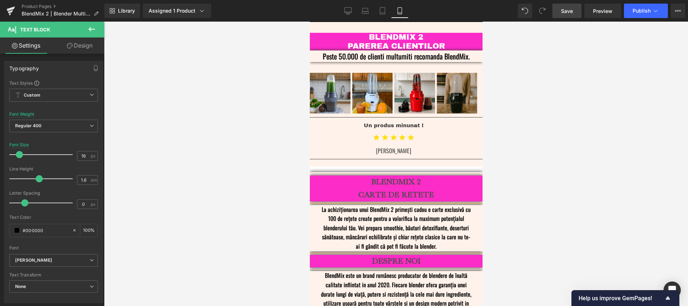
click at [570, 179] on div at bounding box center [396, 164] width 584 height 284
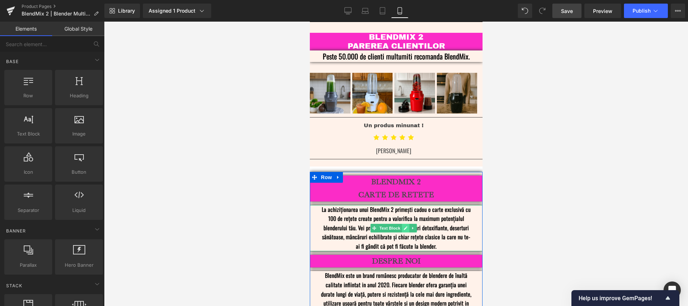
click at [404, 226] on icon at bounding box center [405, 228] width 4 height 4
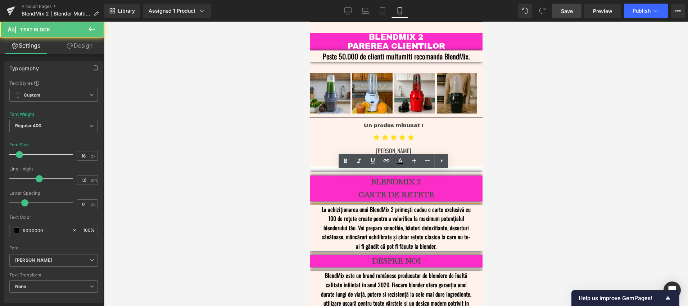
click at [399, 205] on p "La achiziționarea unui BlendMix 2 primești cadou o carte exclusivă cu 100 de re…" at bounding box center [395, 228] width 151 height 46
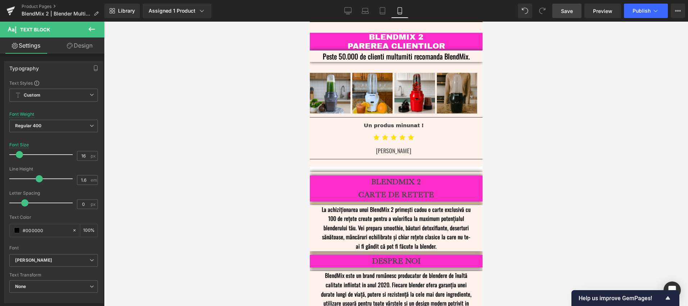
click at [424, 205] on p "La achiziționarea unui BlendMix 2 primești cadou o carte exclusivă cu 100 de re…" at bounding box center [395, 228] width 151 height 46
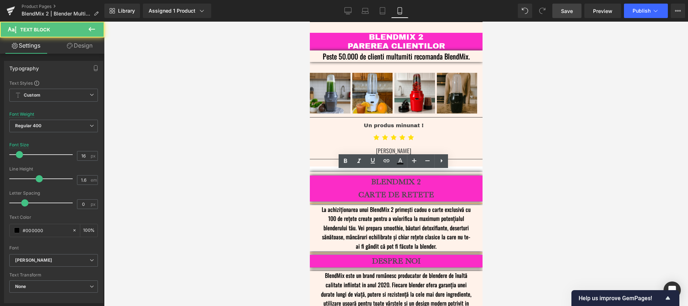
click at [339, 205] on p "La achiziționarea unui BlendMix 2 primești cadou o carte exclusivă cu 100 de re…" at bounding box center [395, 228] width 151 height 46
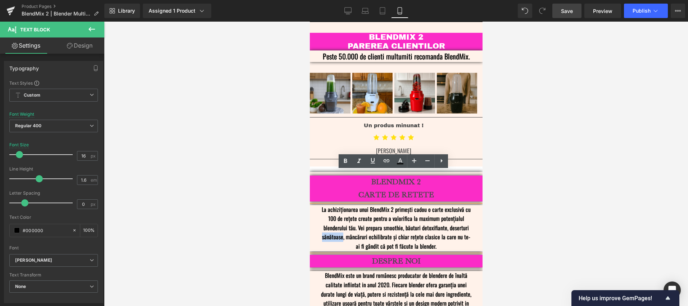
copy p "sănătoase"
click at [452, 205] on p "La achiziționarea unui BlendMix 2 primești cadou o carte exclusivă cu 100 de re…" at bounding box center [395, 228] width 151 height 46
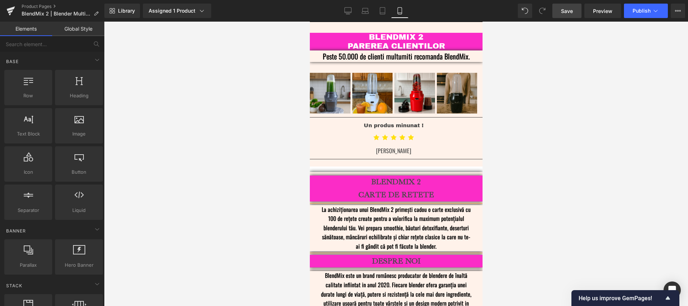
drag, startPoint x: 523, startPoint y: 149, endPoint x: 528, endPoint y: 142, distance: 8.9
click at [528, 142] on div at bounding box center [396, 164] width 584 height 284
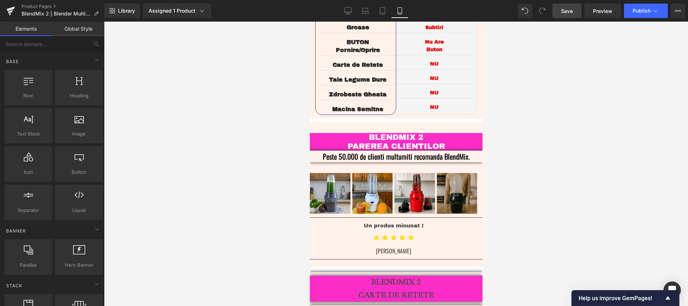
scroll to position [1576, 0]
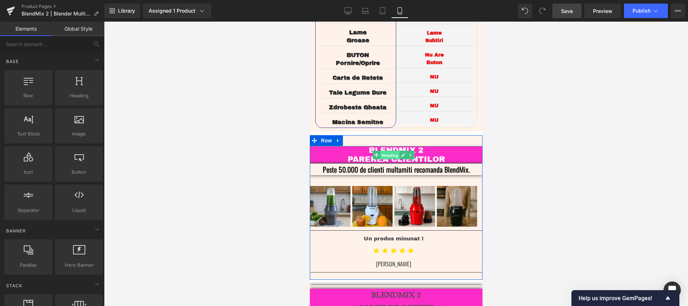
click at [393, 150] on span "Heading" at bounding box center [389, 154] width 19 height 9
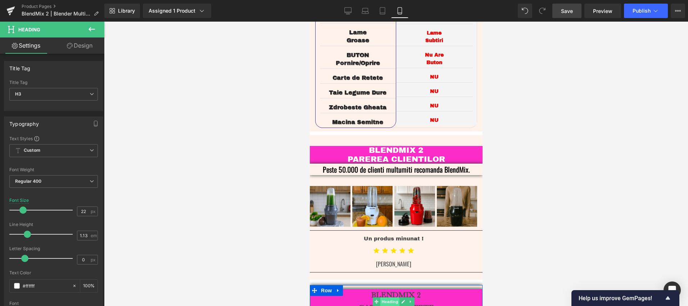
click at [395, 297] on span "Heading" at bounding box center [389, 301] width 19 height 9
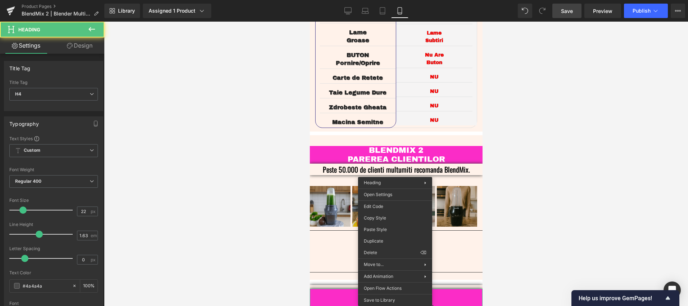
drag, startPoint x: 699, startPoint y: 250, endPoint x: 389, endPoint y: 229, distance: 310.6
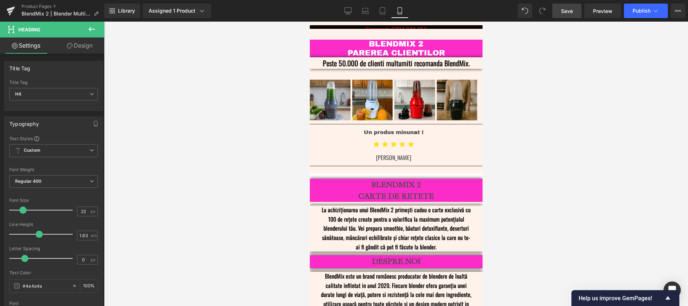
scroll to position [1692, 0]
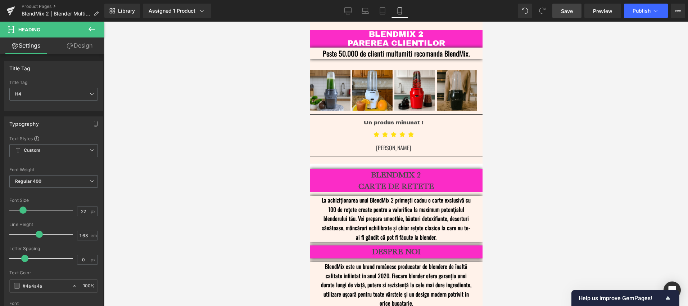
click at [565, 15] on link "Save" at bounding box center [566, 11] width 29 height 14
